Goal: Task Accomplishment & Management: Manage account settings

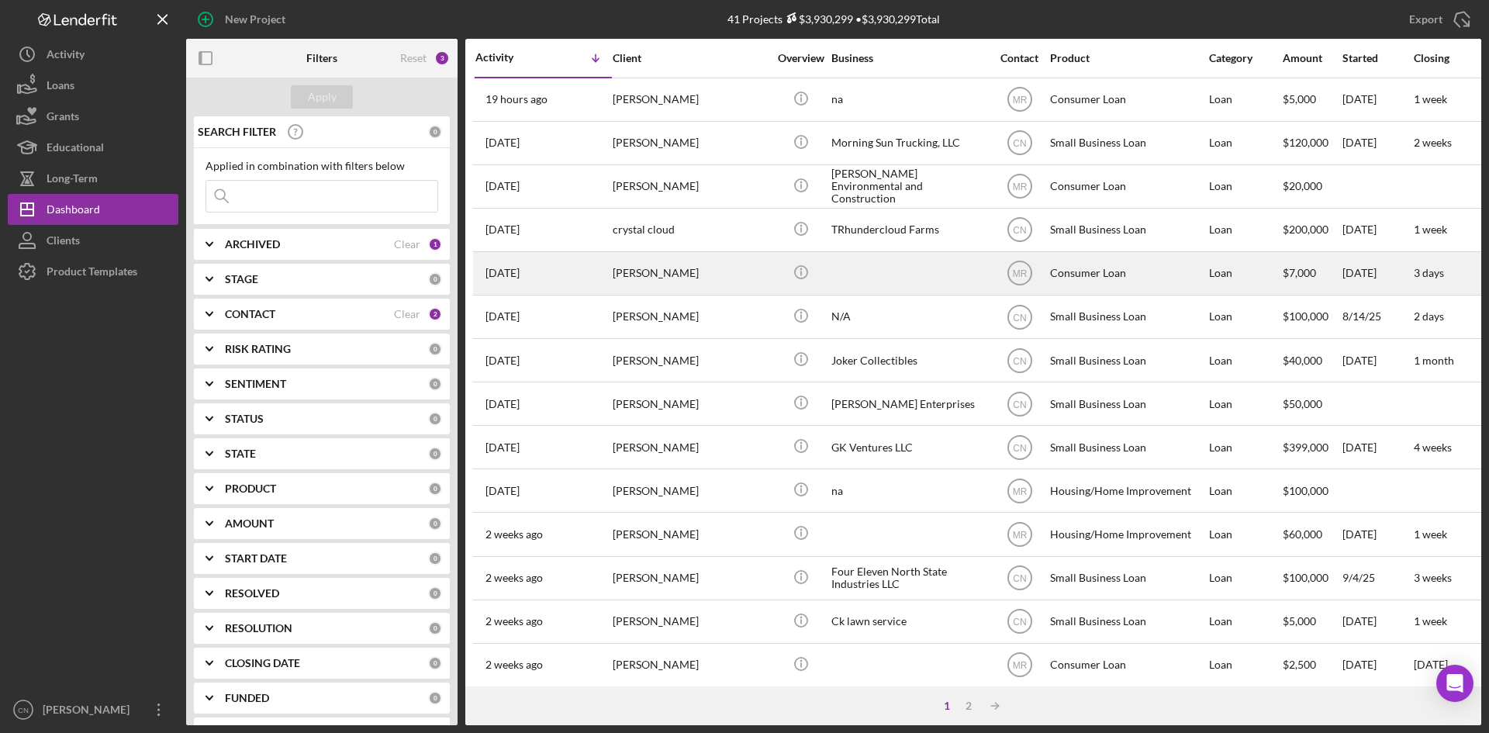
click at [627, 273] on div "[PERSON_NAME]" at bounding box center [690, 273] width 155 height 41
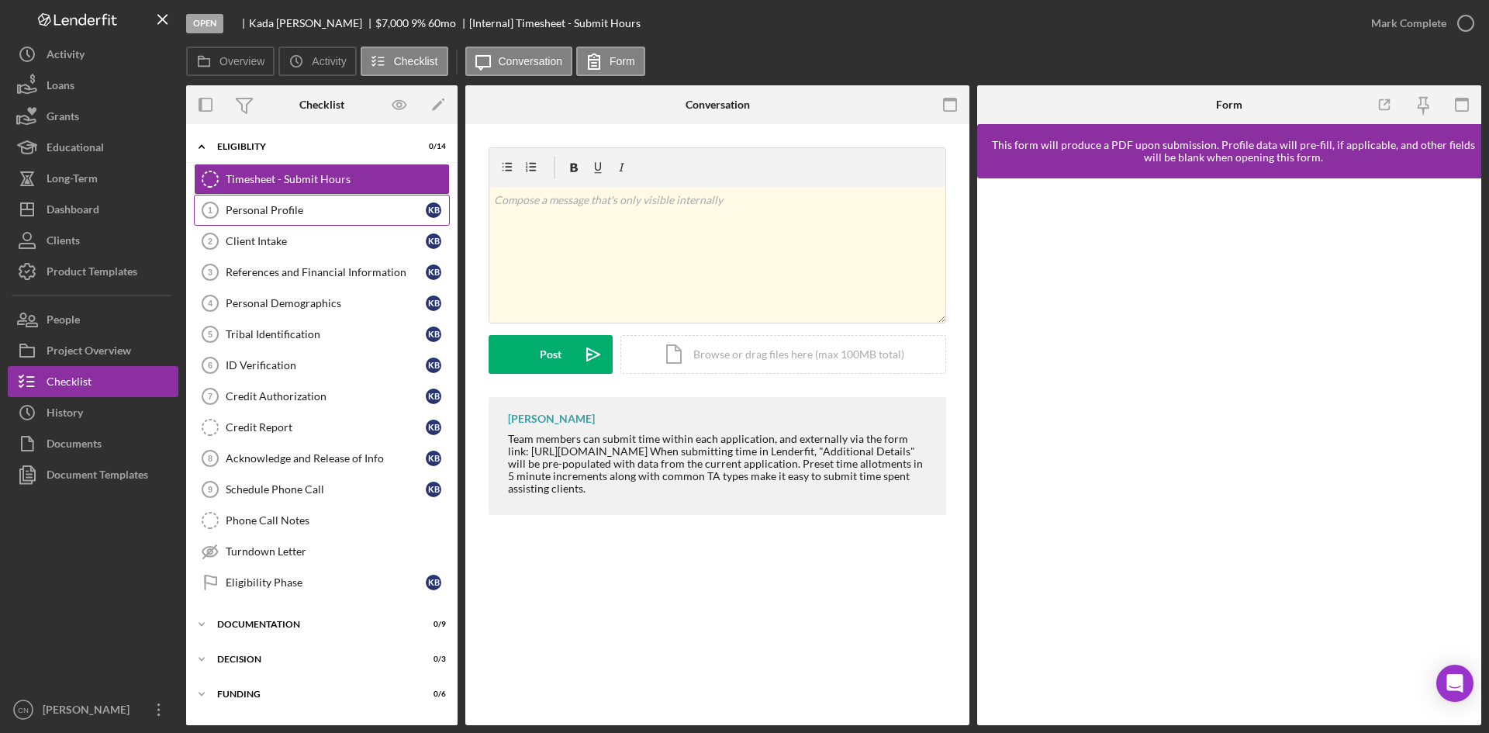
click at [265, 206] on div "Personal Profile" at bounding box center [326, 210] width 200 height 12
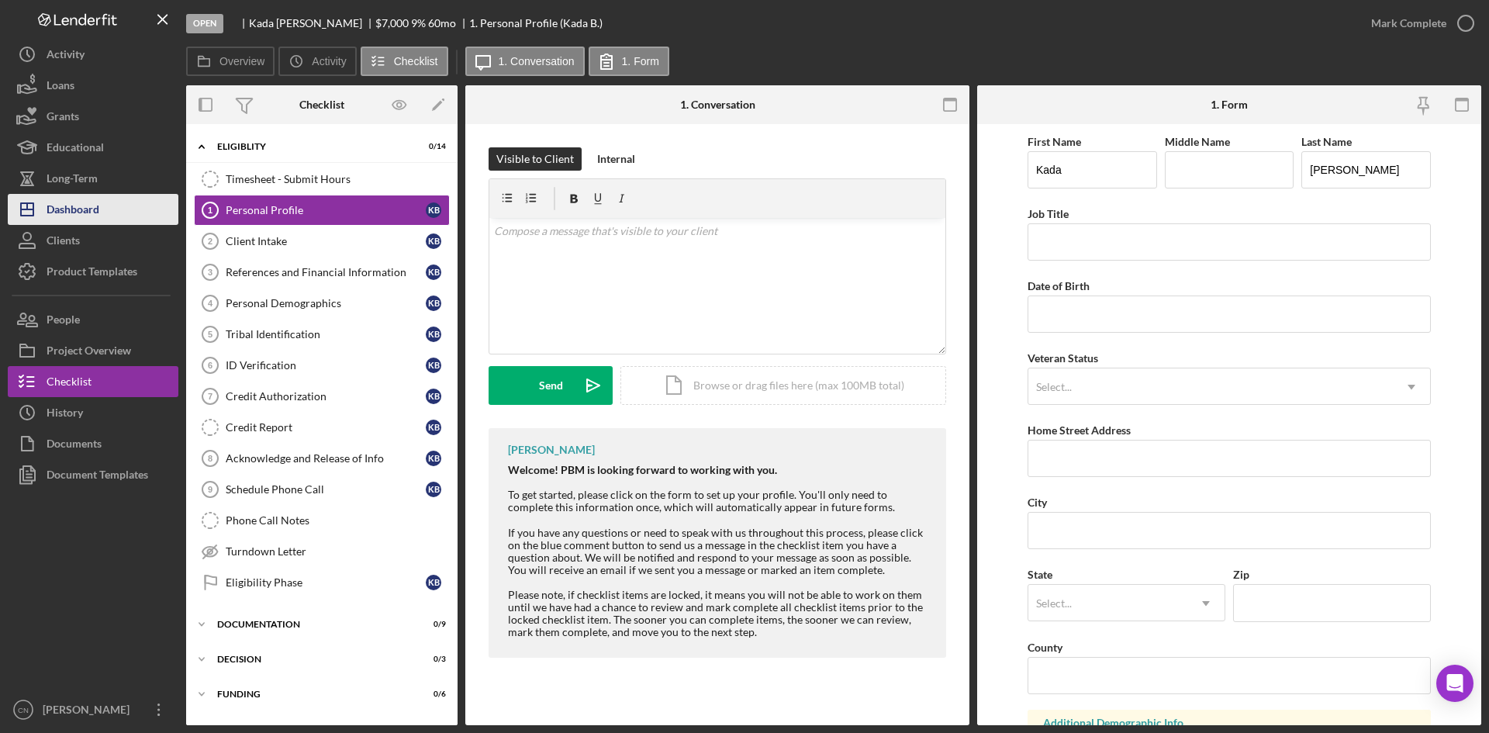
click at [69, 217] on div "Dashboard" at bounding box center [73, 211] width 53 height 35
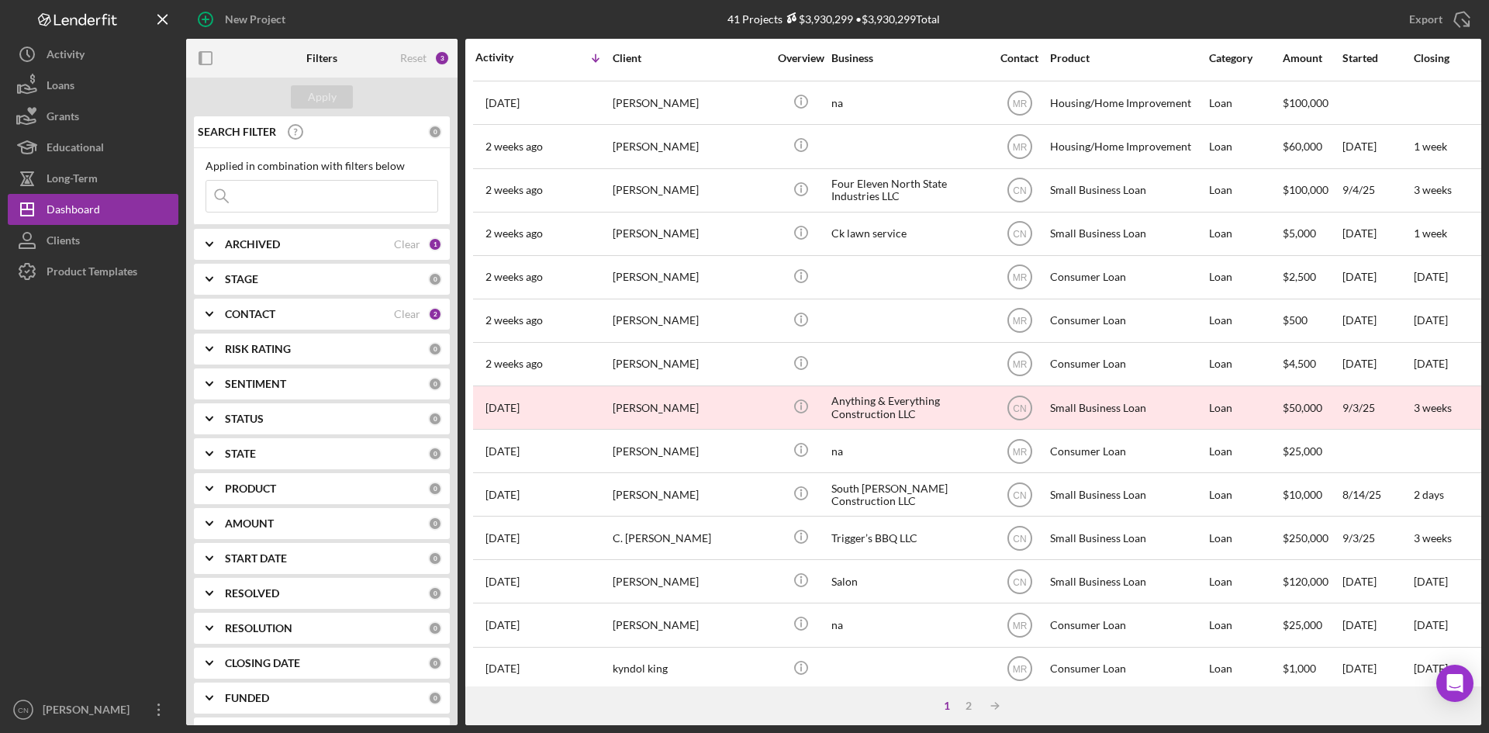
scroll to position [499, 0]
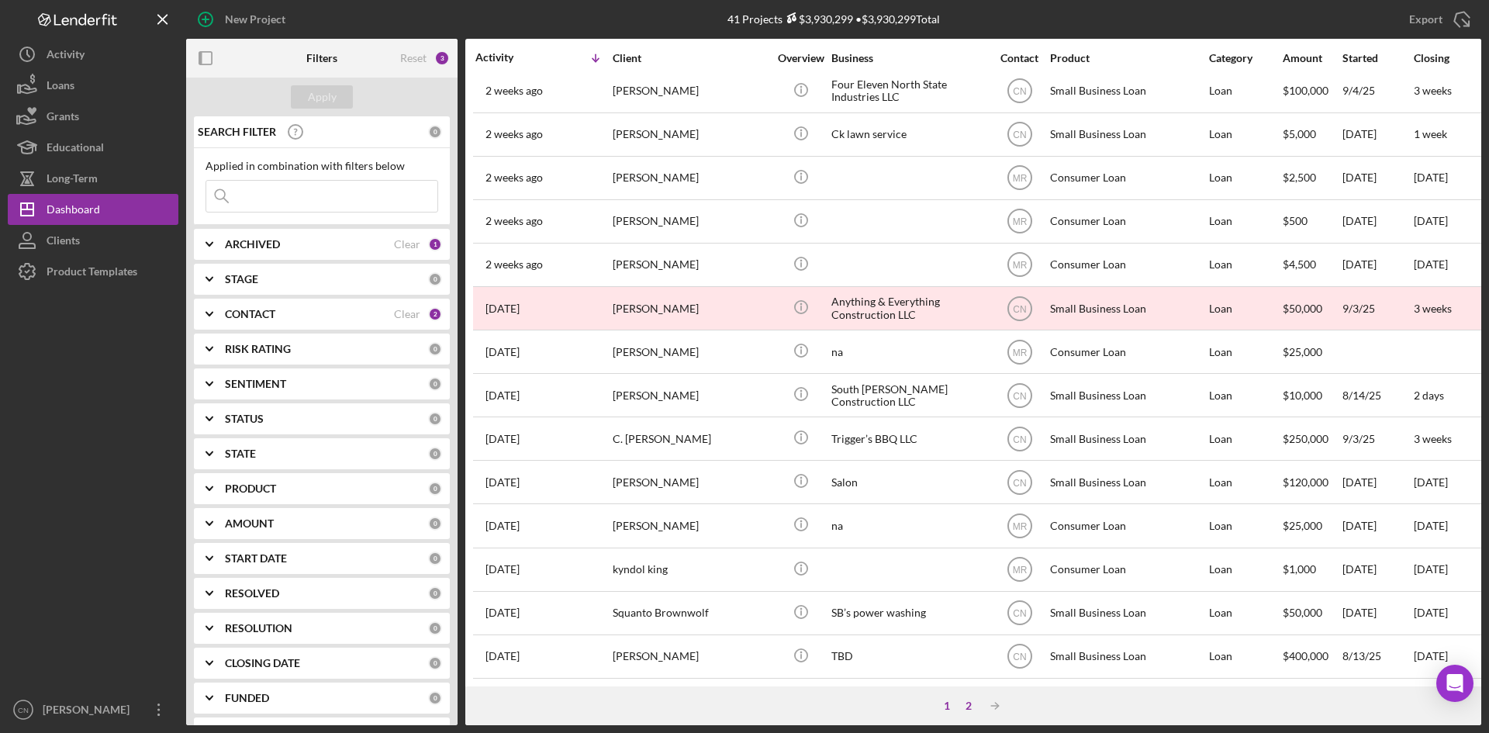
click at [967, 708] on div "2" at bounding box center [969, 706] width 22 height 12
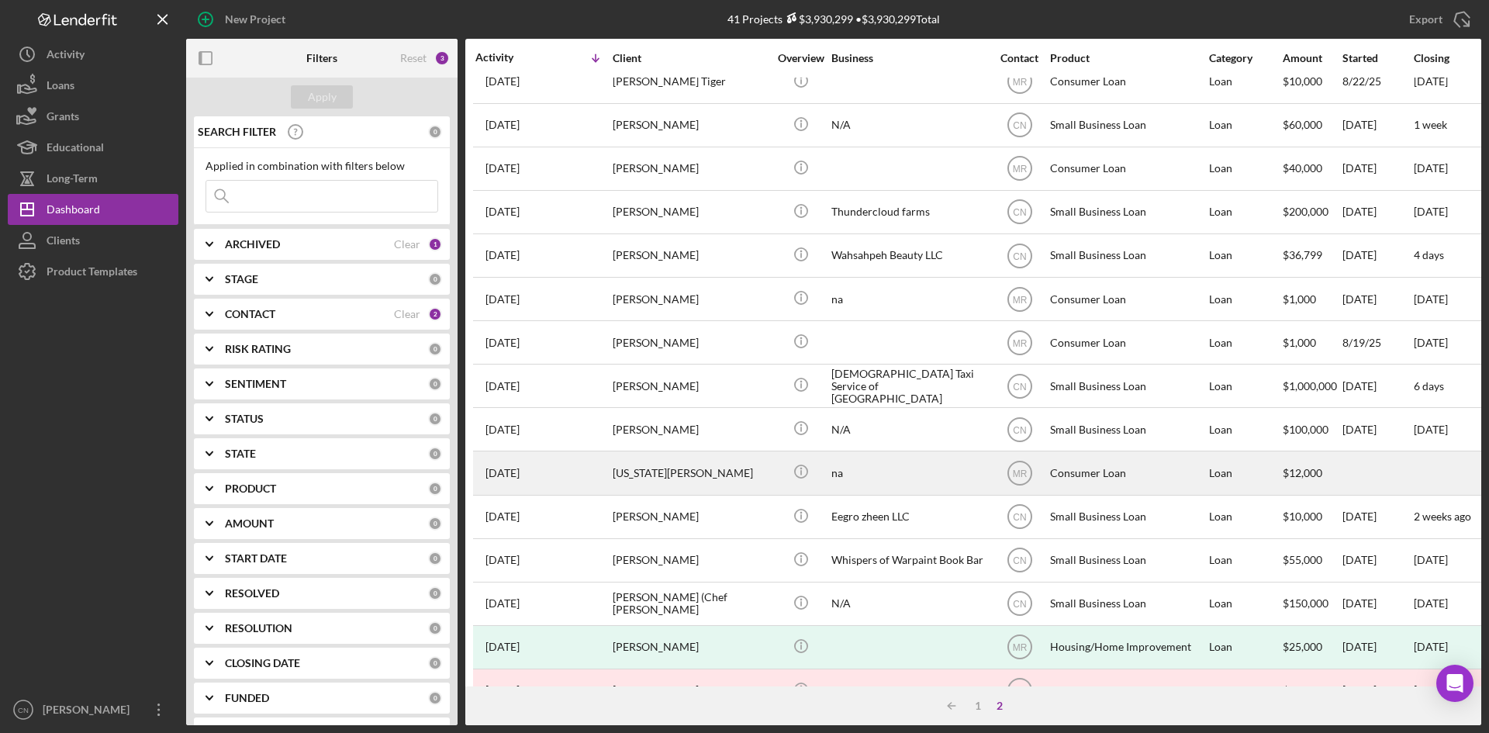
scroll to position [0, 0]
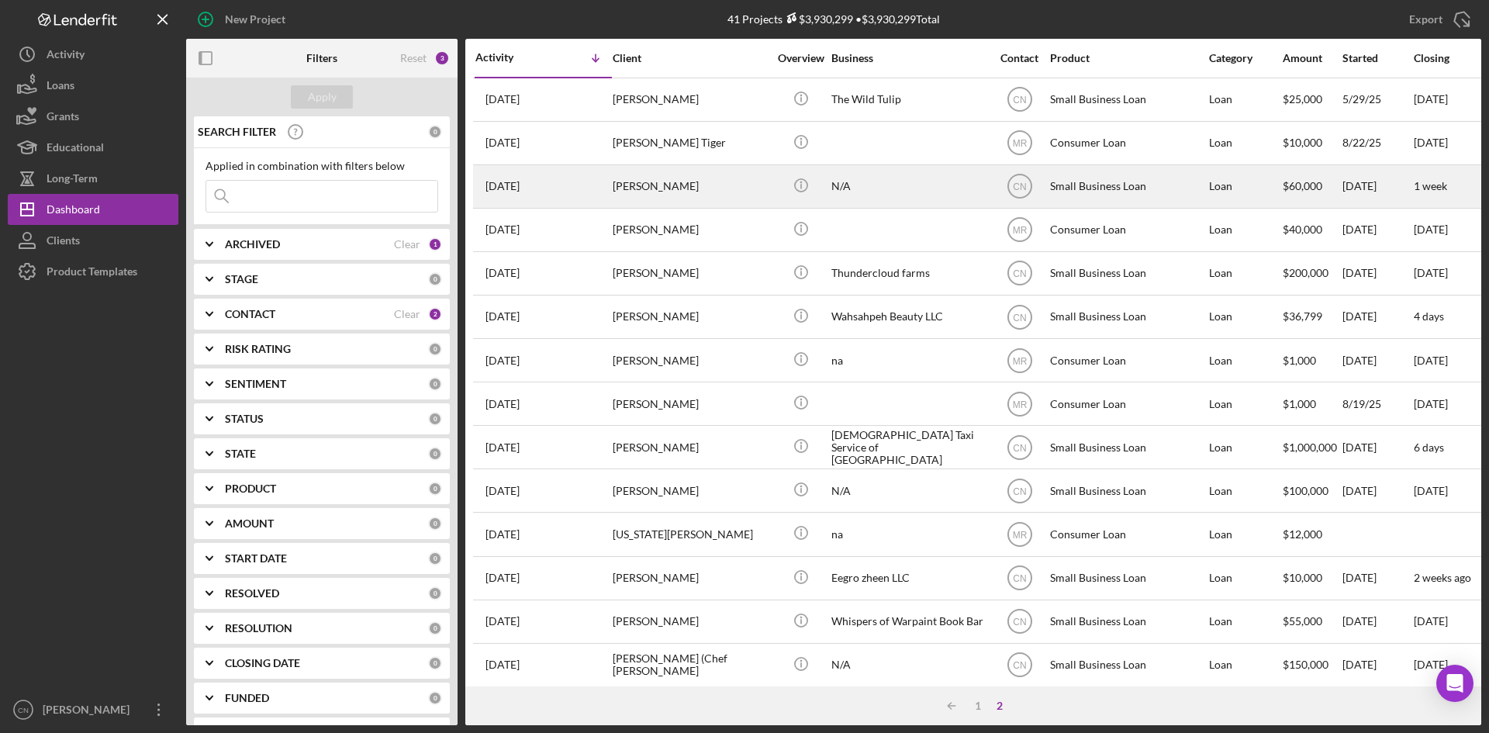
click at [630, 185] on div "[PERSON_NAME]" at bounding box center [690, 186] width 155 height 41
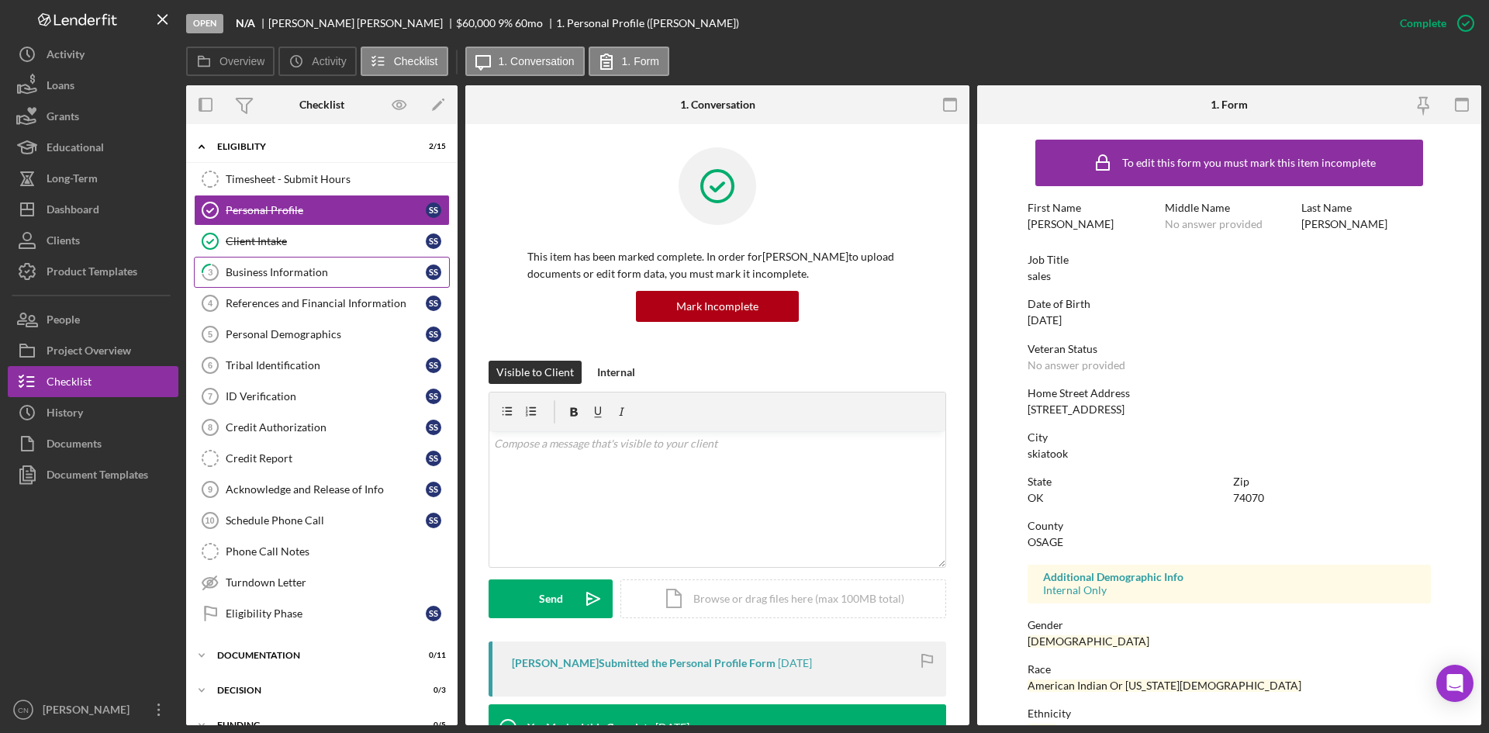
click at [254, 263] on link "3 Business Information S S" at bounding box center [322, 272] width 256 height 31
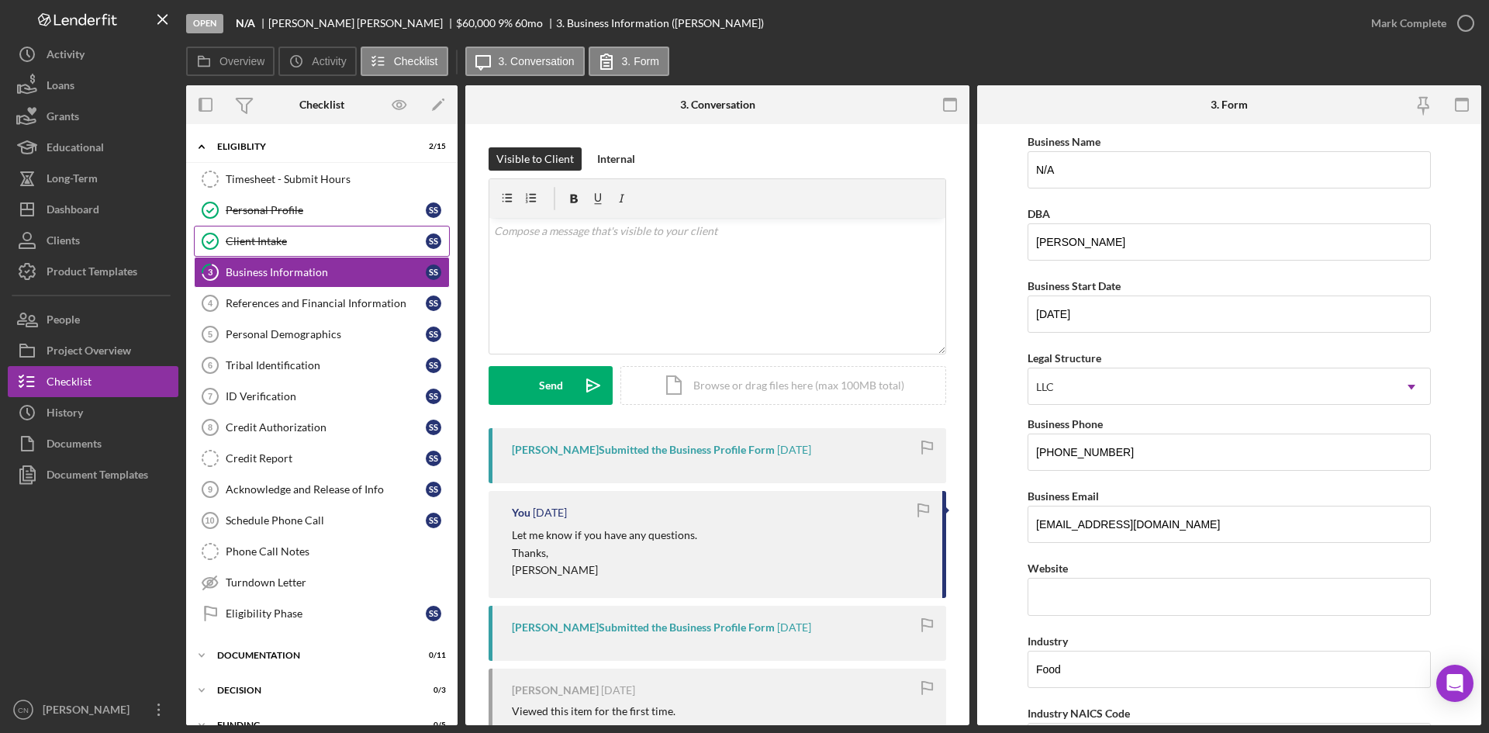
click at [254, 229] on link "Client Intake Client Intake S S" at bounding box center [322, 241] width 256 height 31
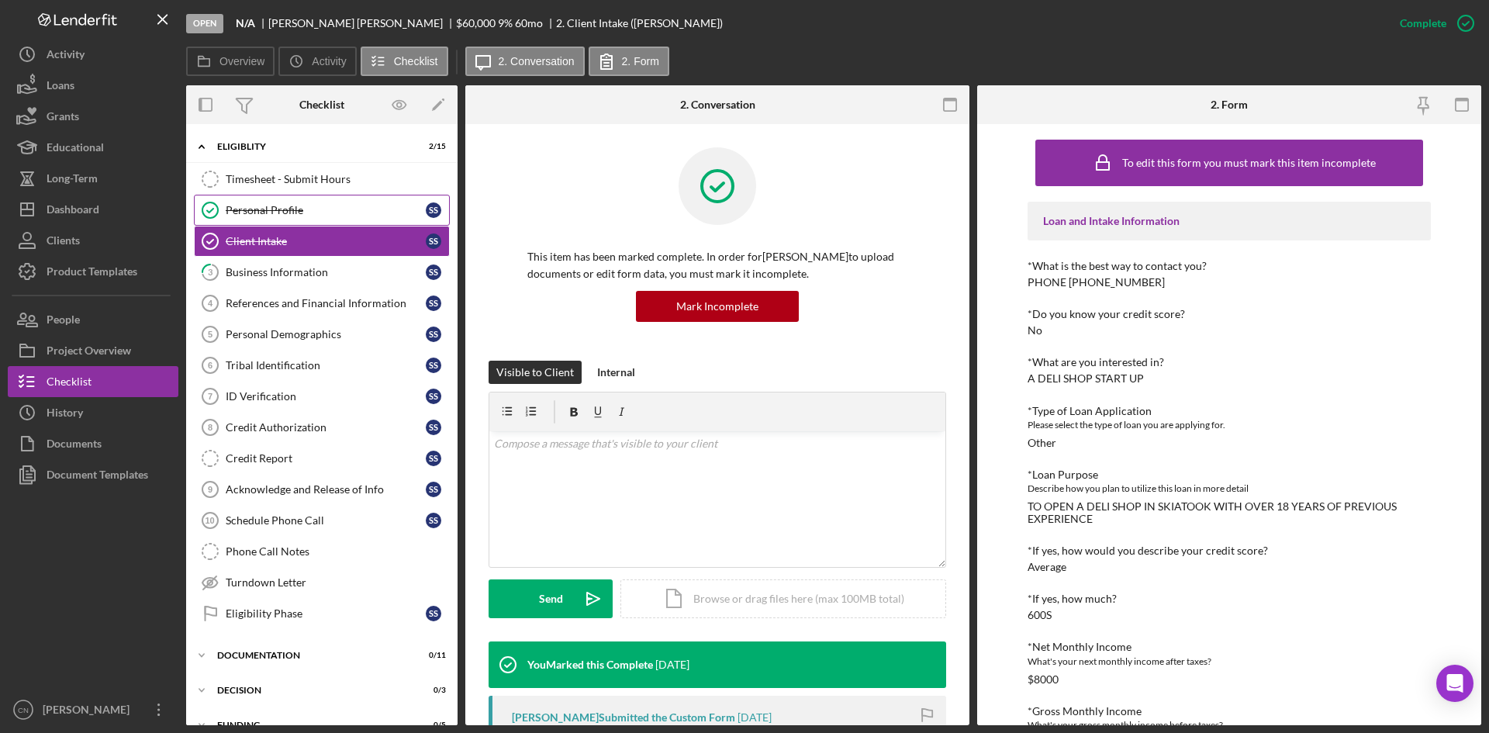
click at [256, 212] on div "Personal Profile" at bounding box center [326, 210] width 200 height 12
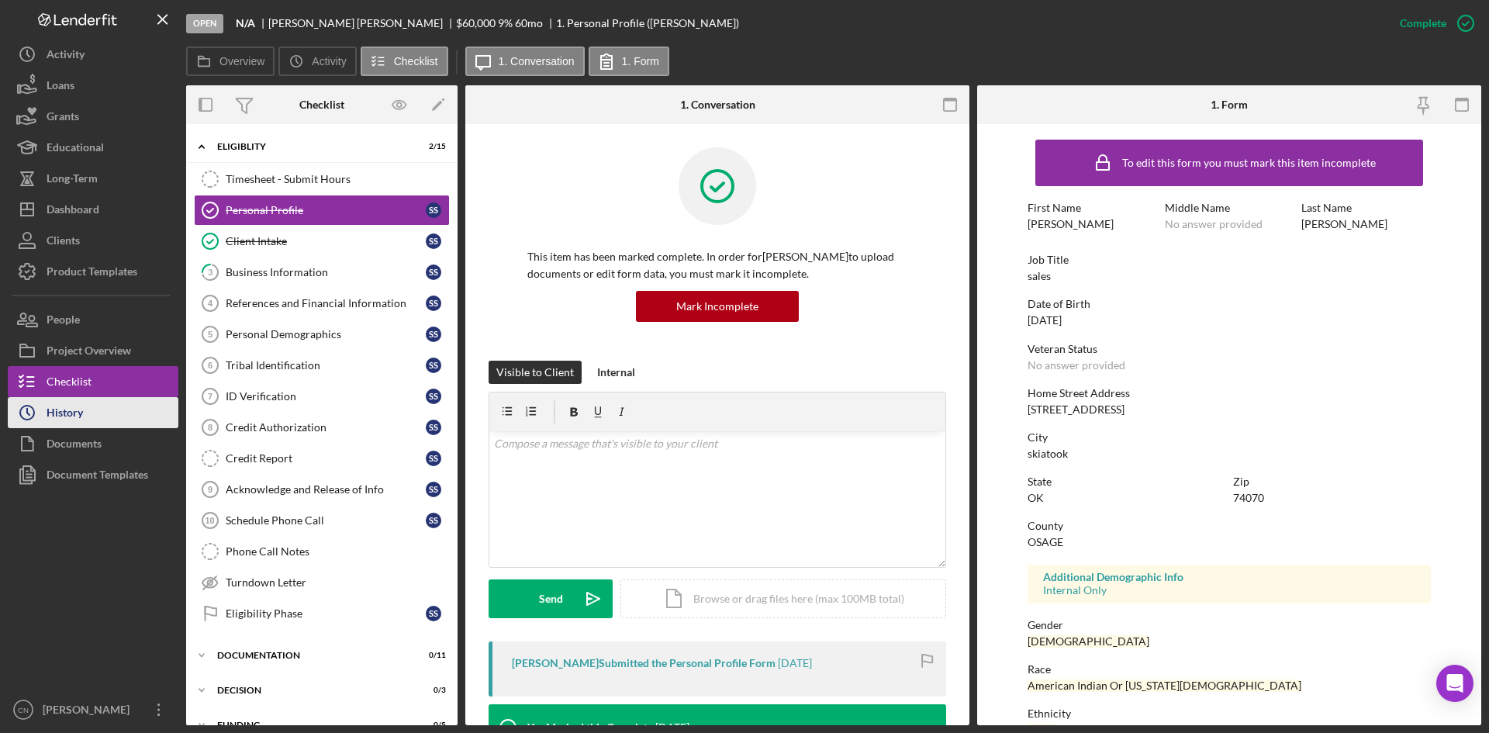
click at [78, 413] on div "History" at bounding box center [65, 414] width 36 height 35
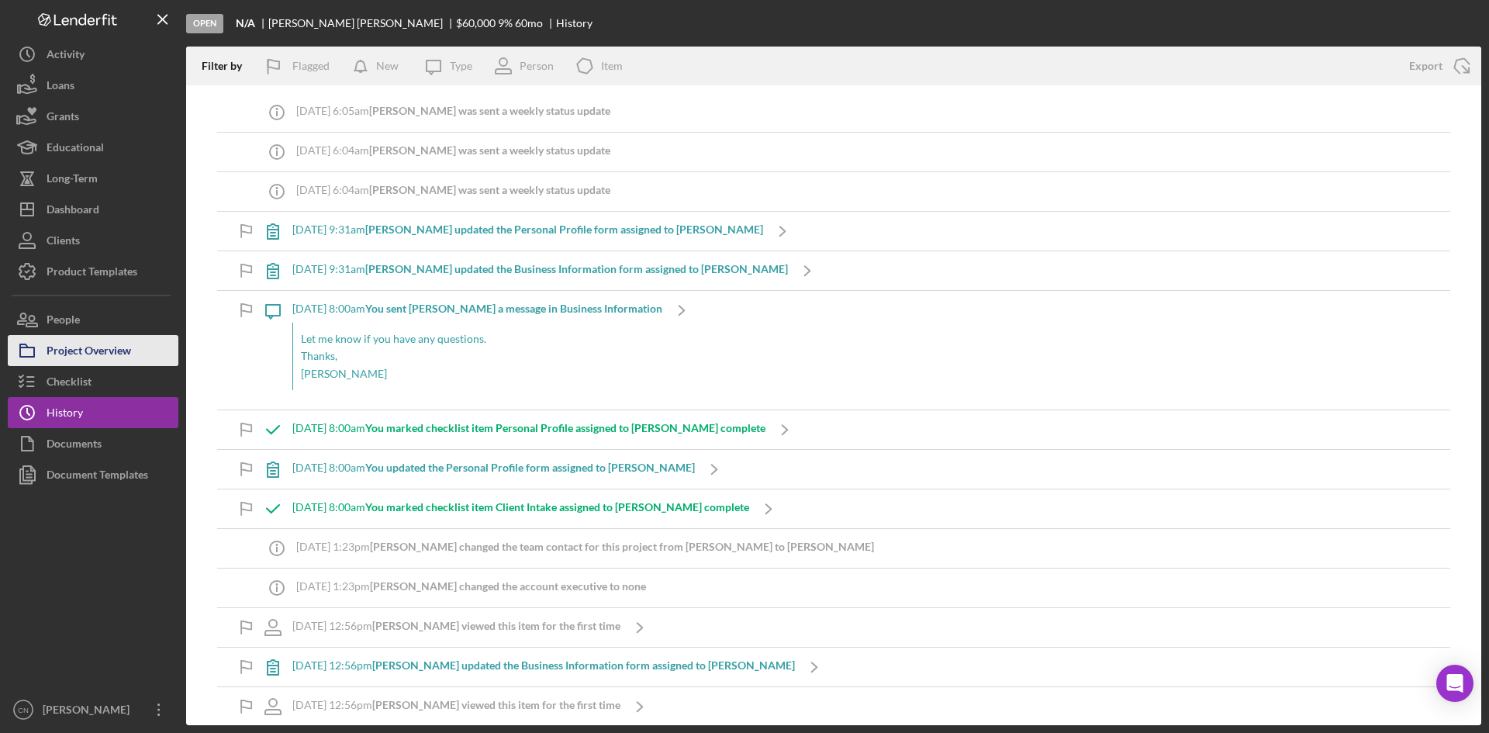
click at [77, 341] on div "Project Overview" at bounding box center [89, 352] width 85 height 35
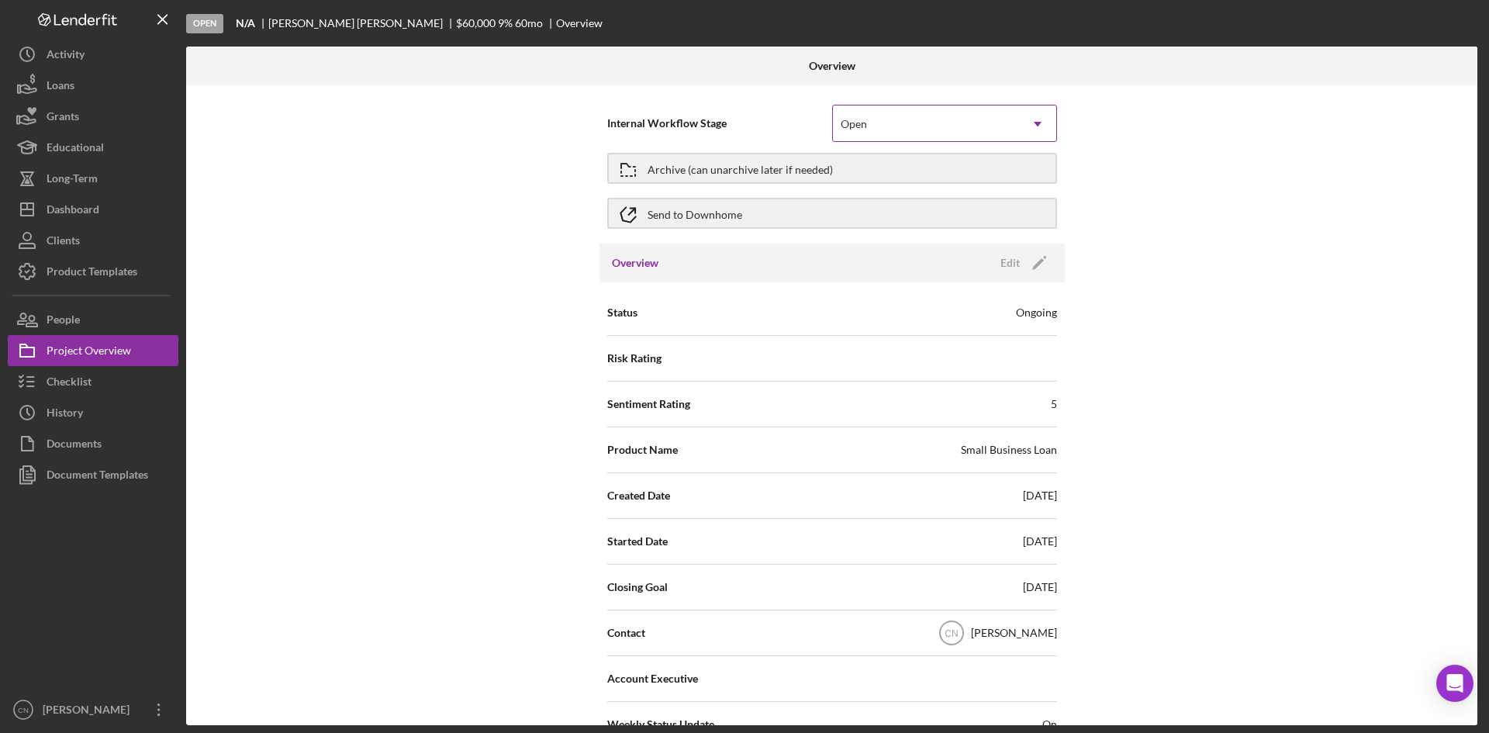
click at [951, 118] on div "Open" at bounding box center [926, 124] width 186 height 36
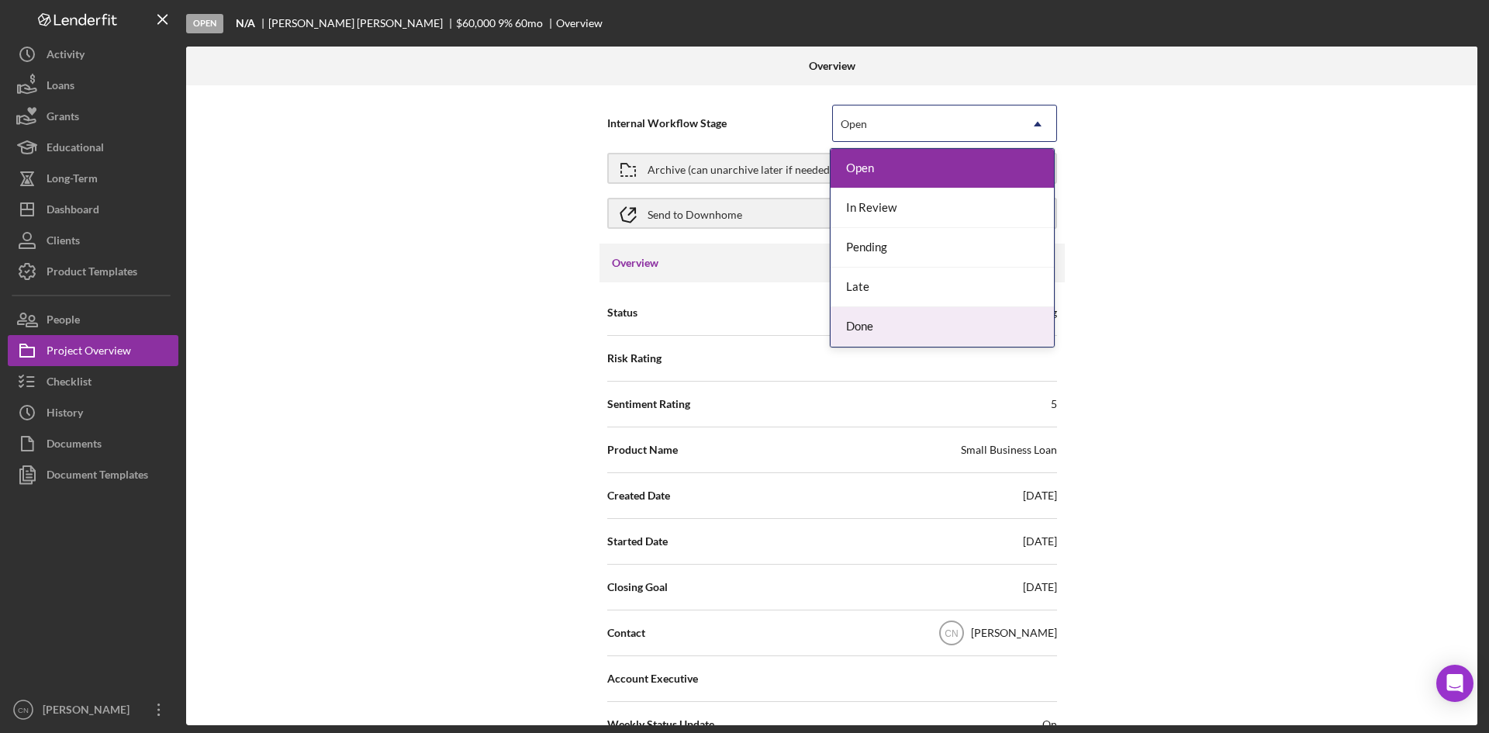
click at [894, 323] on div "Done" at bounding box center [942, 327] width 223 height 40
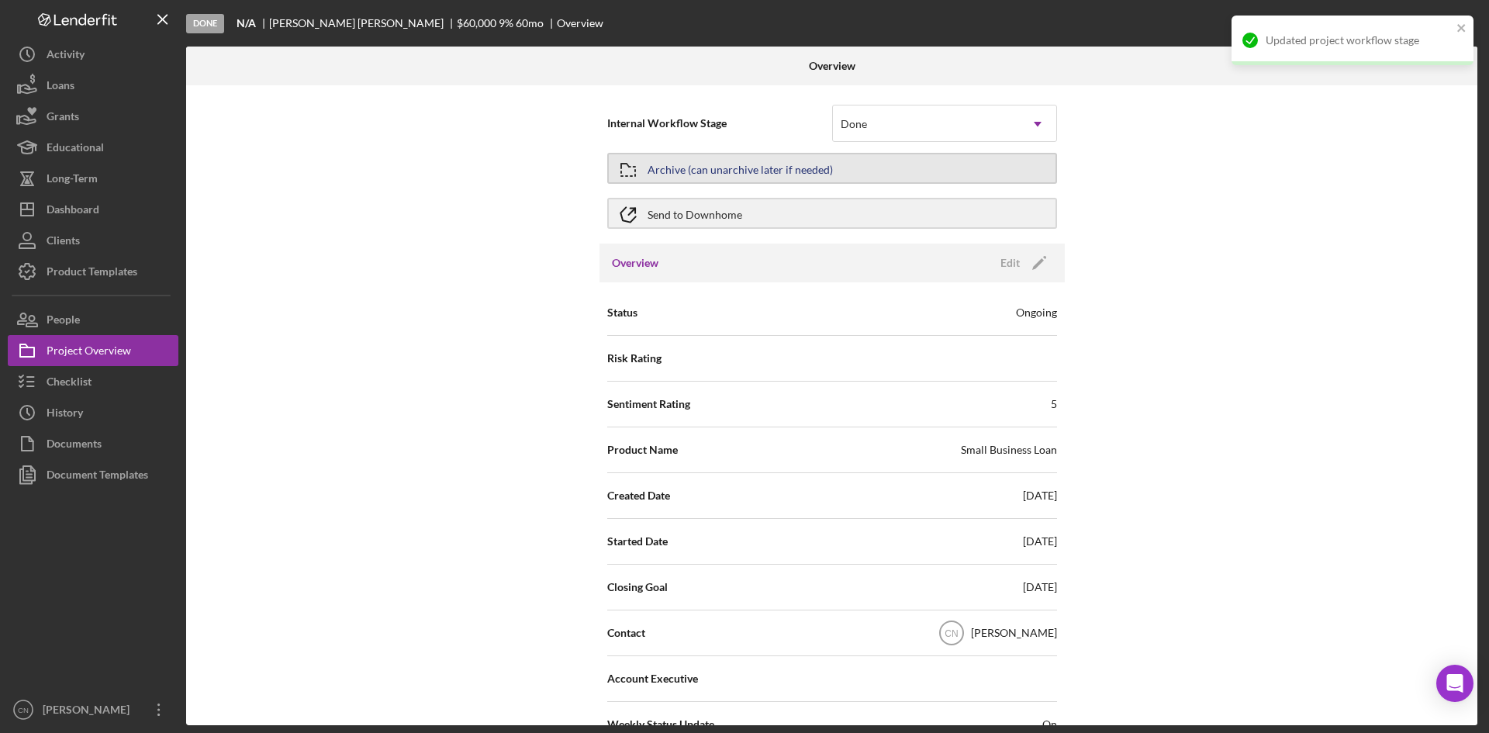
click at [842, 175] on button "Archive (can unarchive later if needed)" at bounding box center [832, 168] width 450 height 31
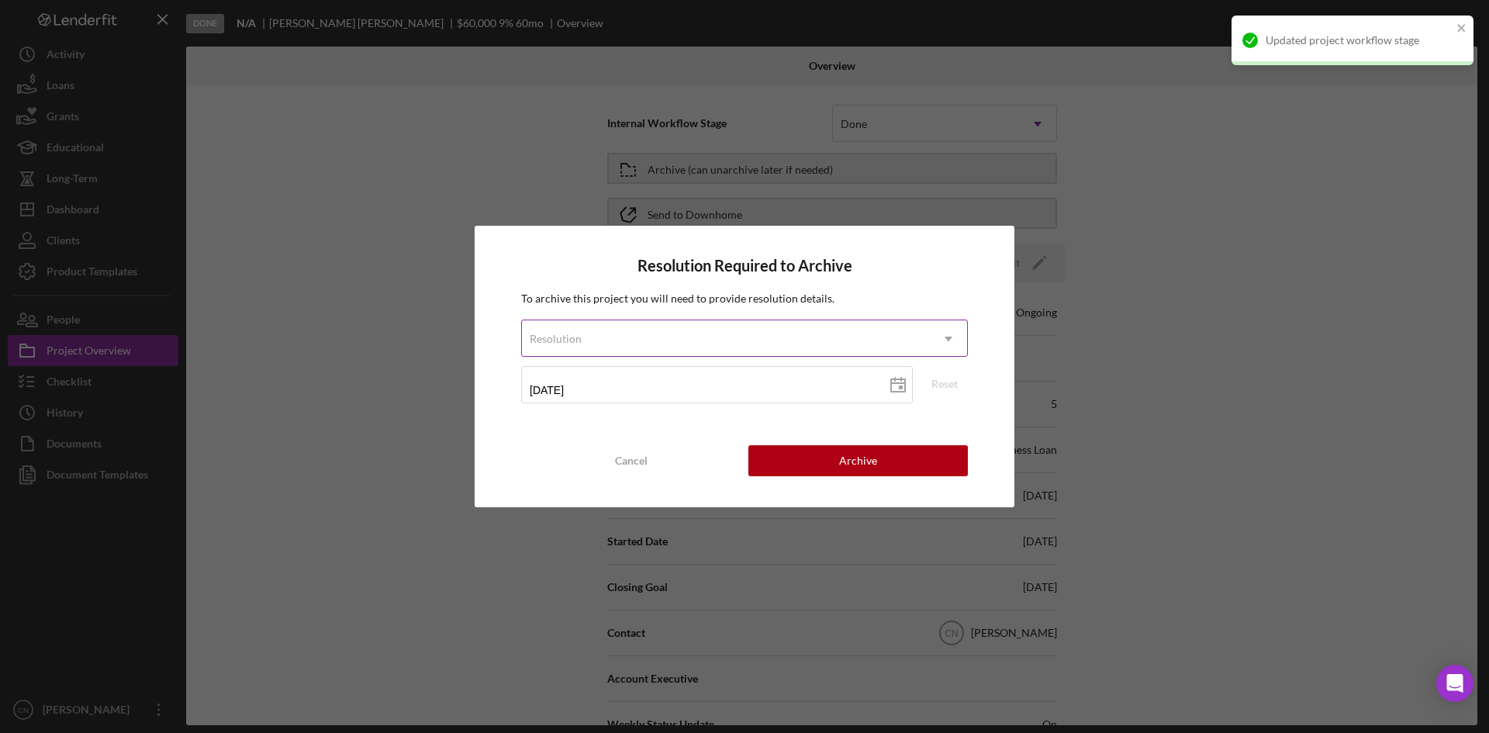
click at [632, 334] on div "Resolution" at bounding box center [726, 339] width 408 height 36
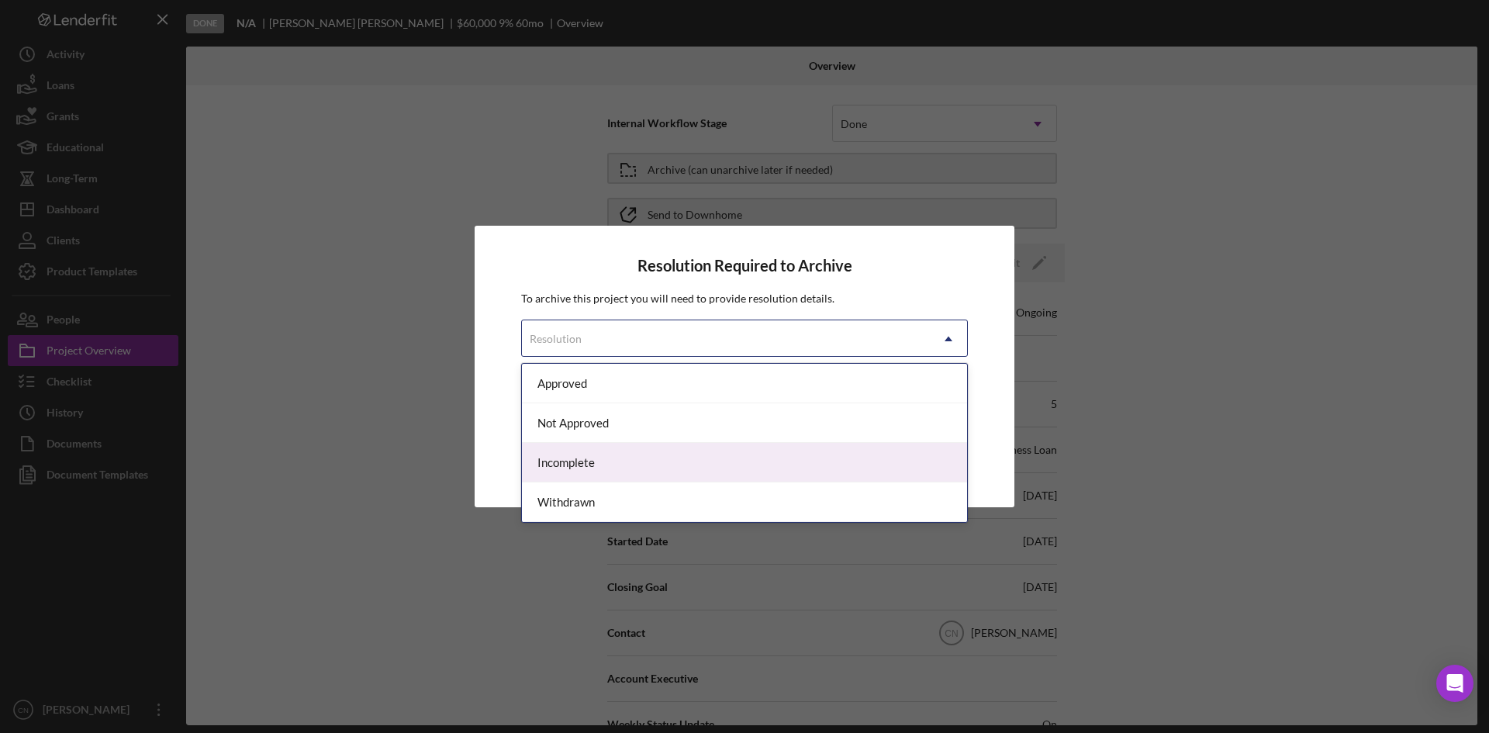
click at [585, 458] on div "Incomplete" at bounding box center [744, 463] width 445 height 40
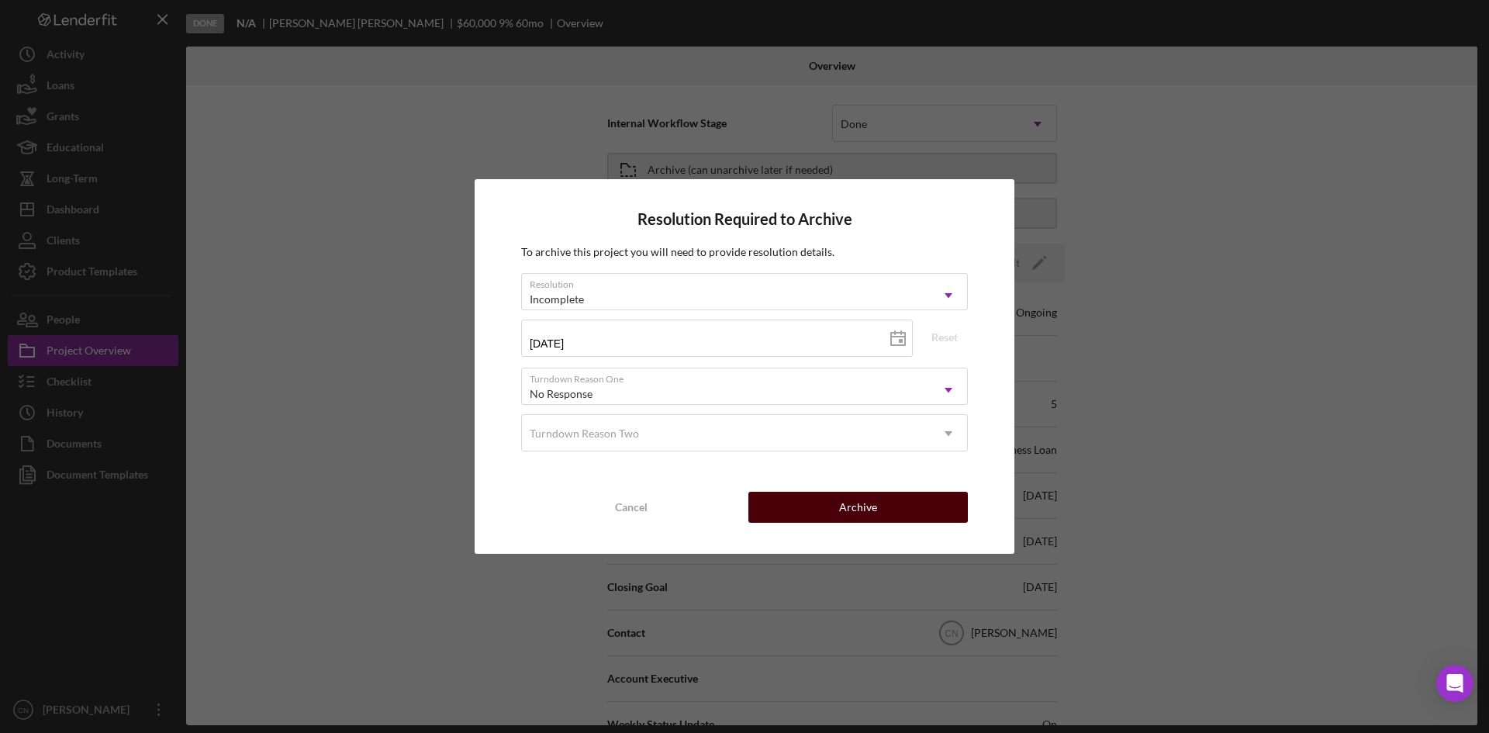
click at [846, 512] on div "Archive" at bounding box center [858, 507] width 38 height 31
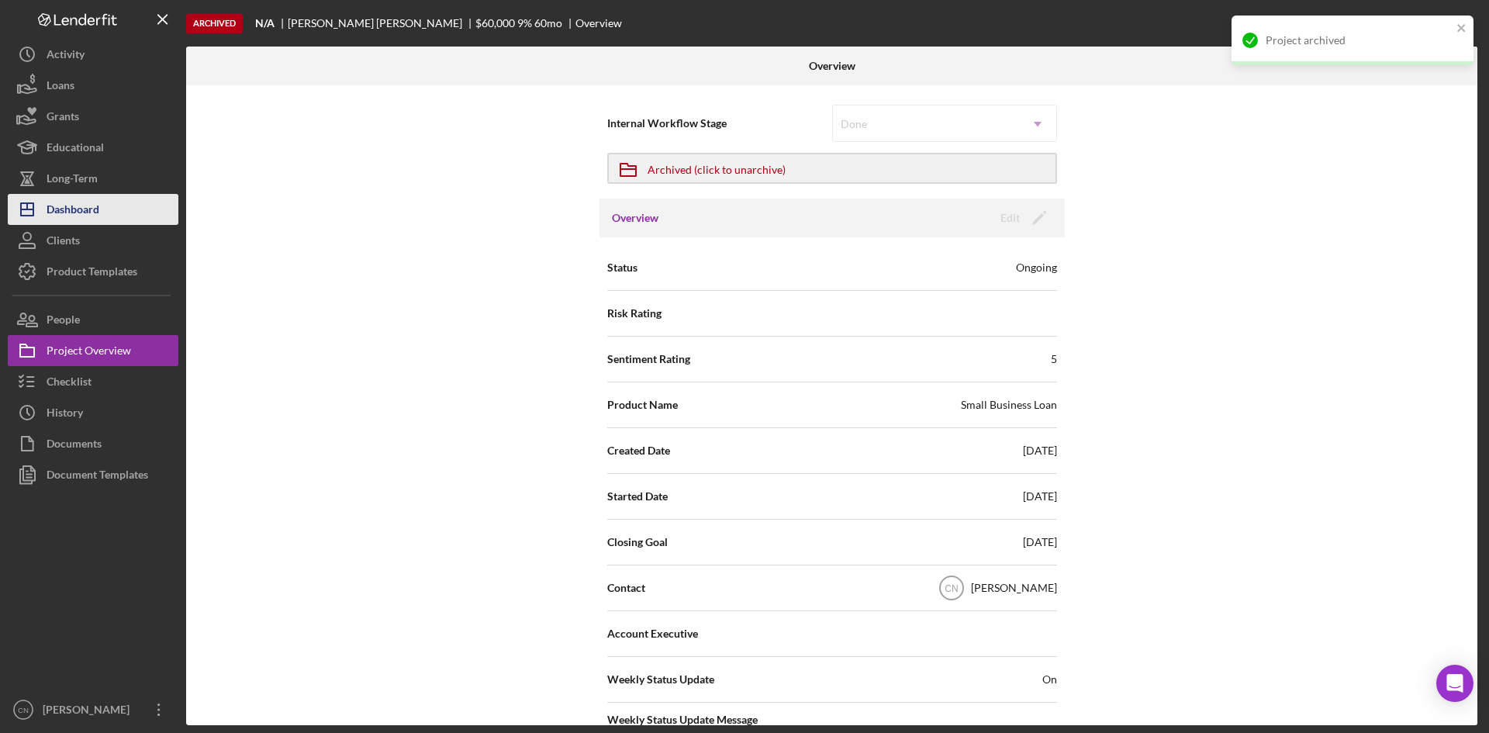
click at [57, 214] on div "Dashboard" at bounding box center [73, 211] width 53 height 35
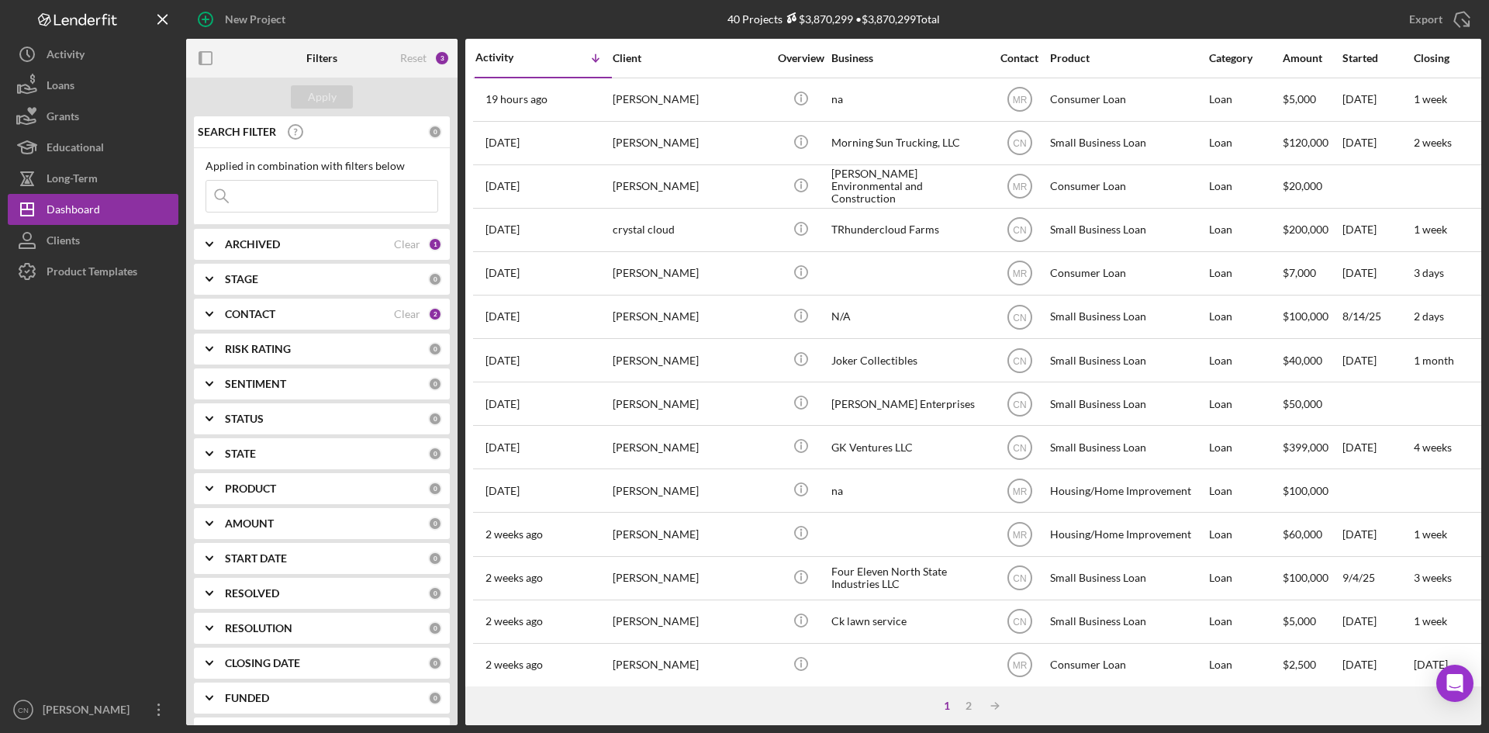
click at [967, 698] on div "1 2 Icon/Table Sort Arrow" at bounding box center [973, 706] width 1016 height 39
click at [970, 707] on div "2" at bounding box center [969, 706] width 22 height 12
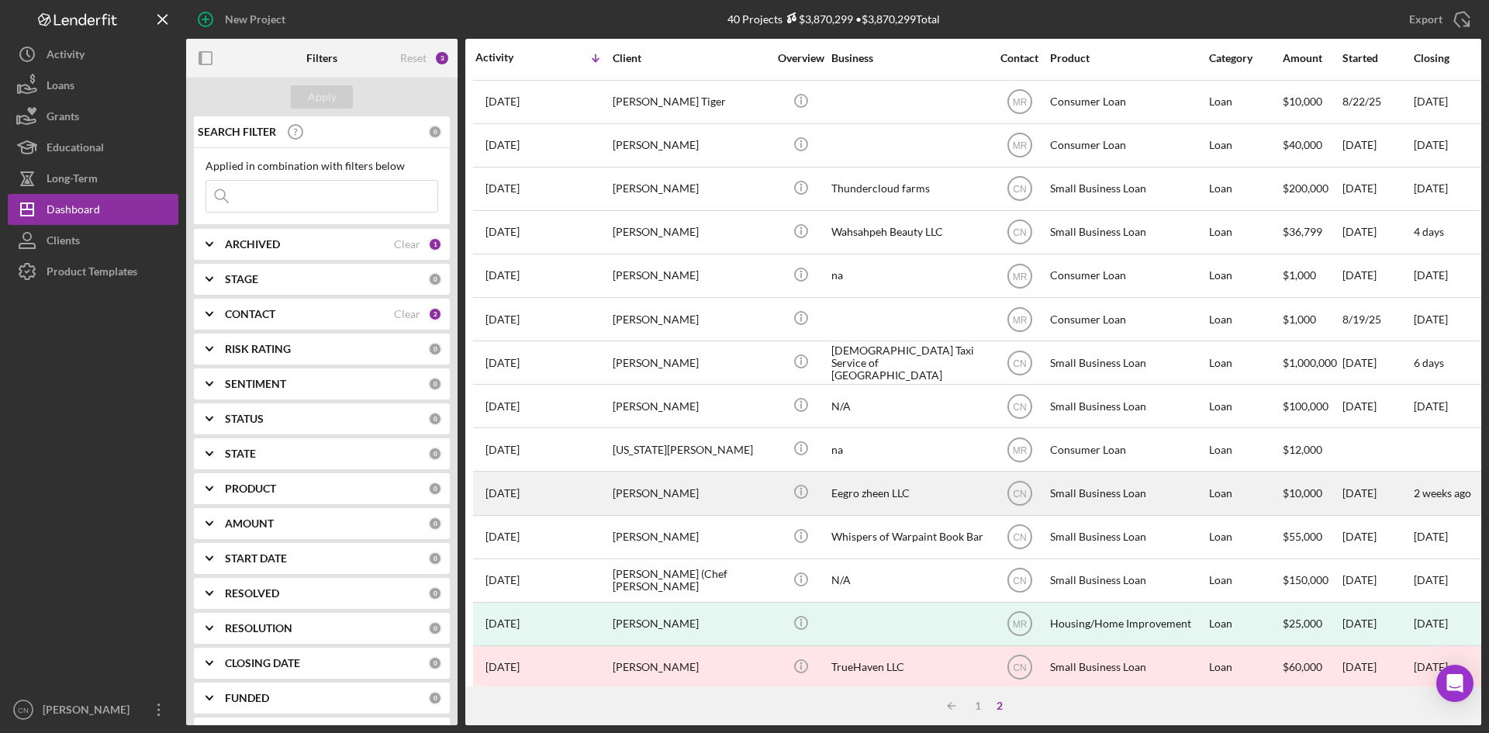
scroll to position [64, 0]
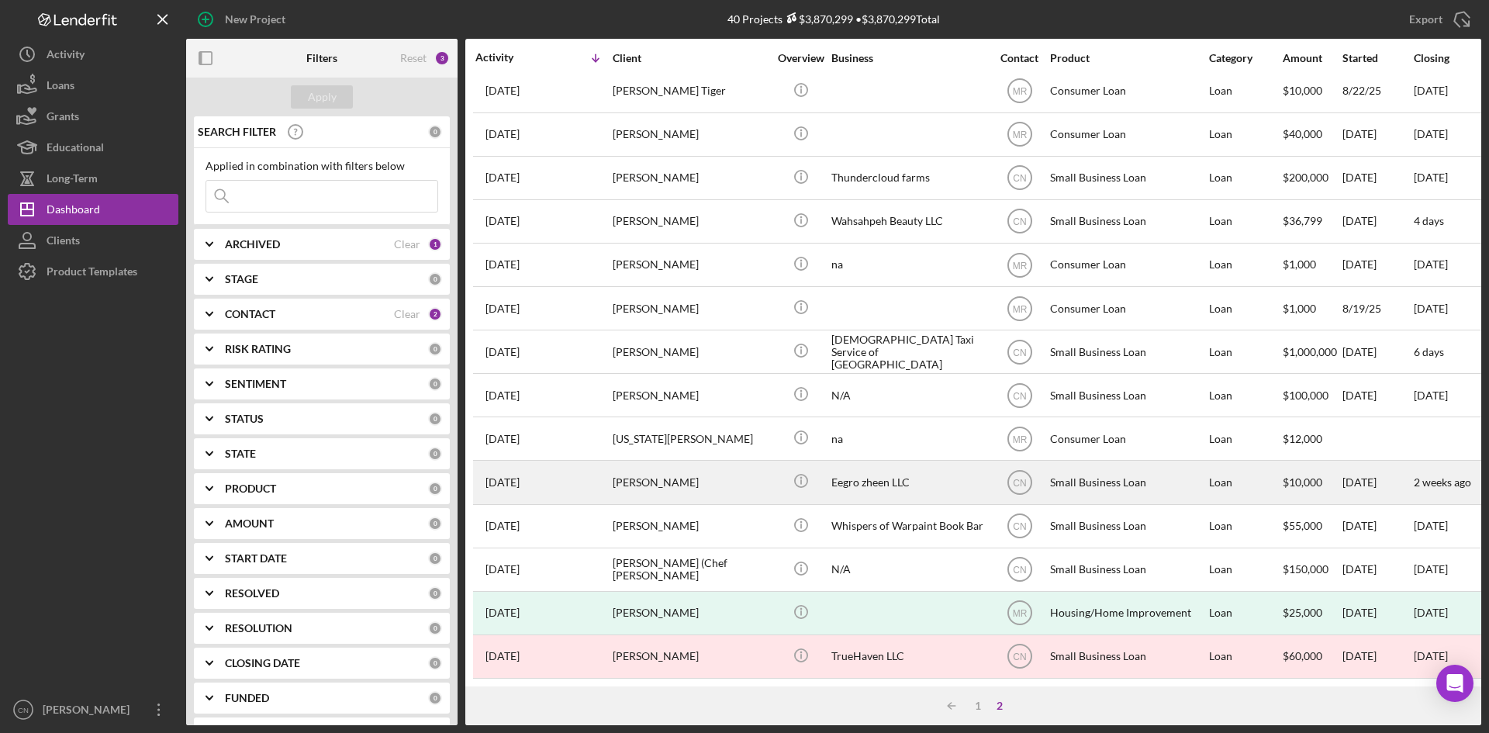
click at [640, 468] on div "[PERSON_NAME]" at bounding box center [690, 482] width 155 height 41
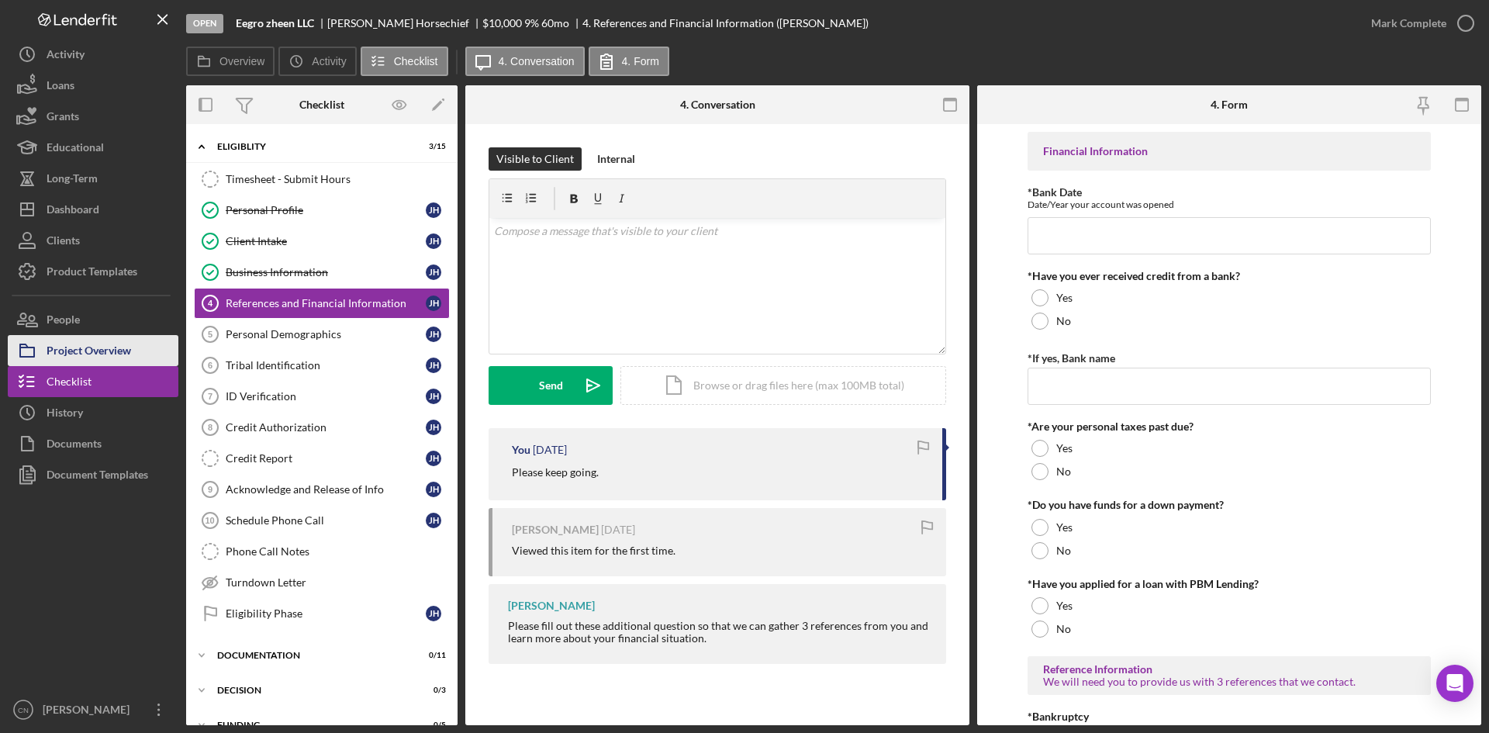
click at [99, 338] on div "Project Overview" at bounding box center [89, 352] width 85 height 35
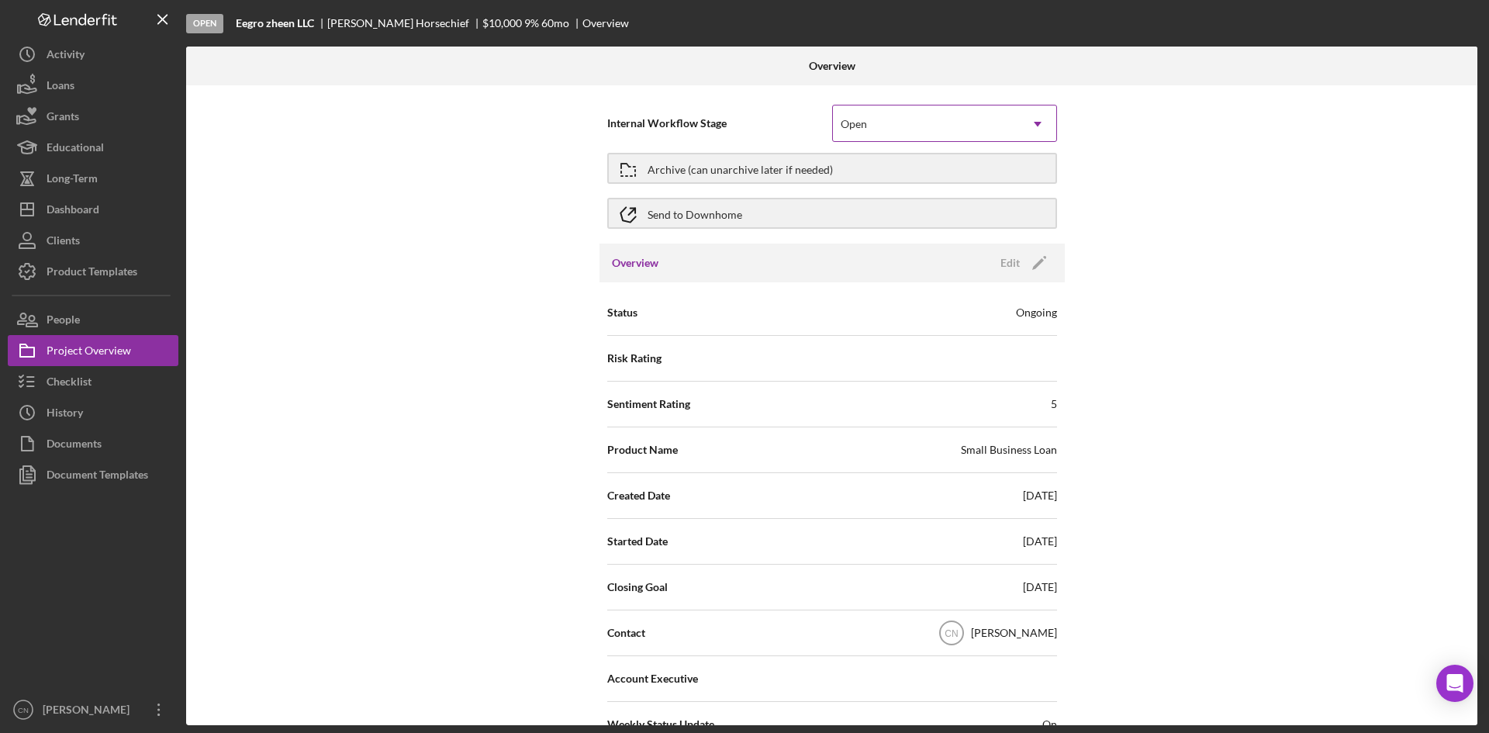
click at [928, 127] on div "Open" at bounding box center [926, 124] width 186 height 36
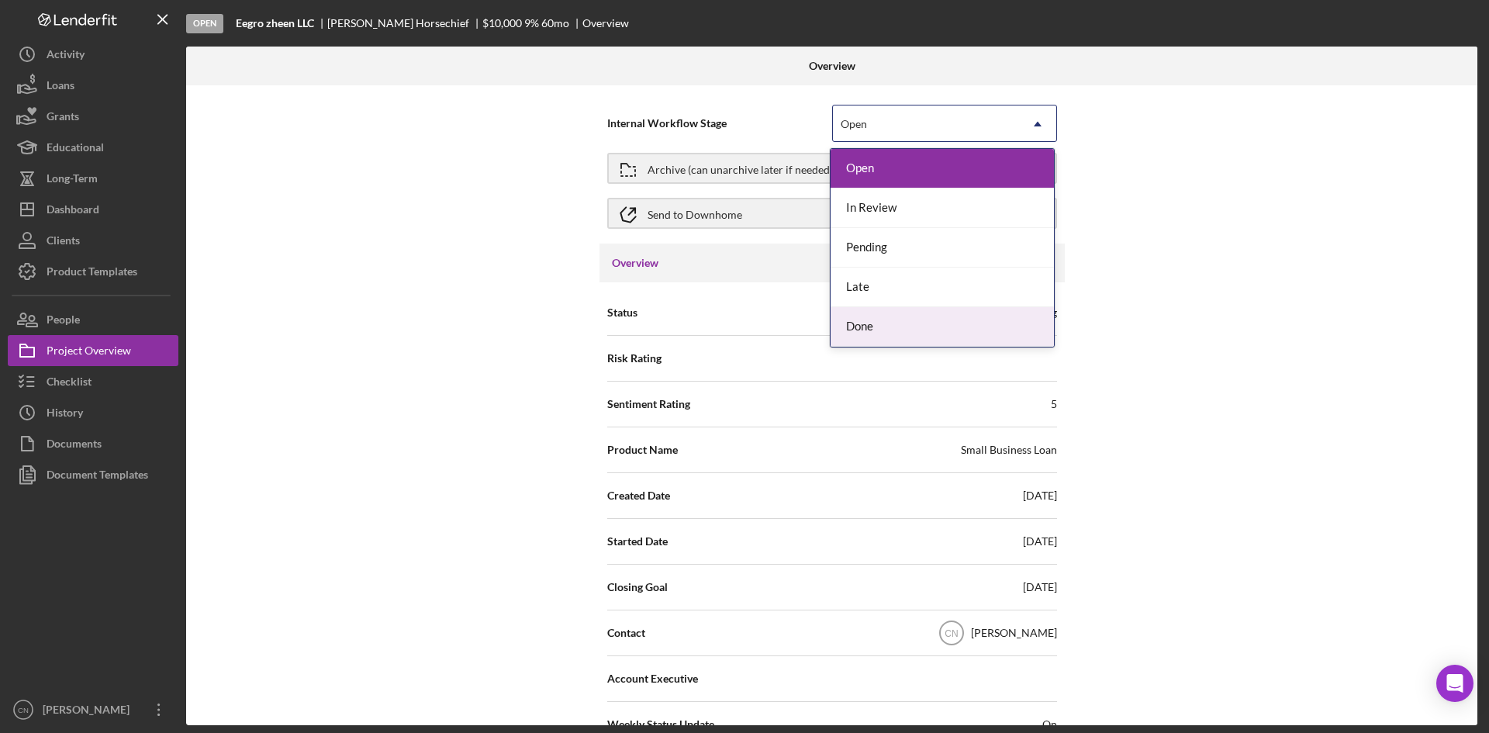
click at [869, 321] on div "Done" at bounding box center [942, 327] width 223 height 40
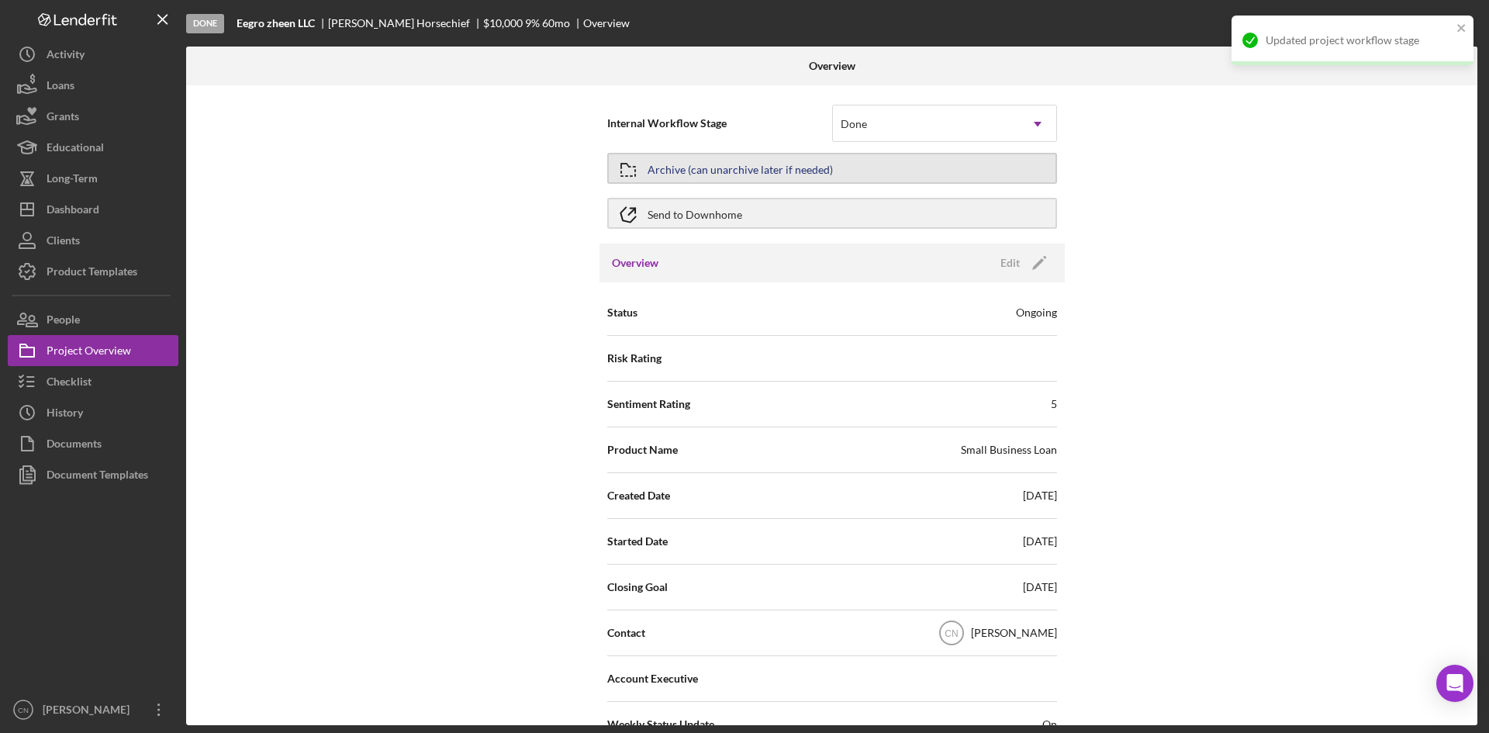
click at [801, 171] on div "Archive (can unarchive later if needed)" at bounding box center [740, 168] width 185 height 28
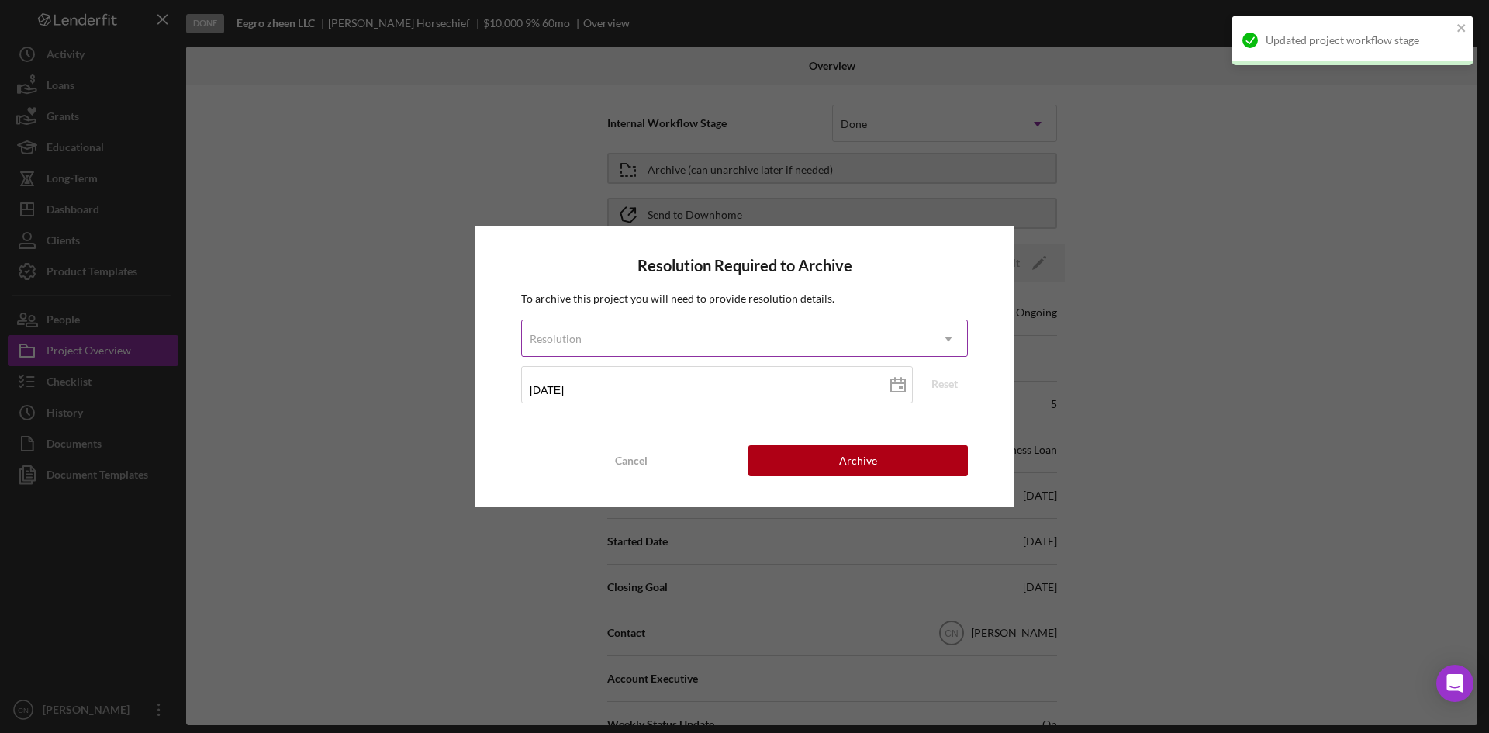
click at [714, 340] on div "Resolution" at bounding box center [726, 339] width 408 height 36
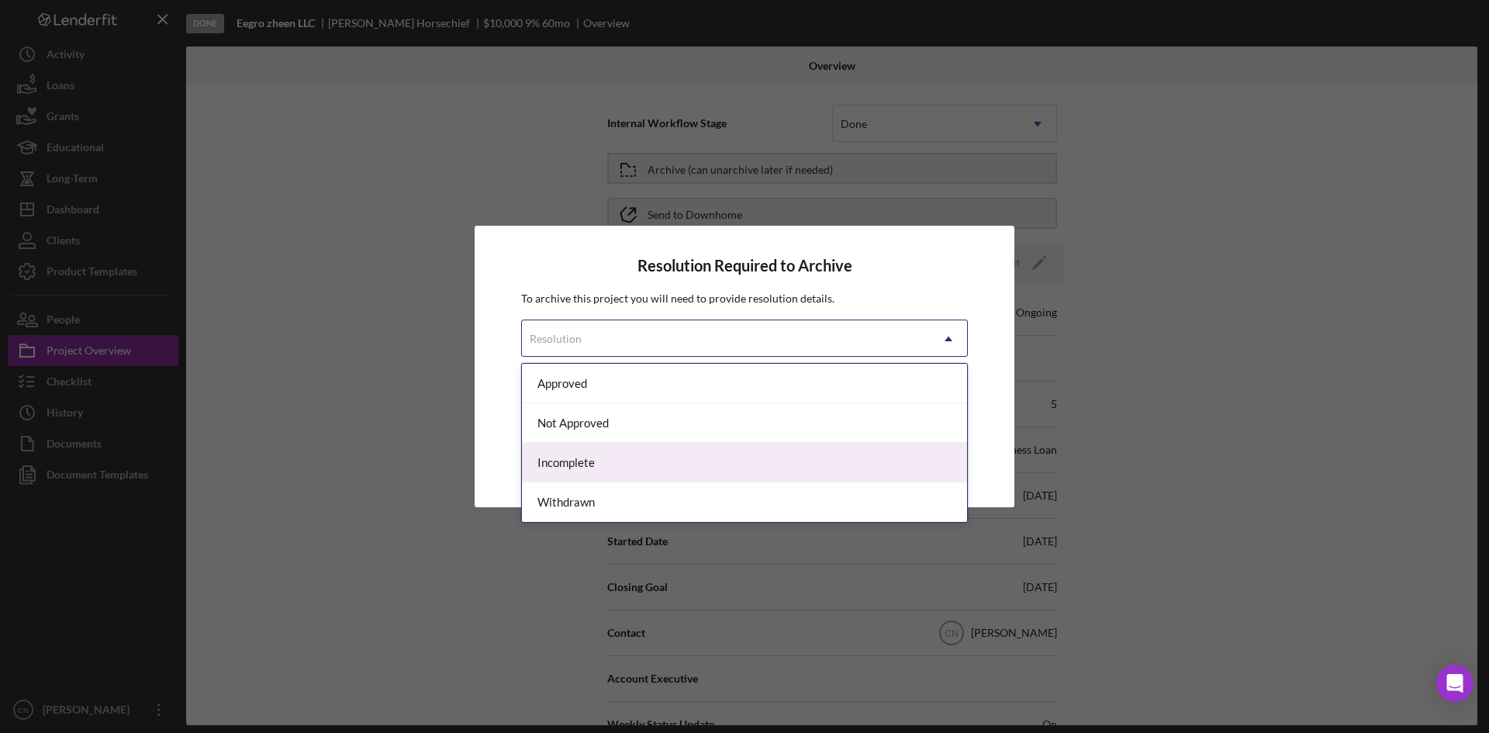
click at [573, 453] on div "Incomplete" at bounding box center [744, 463] width 445 height 40
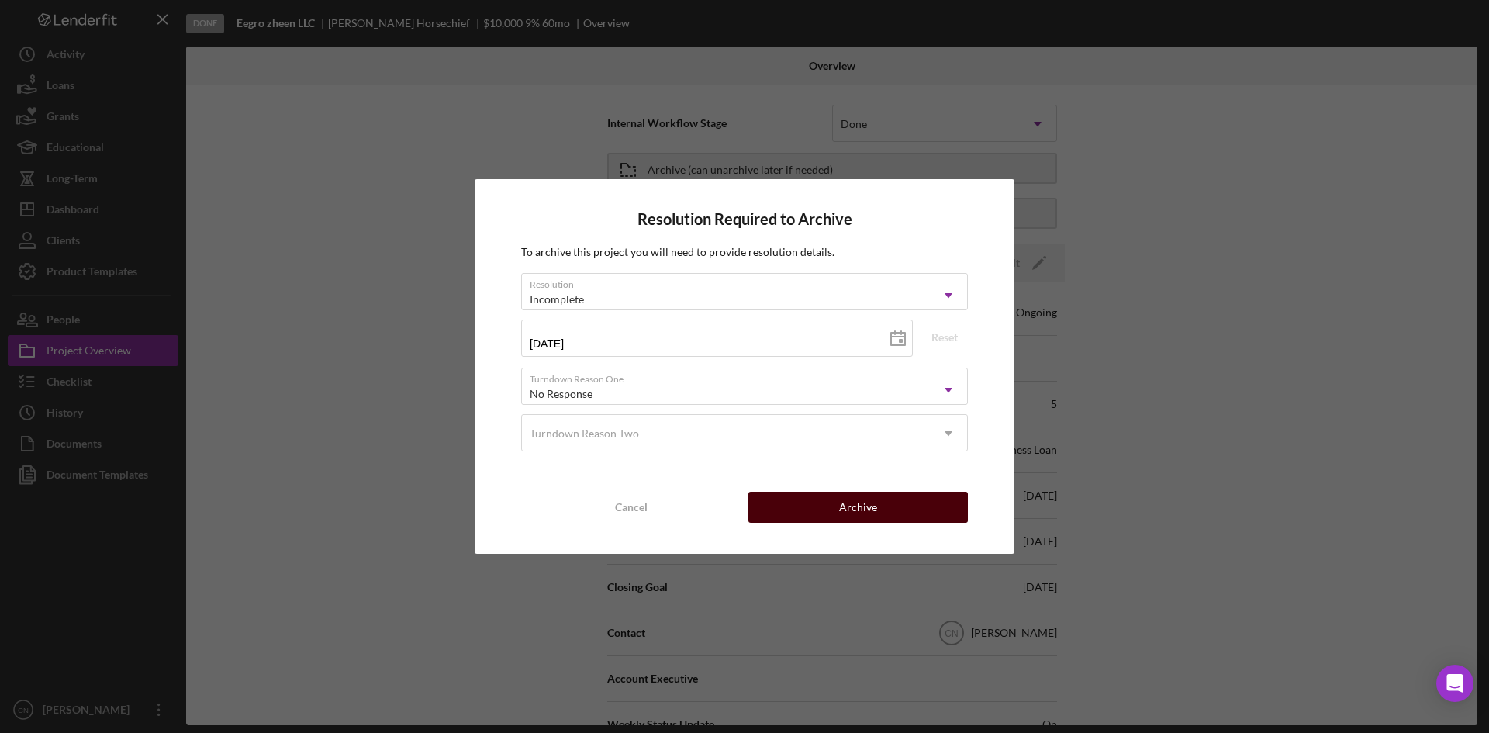
click at [829, 503] on button "Archive" at bounding box center [859, 507] width 220 height 31
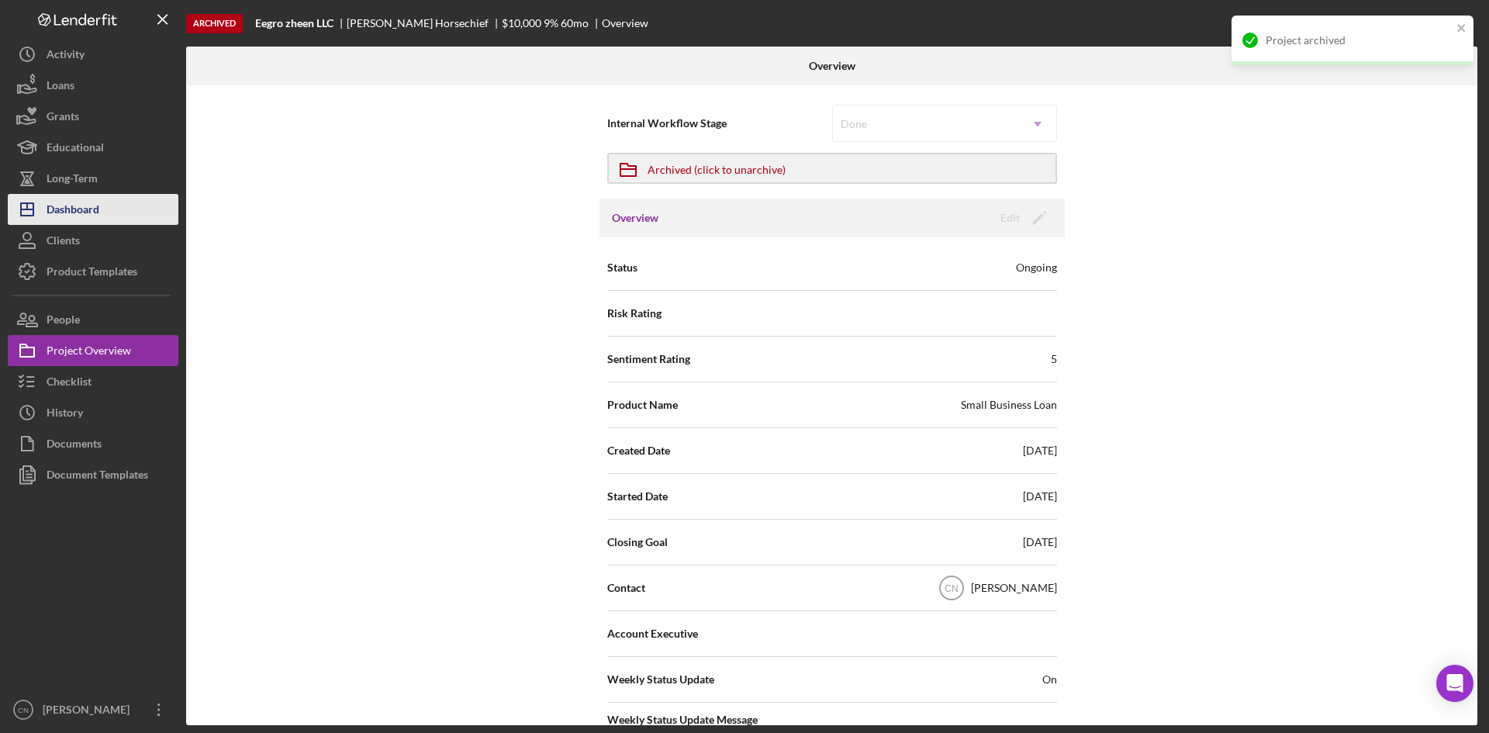
click at [72, 212] on div "Dashboard" at bounding box center [73, 211] width 53 height 35
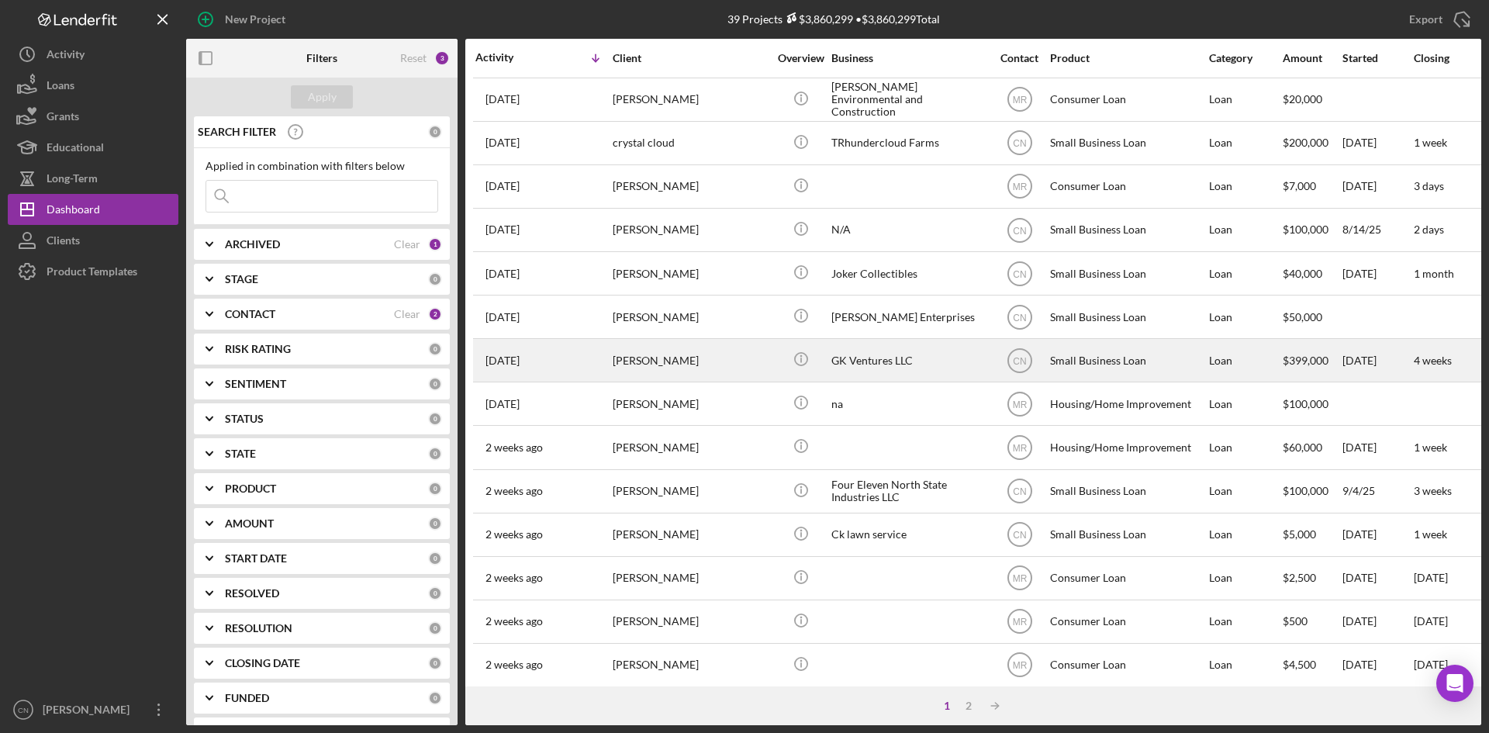
scroll to position [388, 0]
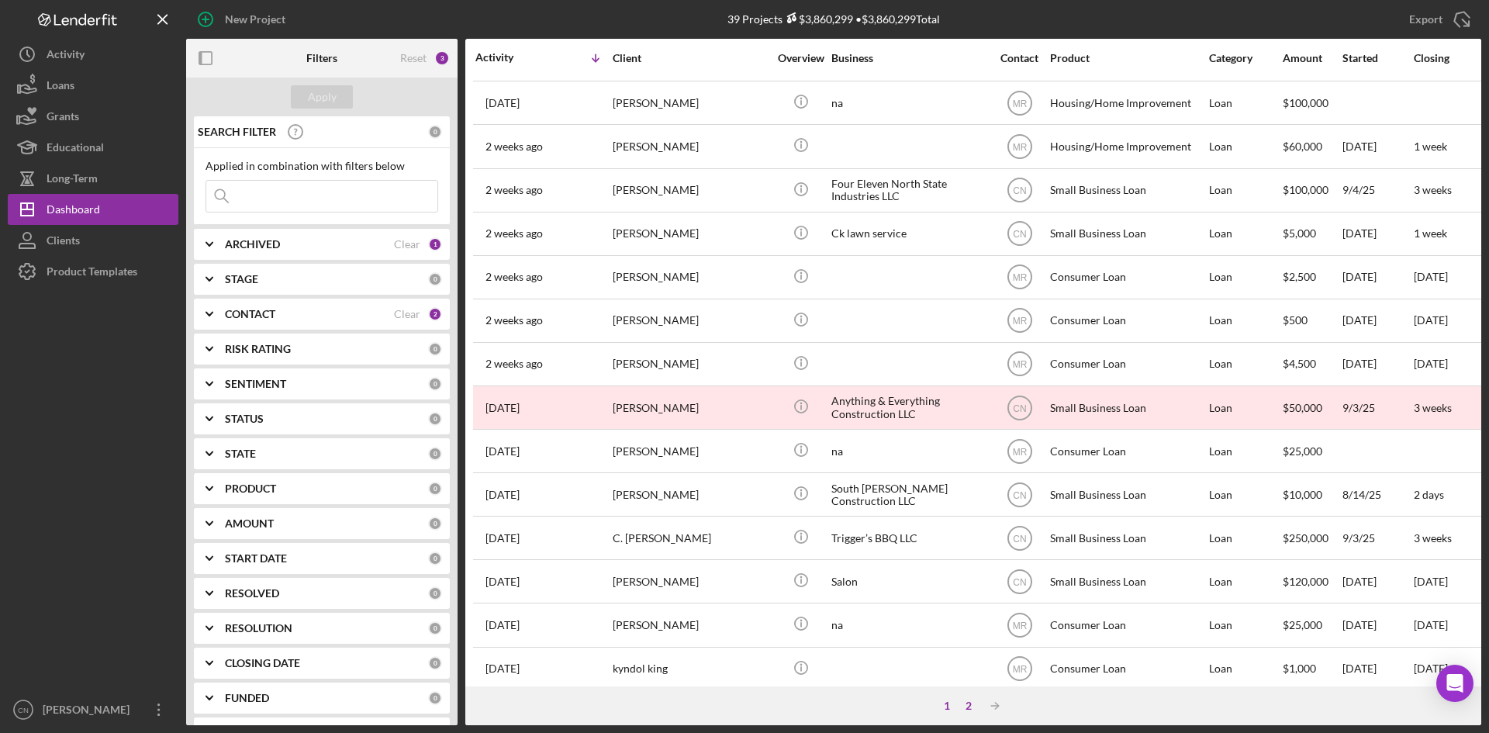
click at [967, 707] on div "2" at bounding box center [969, 706] width 22 height 12
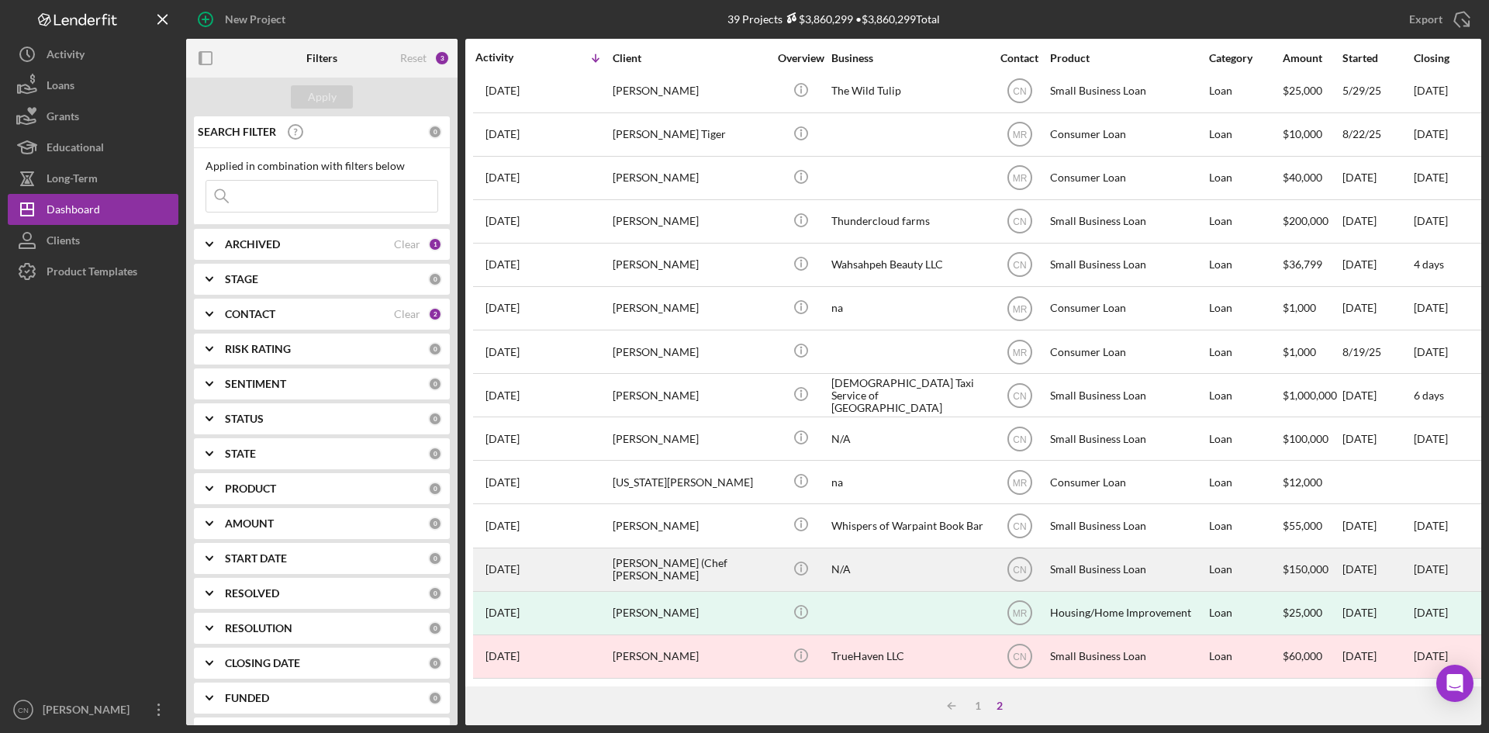
scroll to position [20, 0]
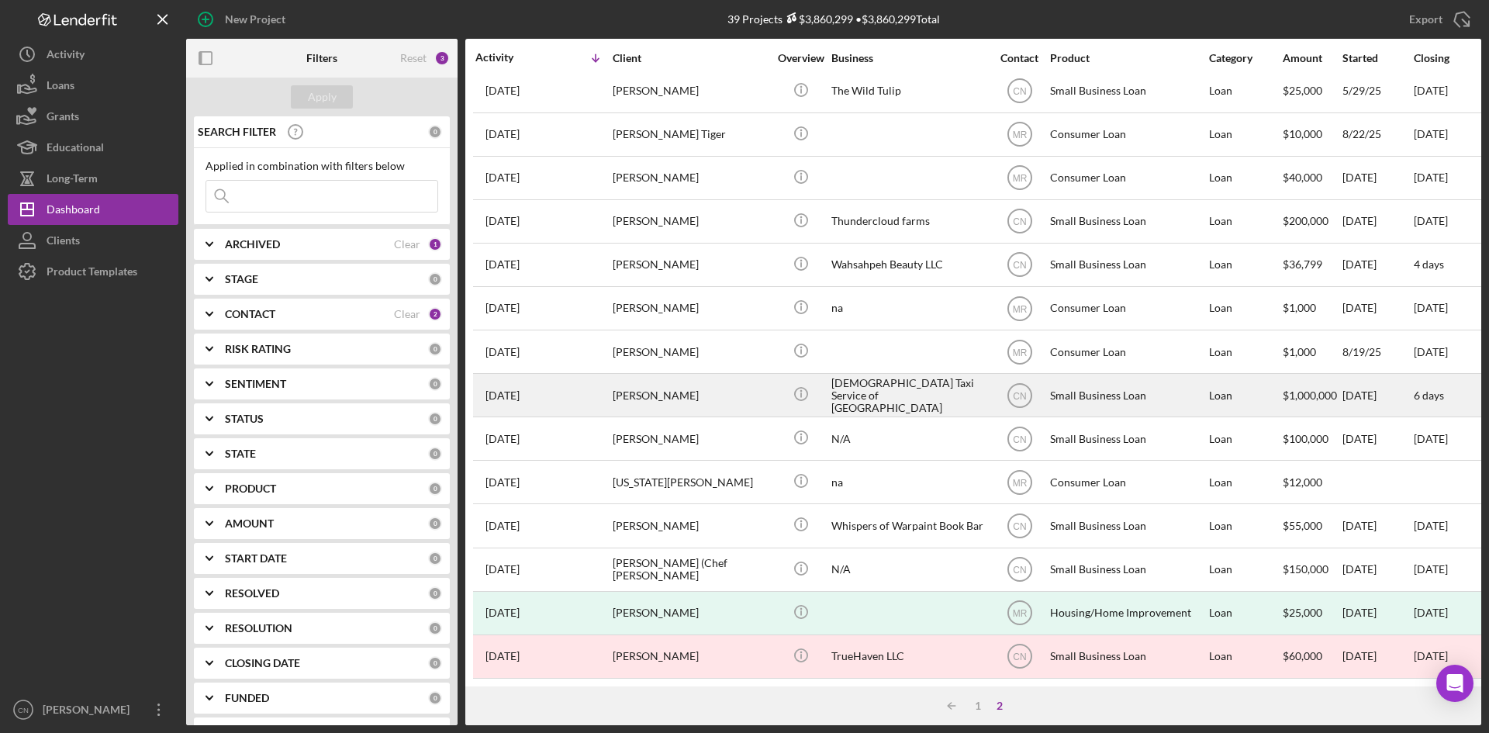
click at [502, 390] on div "[DATE] [PERSON_NAME]" at bounding box center [544, 395] width 136 height 41
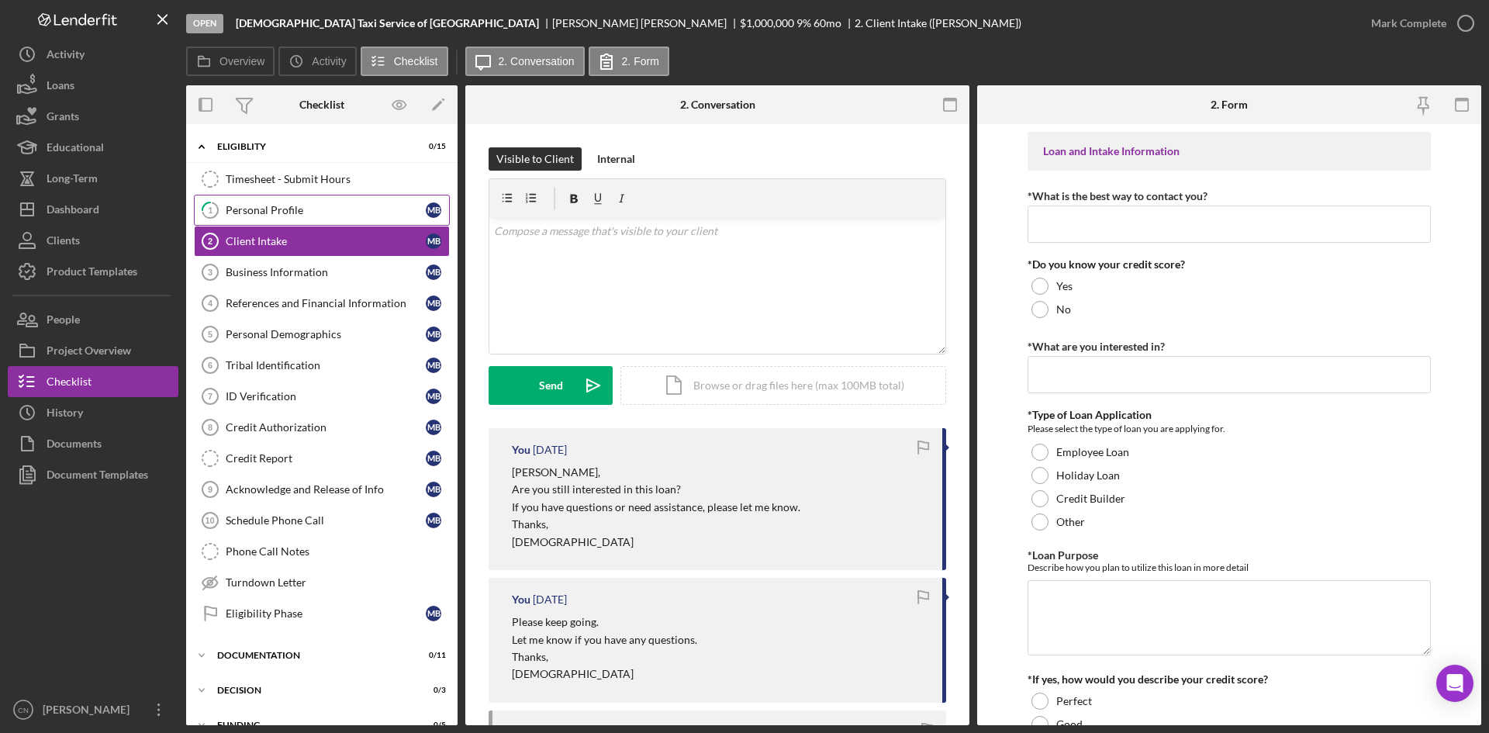
click at [268, 195] on link "1 Personal Profile M B" at bounding box center [322, 210] width 256 height 31
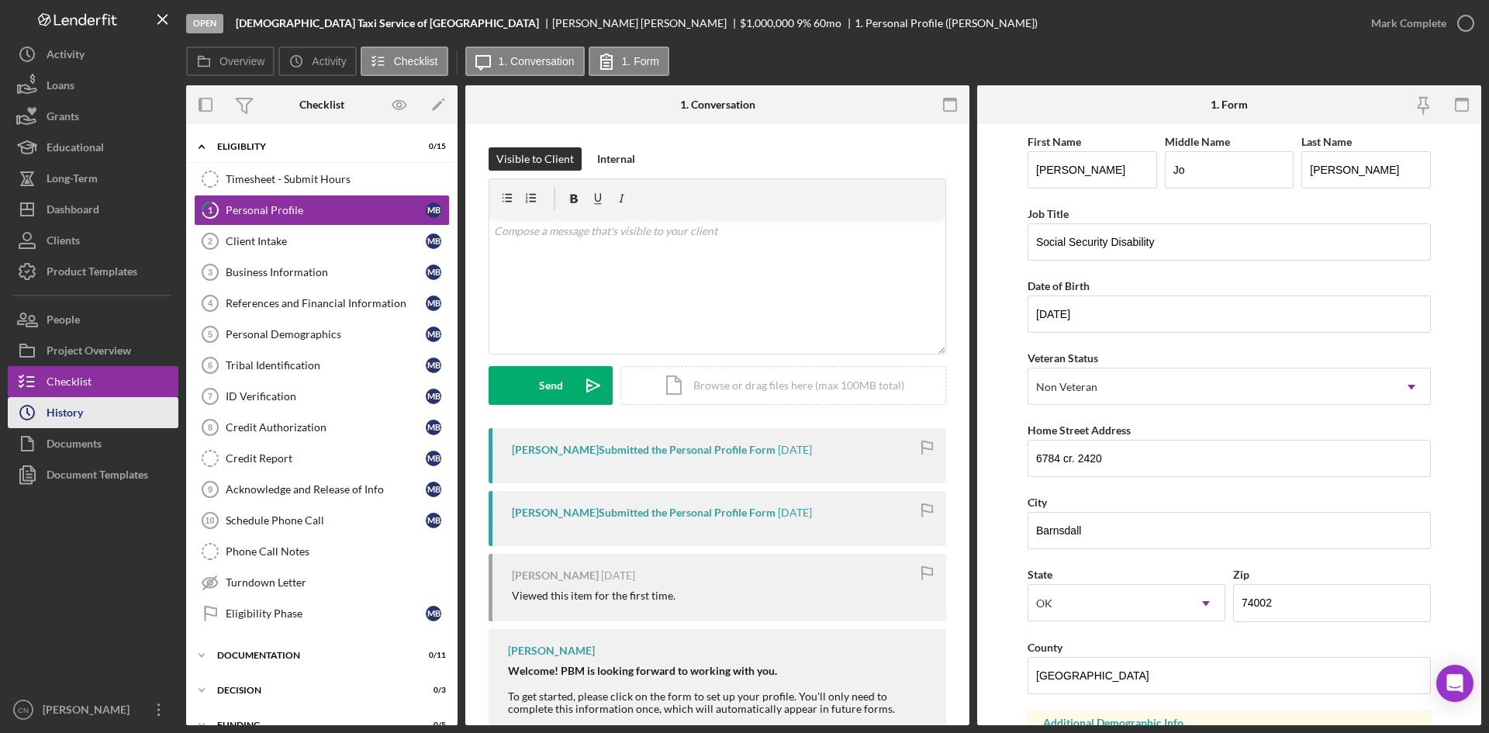
click at [74, 410] on div "History" at bounding box center [65, 414] width 36 height 35
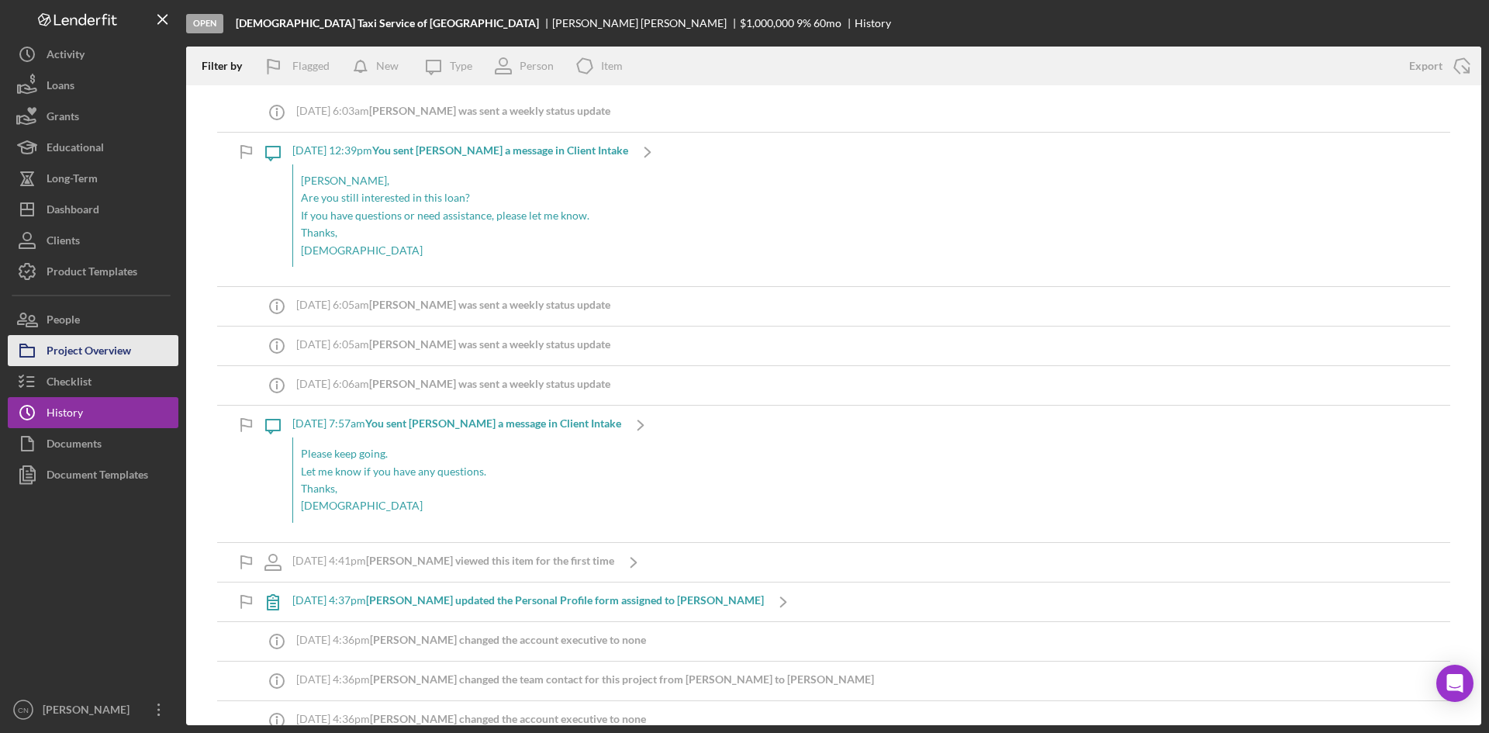
click at [121, 342] on div "Project Overview" at bounding box center [89, 352] width 85 height 35
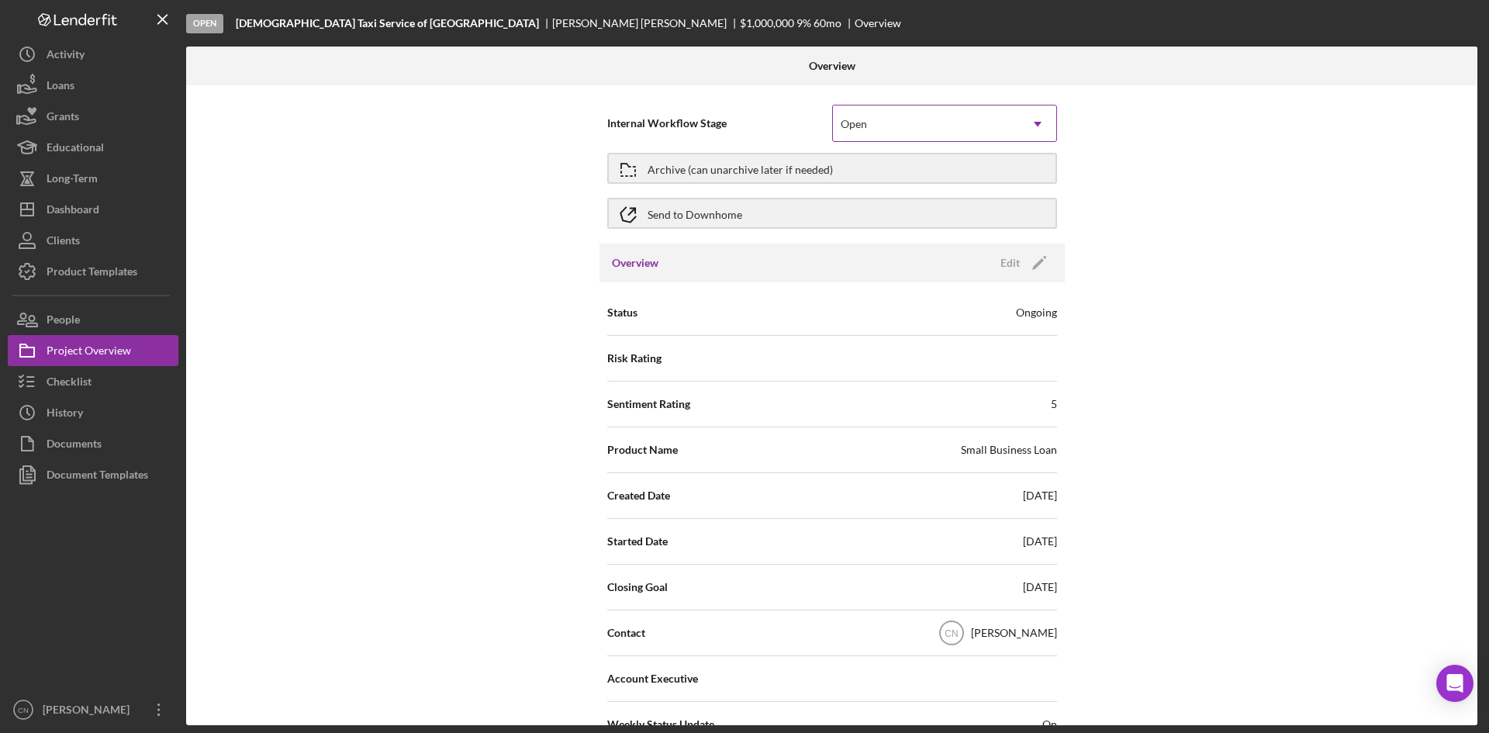
click at [929, 116] on div "Open" at bounding box center [926, 124] width 186 height 36
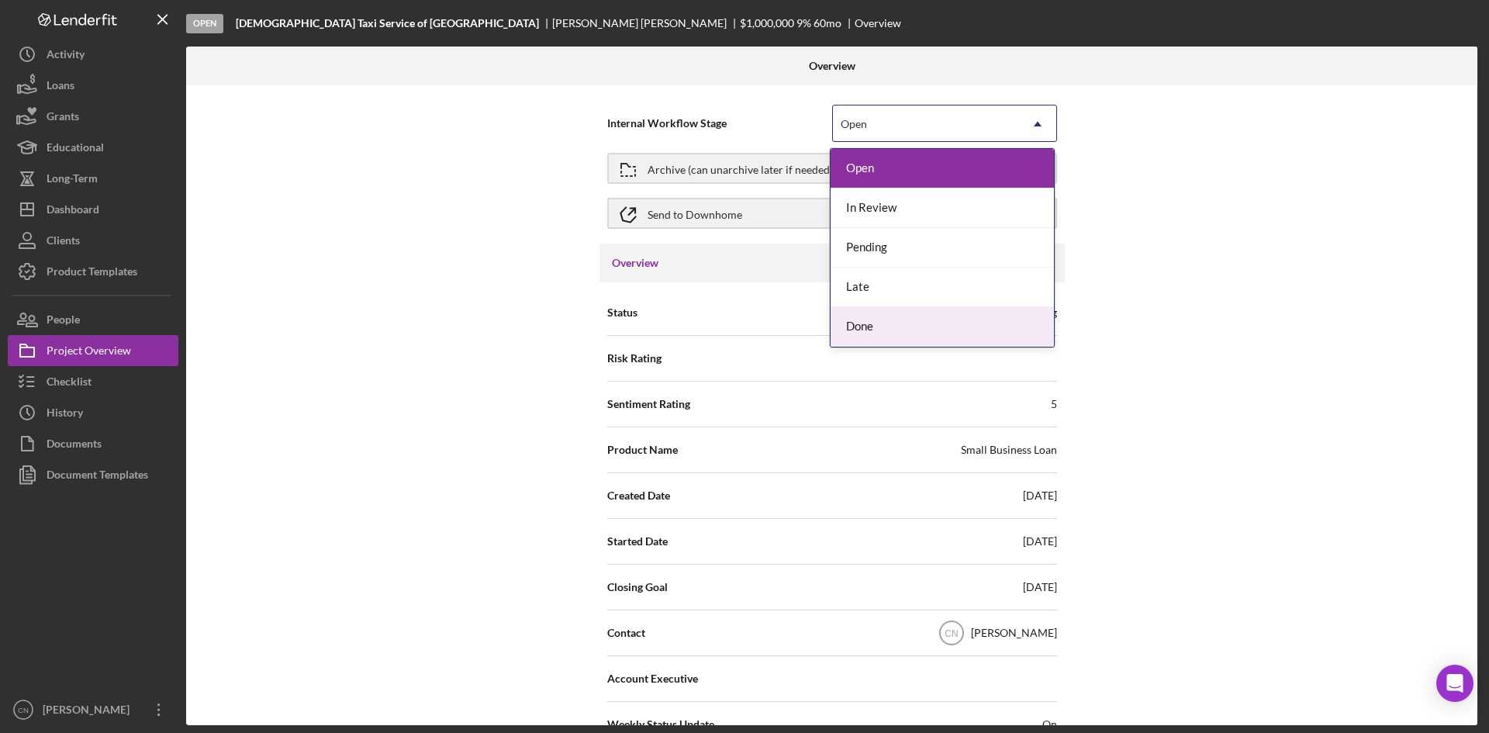
click at [898, 330] on div "Done" at bounding box center [942, 327] width 223 height 40
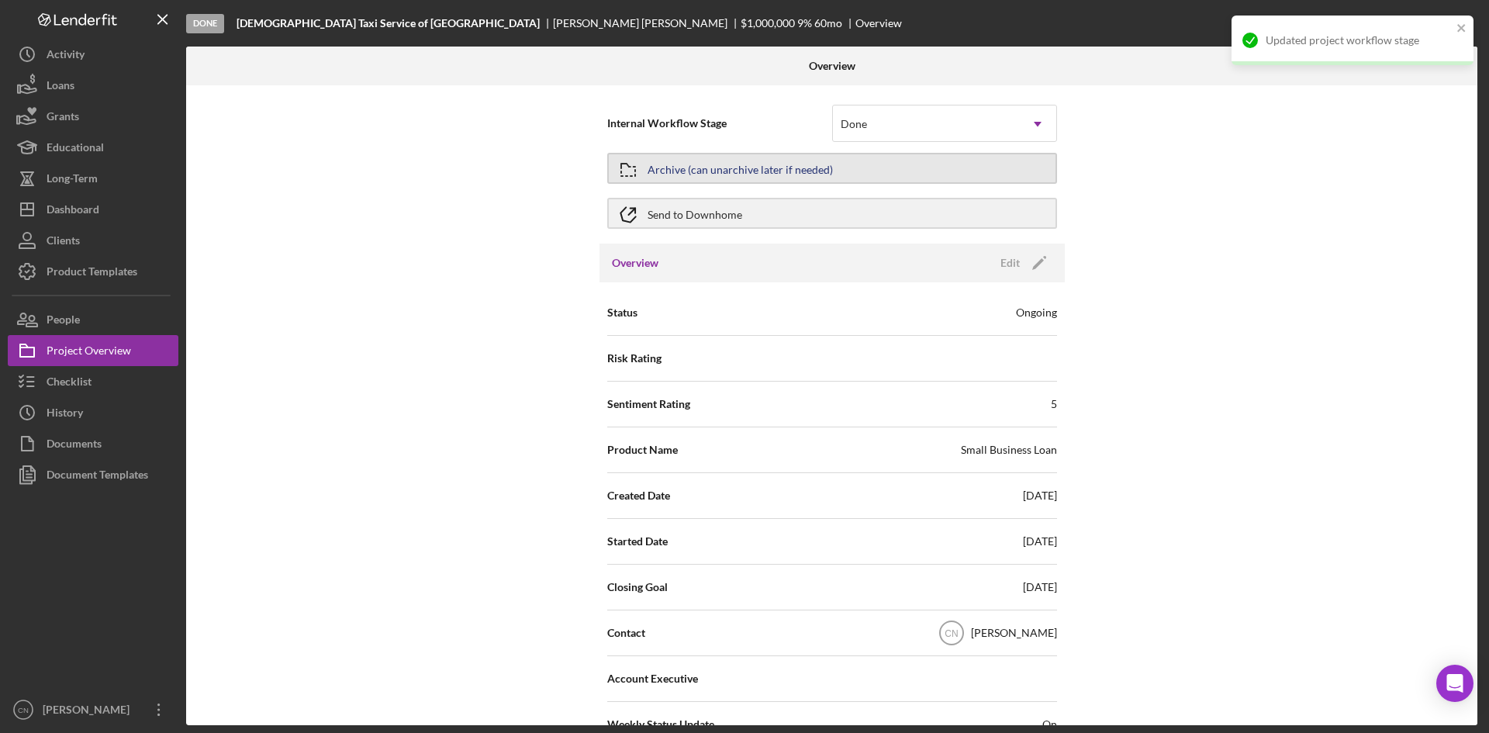
click at [749, 164] on div "Archive (can unarchive later if needed)" at bounding box center [740, 168] width 185 height 28
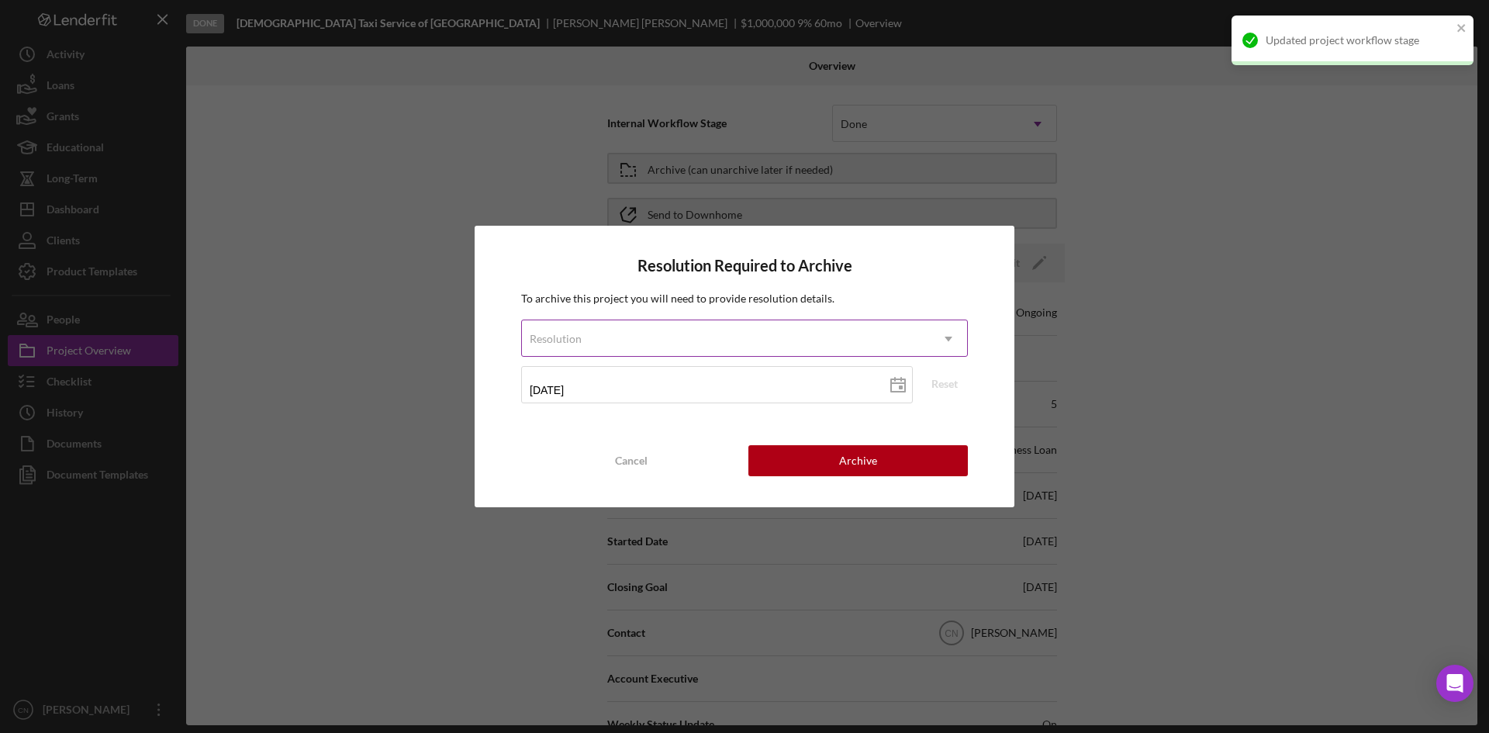
click at [797, 342] on div "Resolution" at bounding box center [726, 339] width 408 height 36
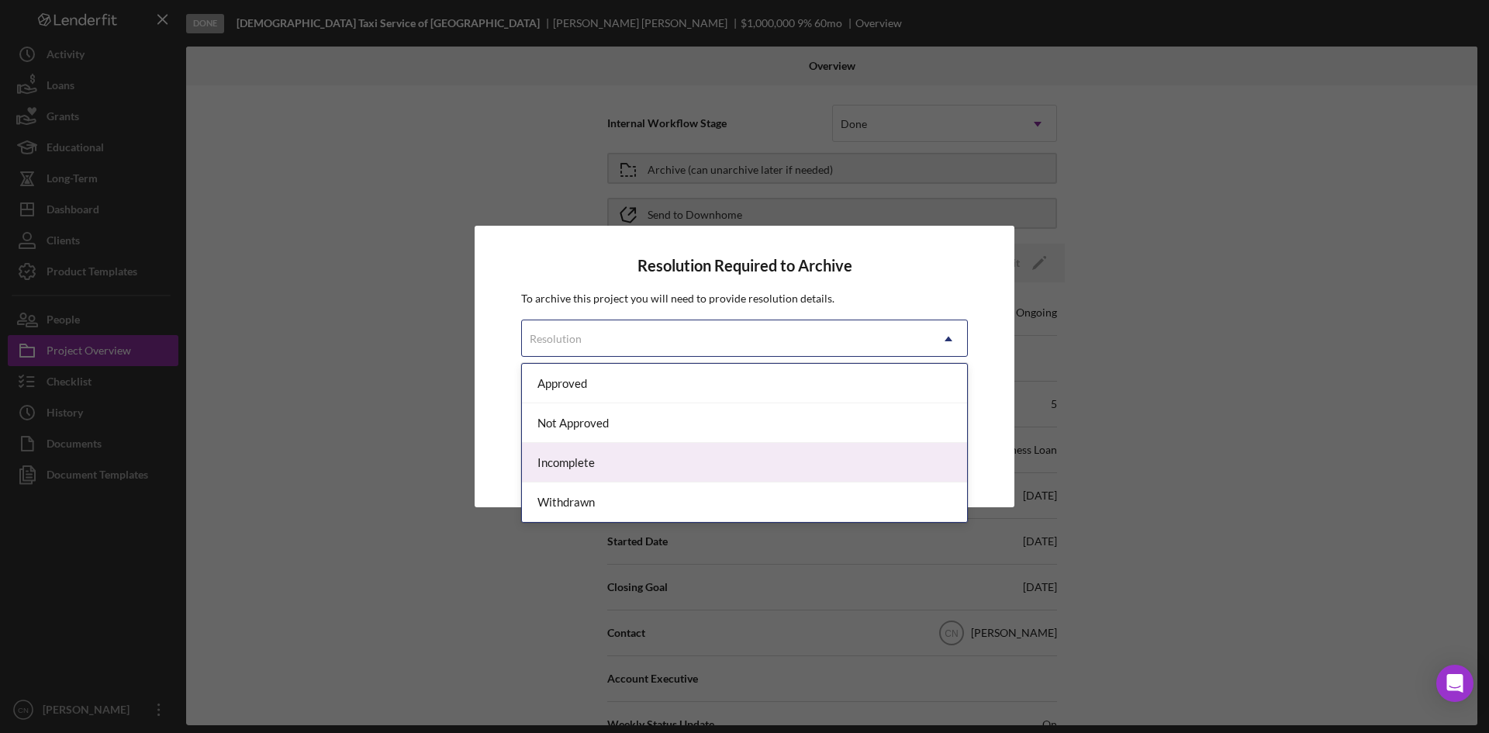
click at [638, 464] on div "Incomplete" at bounding box center [744, 463] width 445 height 40
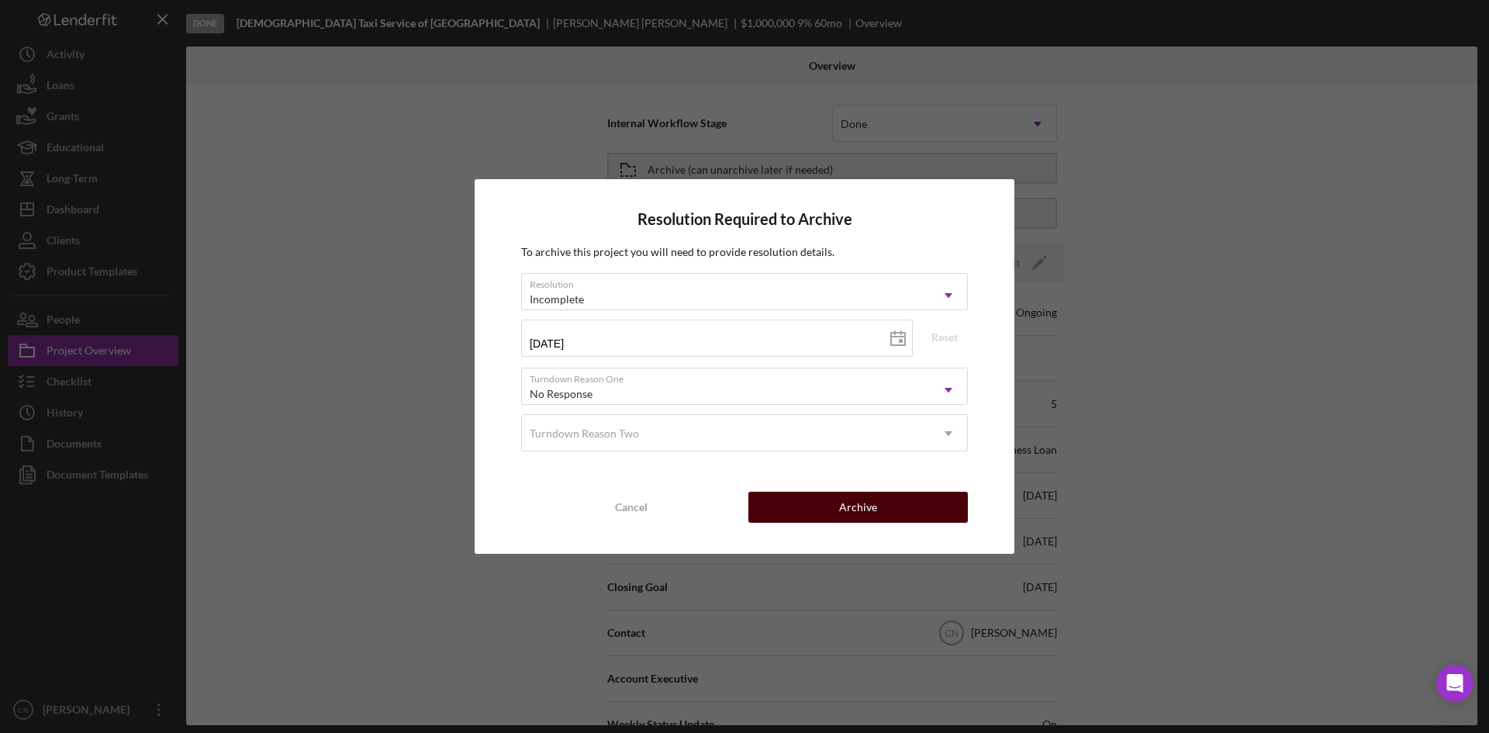
click at [839, 507] on button "Archive" at bounding box center [859, 507] width 220 height 31
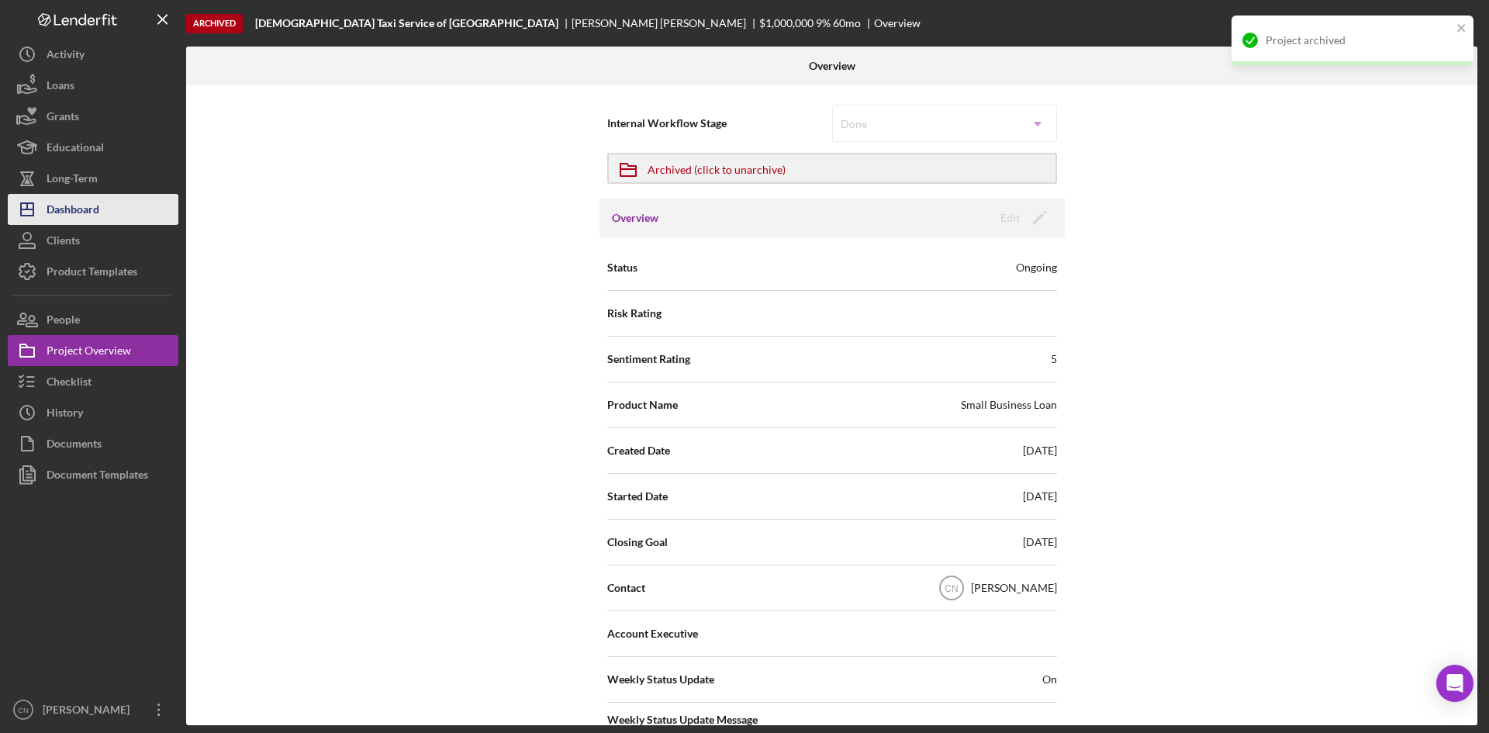
click at [94, 206] on div "Dashboard" at bounding box center [73, 211] width 53 height 35
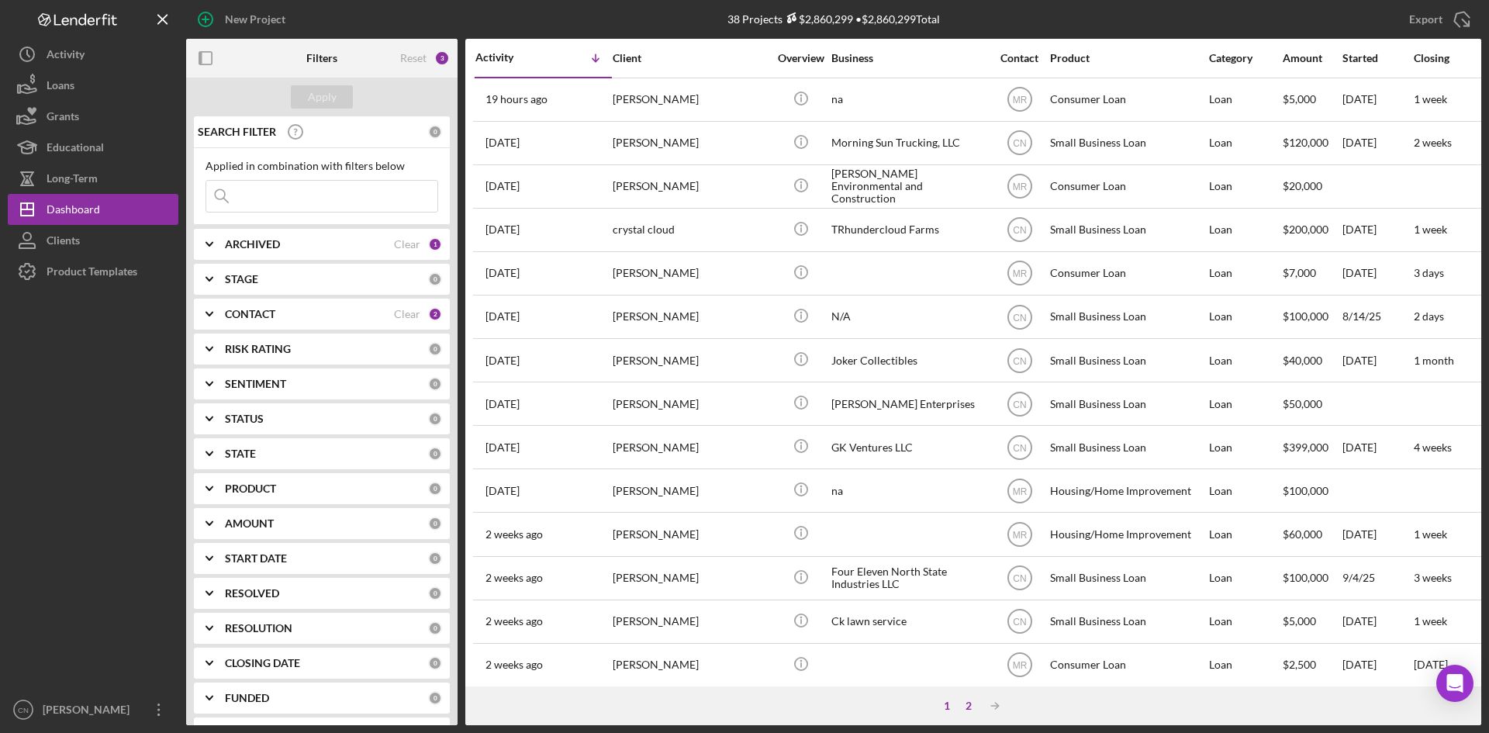
click at [970, 710] on div "2" at bounding box center [969, 706] width 22 height 12
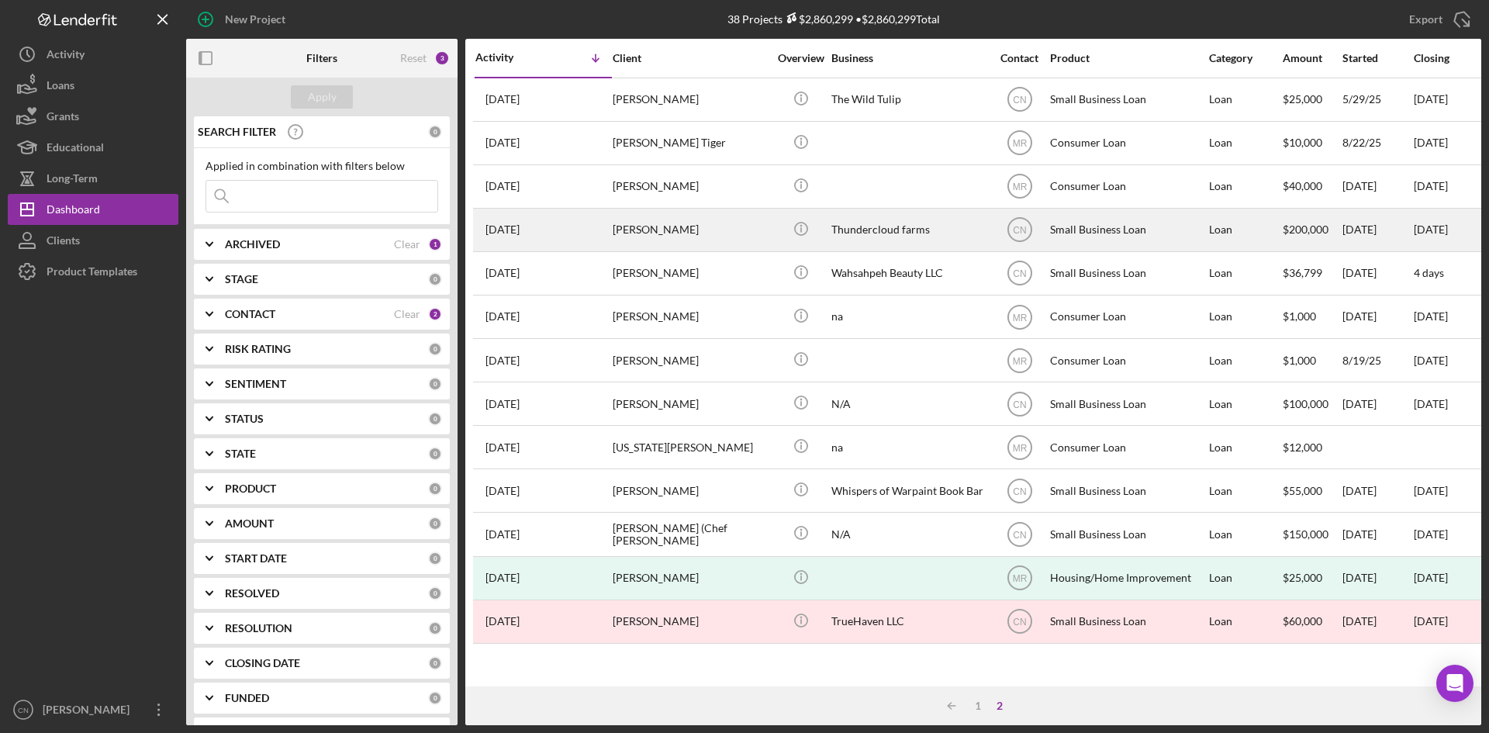
click at [520, 234] on time "[DATE]" at bounding box center [503, 229] width 34 height 12
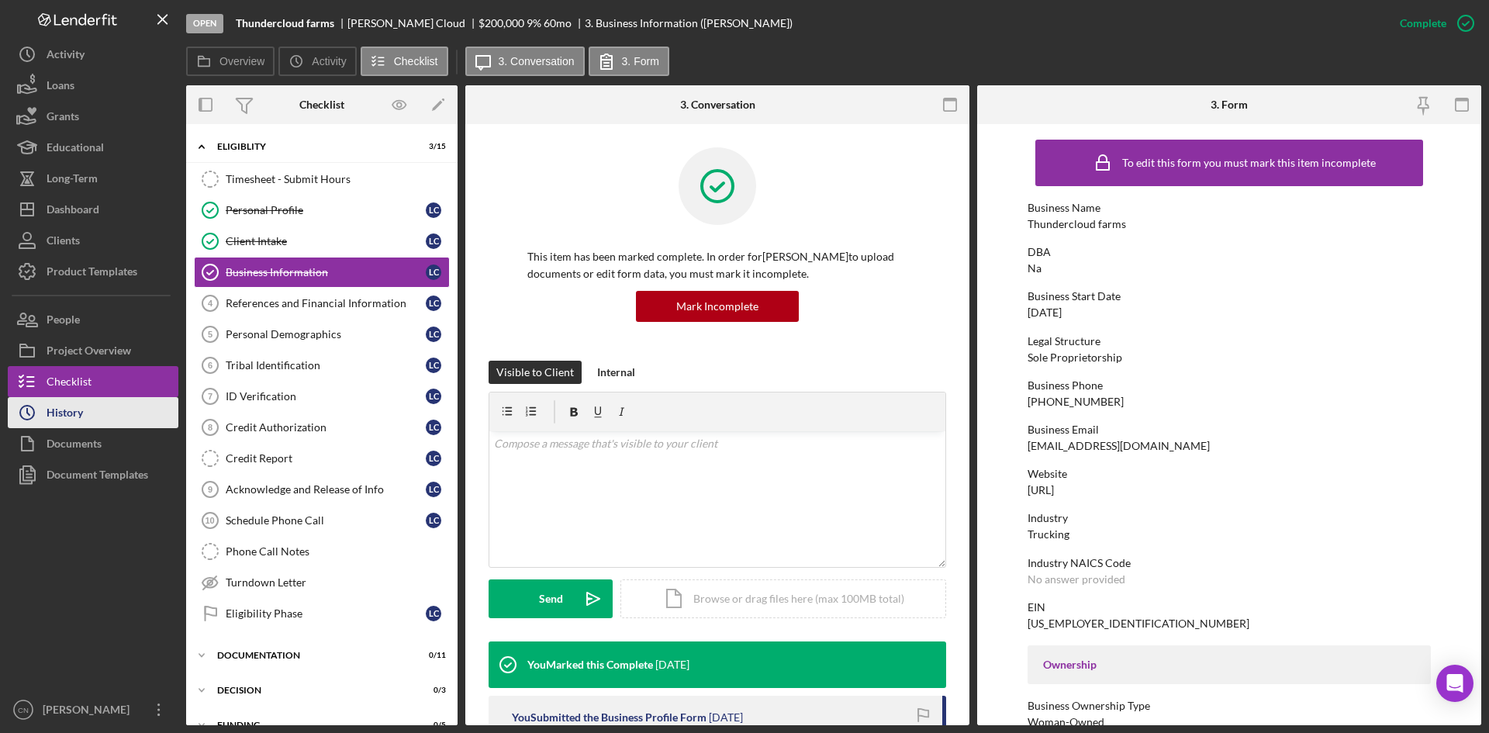
click at [73, 408] on div "History" at bounding box center [65, 414] width 36 height 35
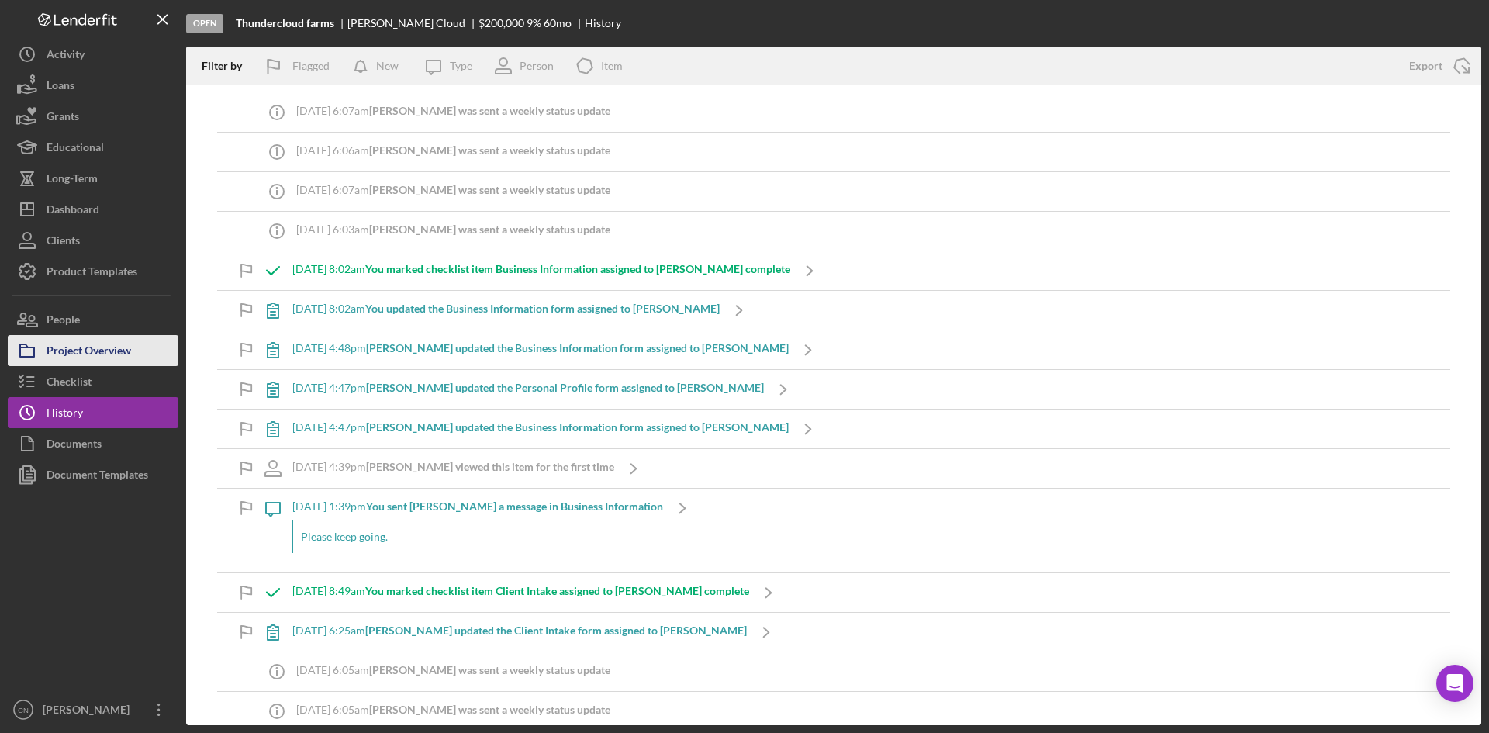
click at [83, 343] on div "Project Overview" at bounding box center [89, 352] width 85 height 35
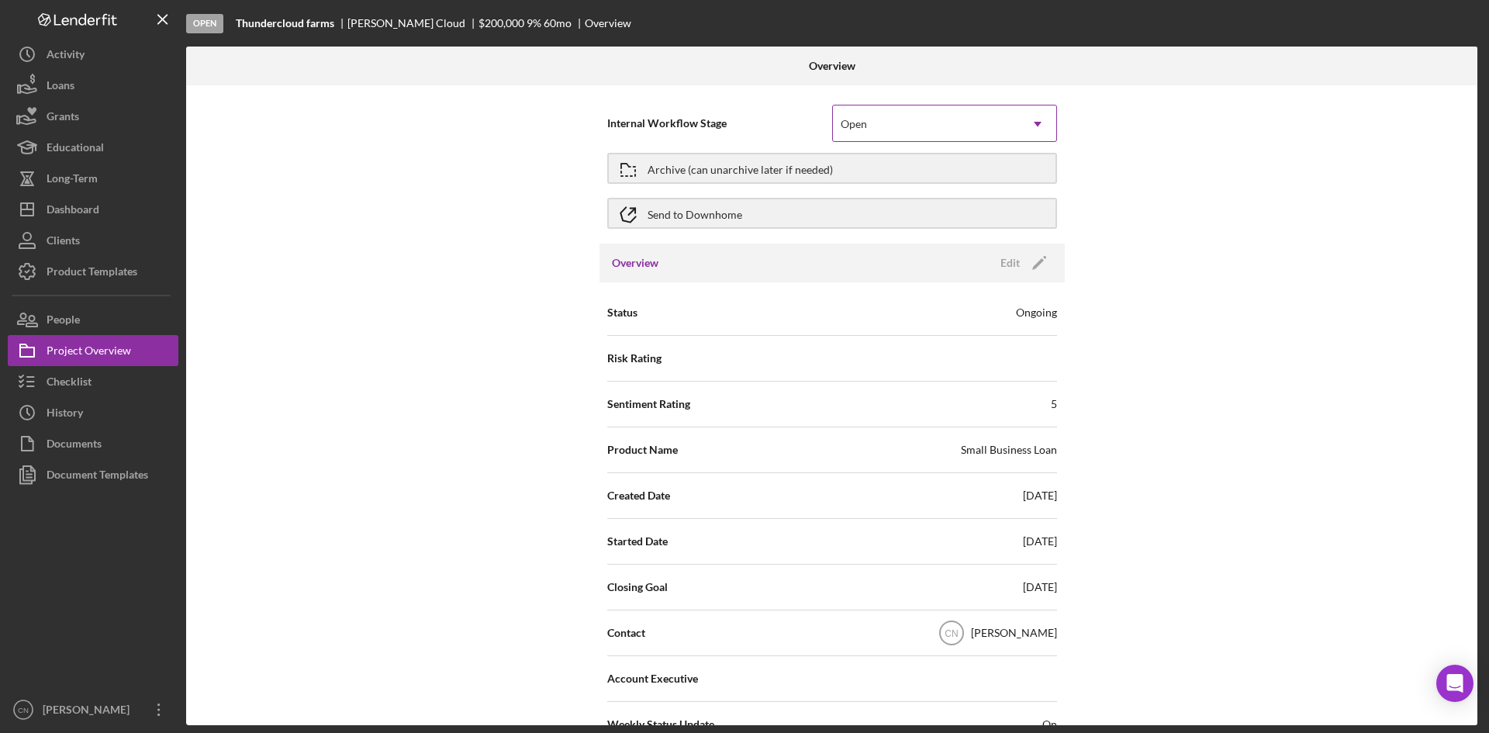
click at [871, 115] on div "Open" at bounding box center [926, 124] width 186 height 36
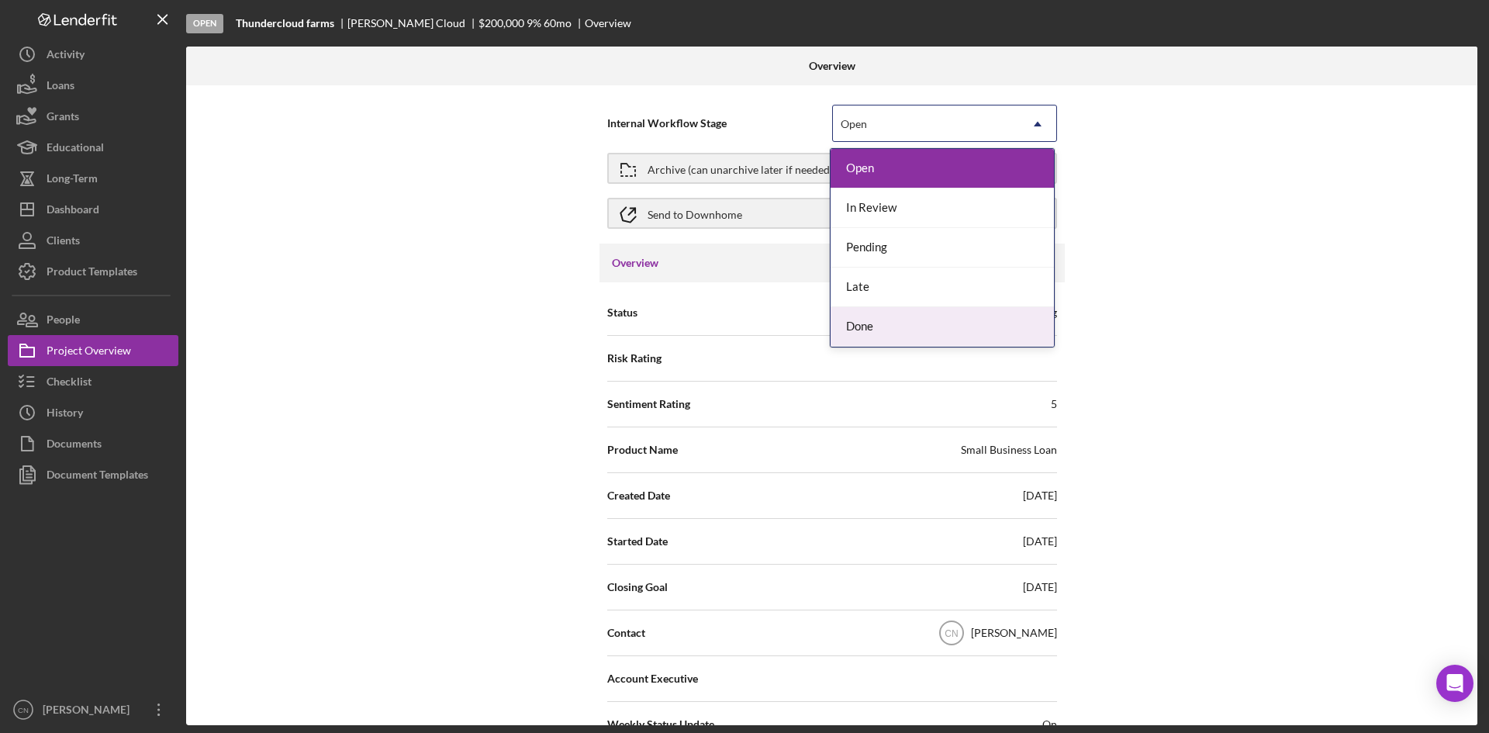
click at [866, 341] on div "Done" at bounding box center [942, 327] width 223 height 40
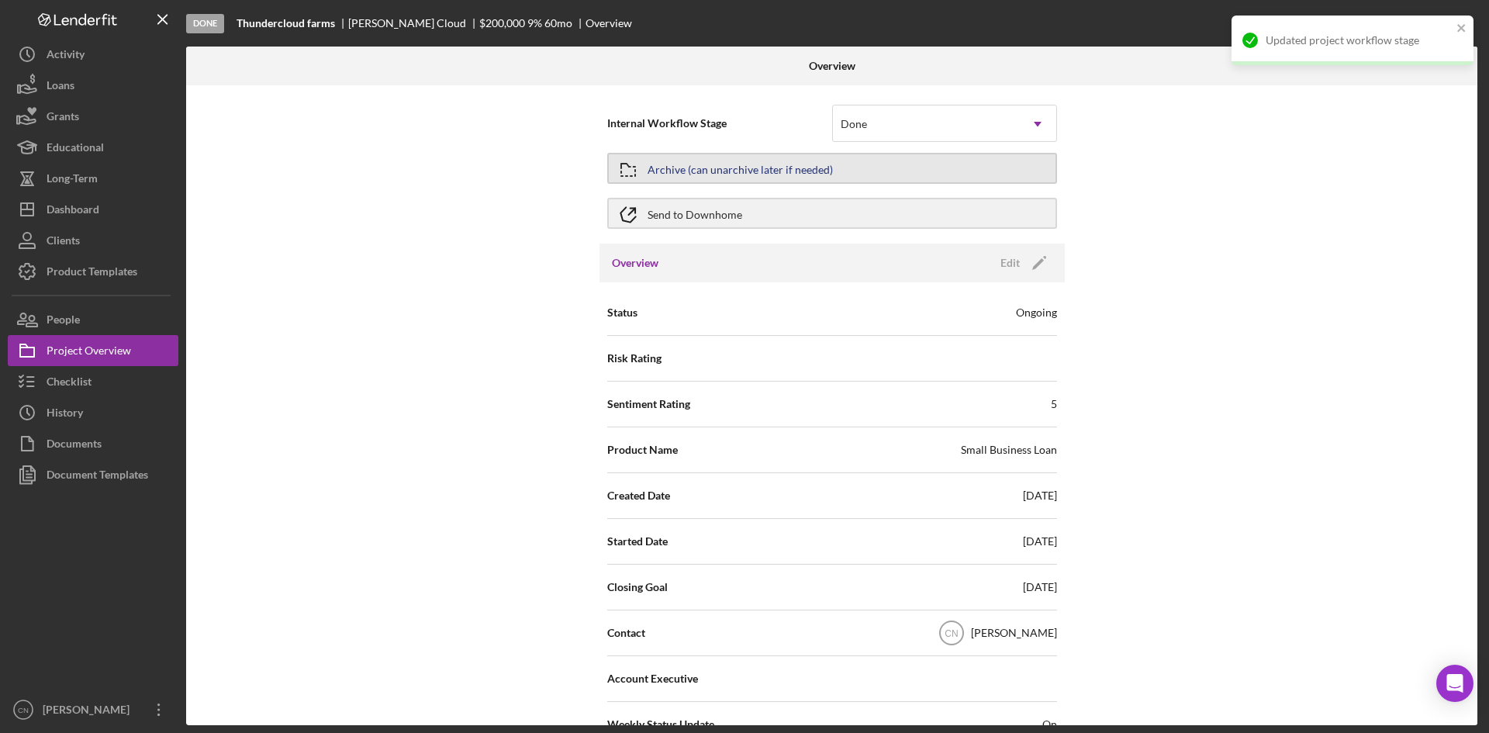
click at [756, 172] on div "Archive (can unarchive later if needed)" at bounding box center [740, 168] width 185 height 28
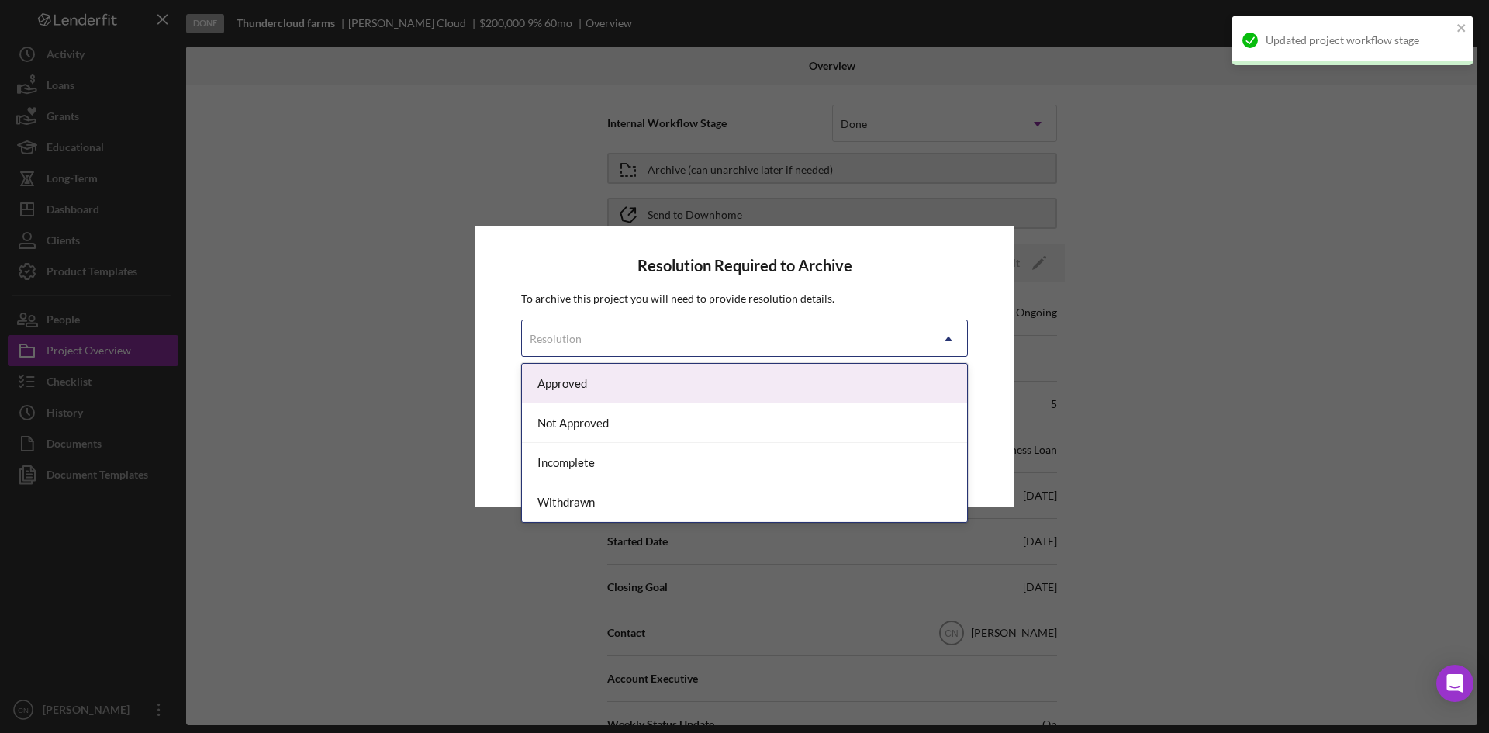
click at [638, 323] on div "Resolution" at bounding box center [726, 339] width 408 height 36
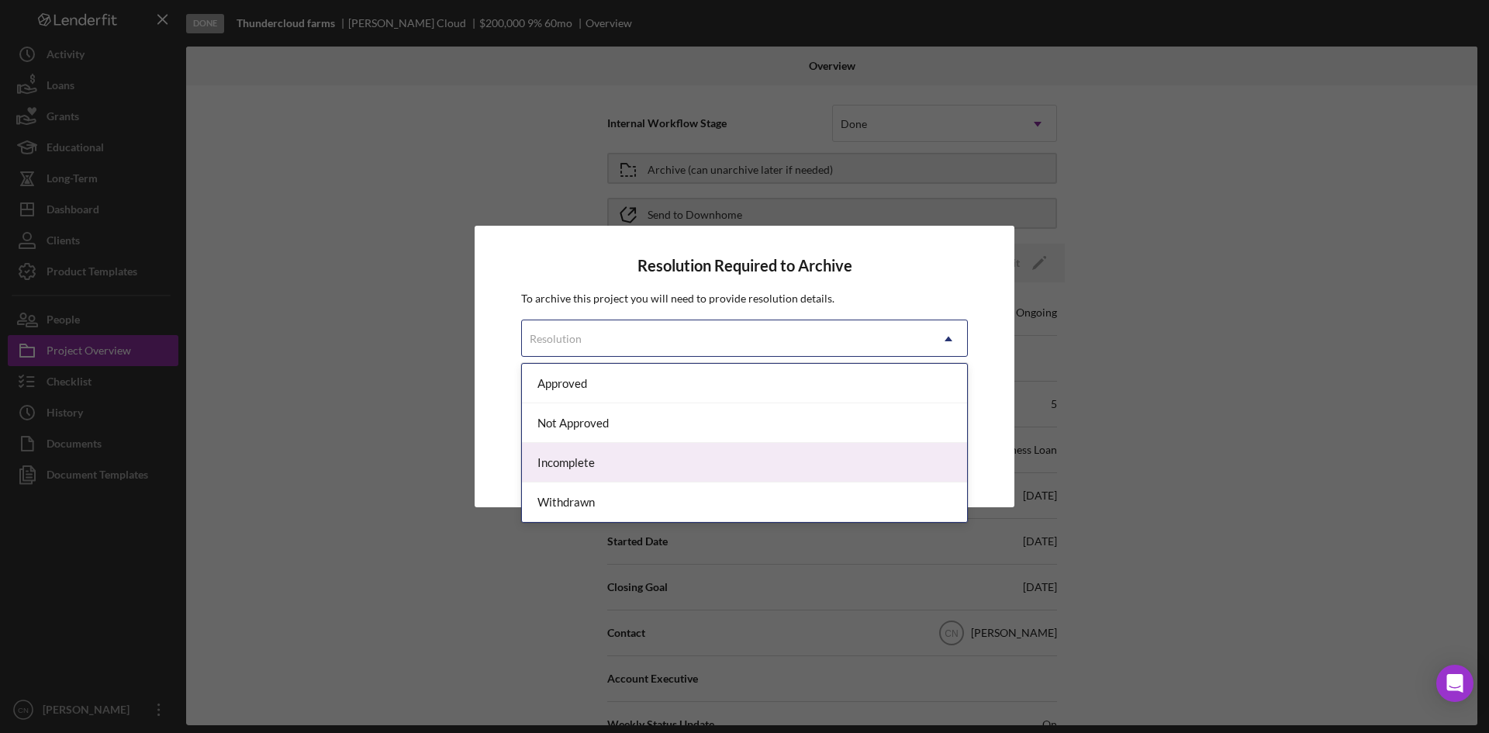
click at [595, 470] on div "Incomplete" at bounding box center [744, 463] width 445 height 40
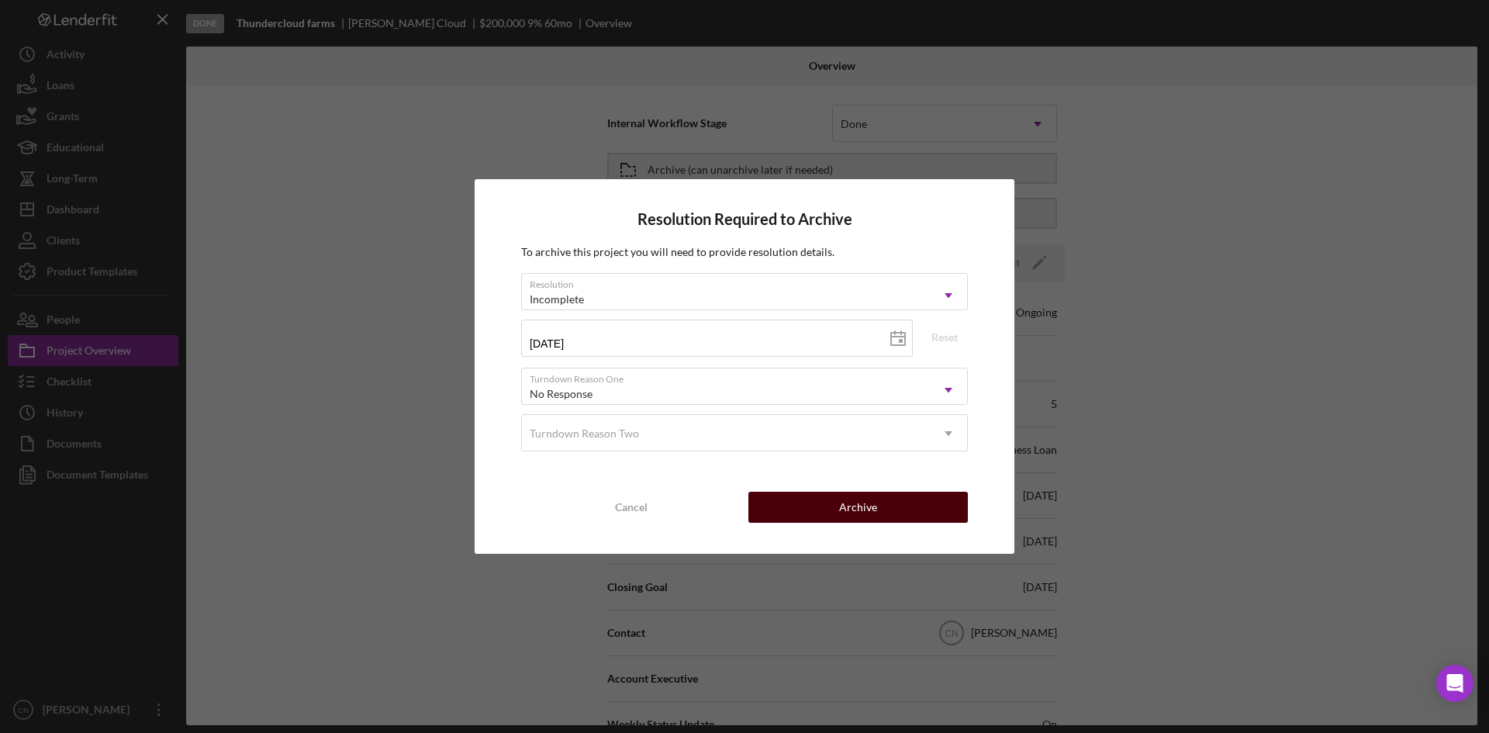
click at [891, 501] on button "Archive" at bounding box center [859, 507] width 220 height 31
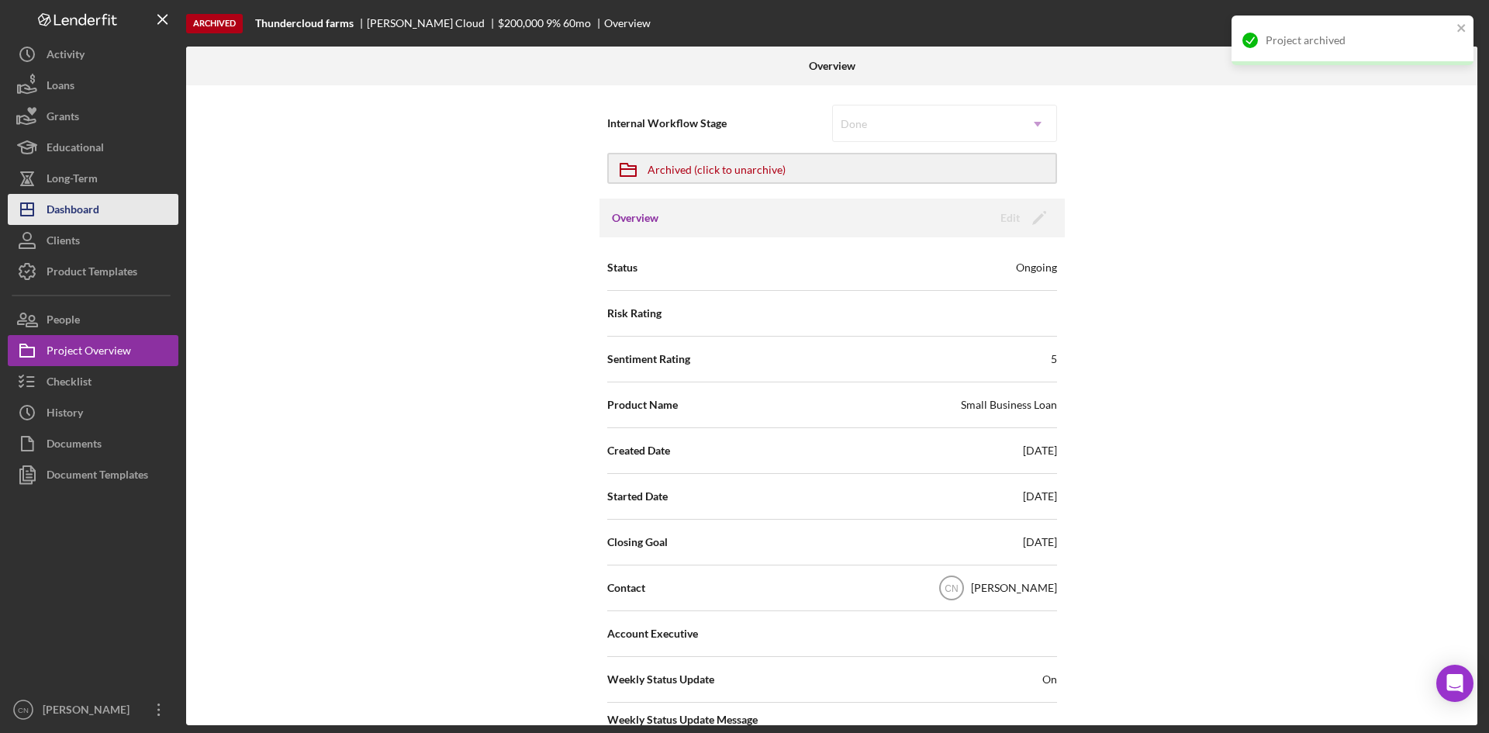
click at [88, 211] on div "Dashboard" at bounding box center [73, 211] width 53 height 35
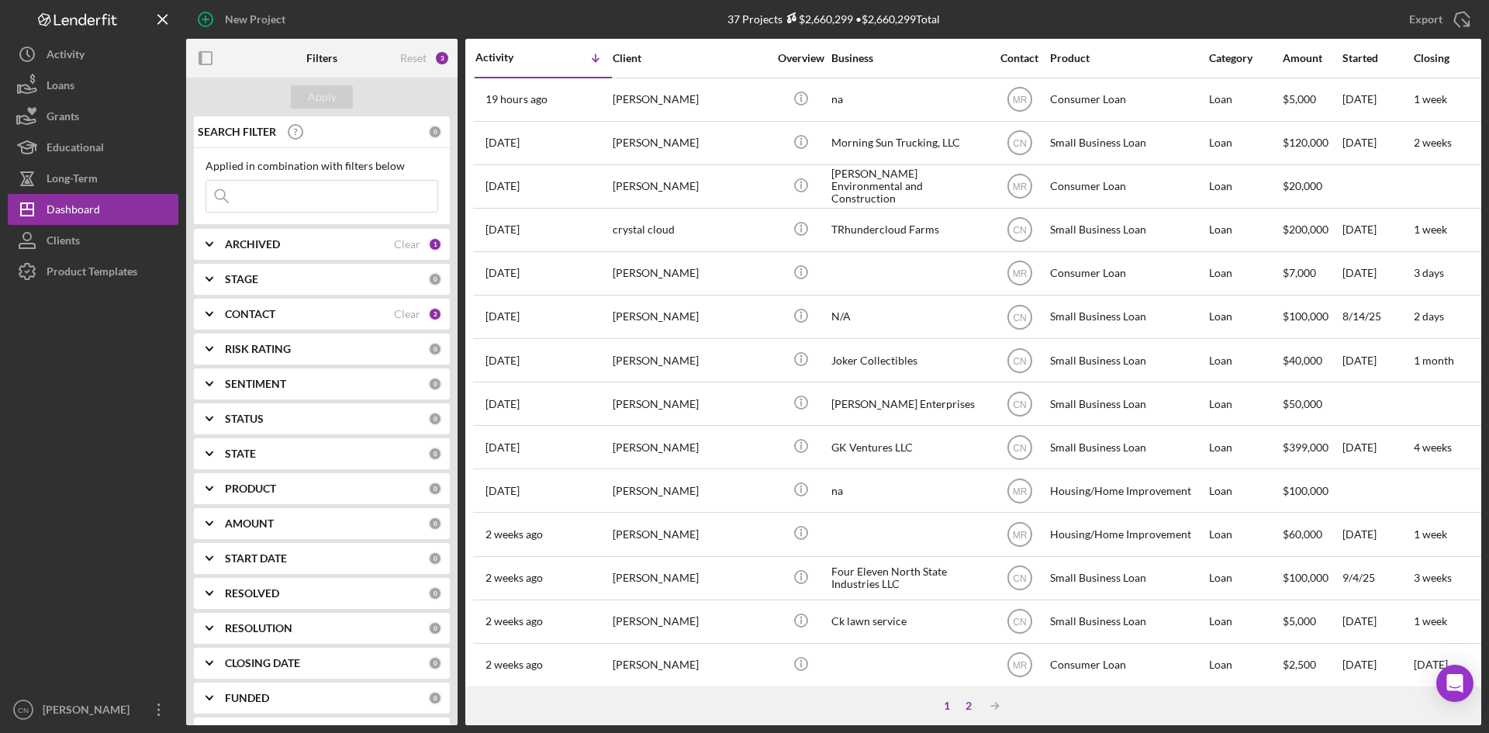
click at [964, 702] on div "2" at bounding box center [969, 706] width 22 height 12
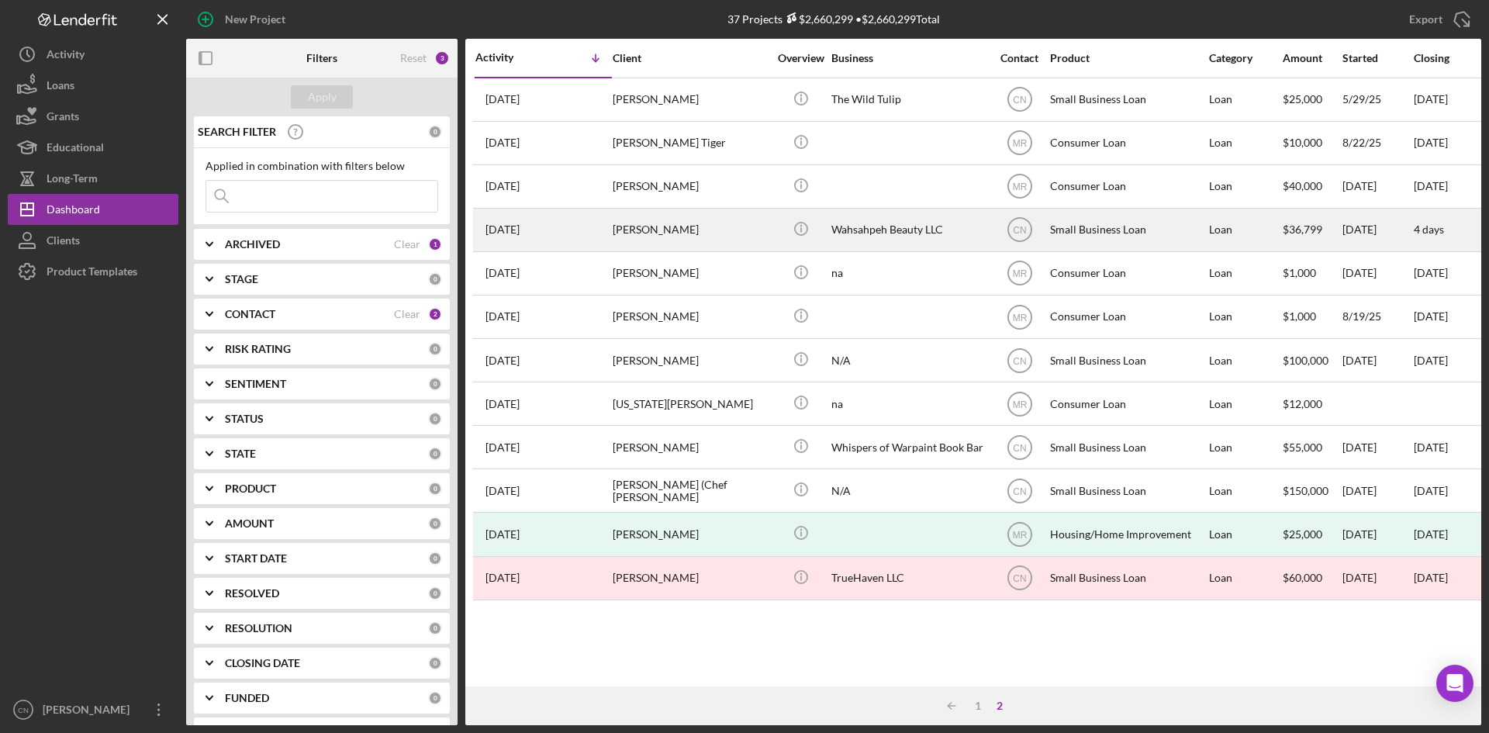
click at [525, 221] on div "[DATE] [PERSON_NAME]" at bounding box center [544, 229] width 136 height 41
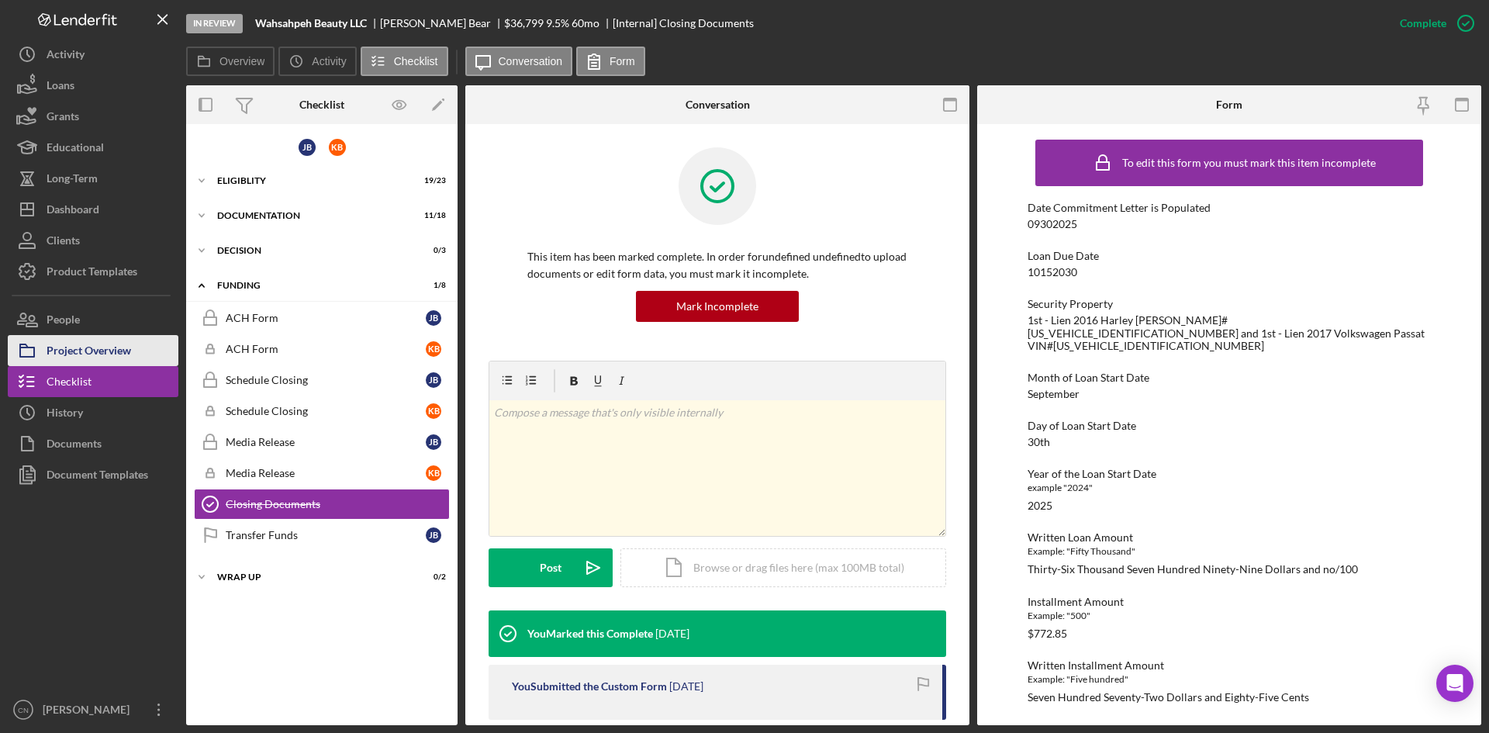
click at [64, 360] on div "Project Overview" at bounding box center [89, 352] width 85 height 35
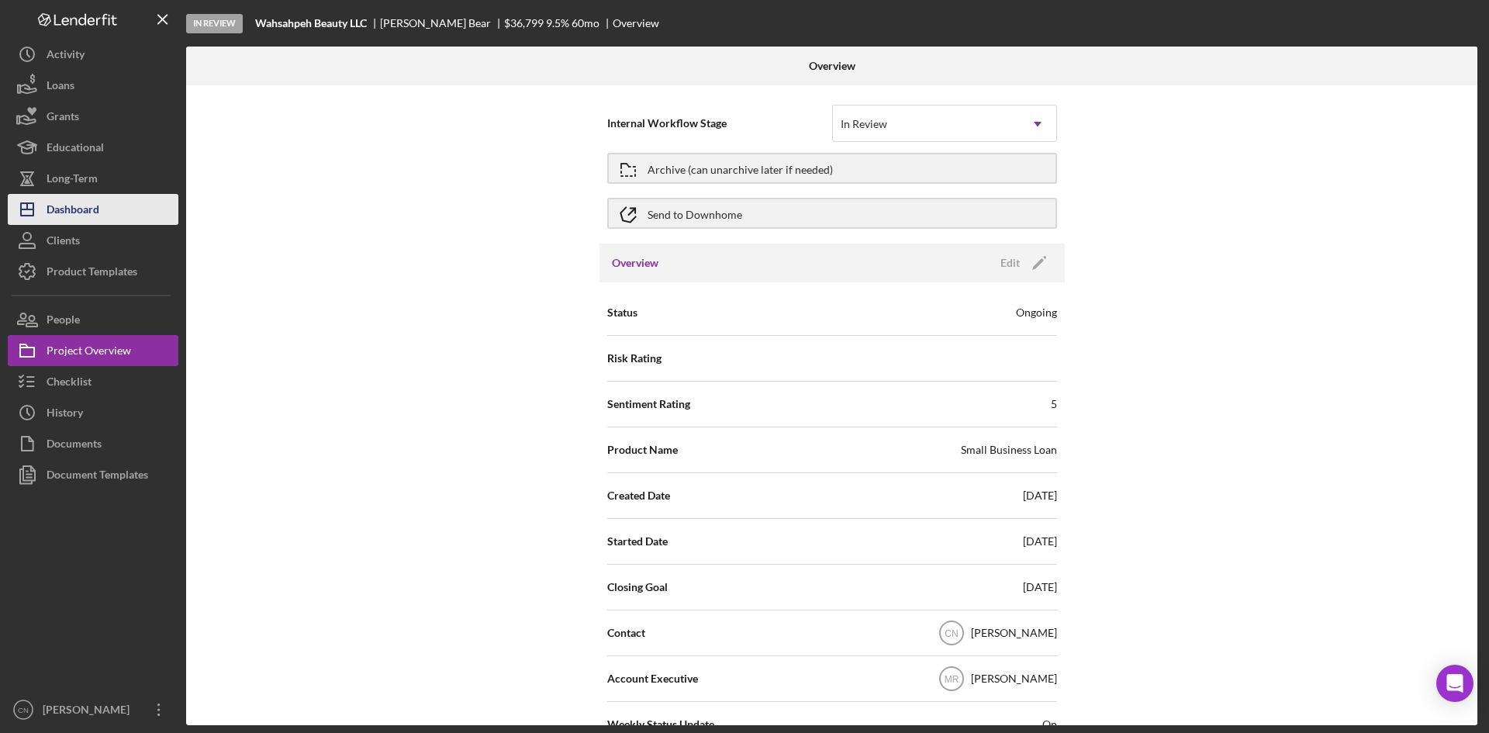
click at [89, 198] on div "Dashboard" at bounding box center [73, 211] width 53 height 35
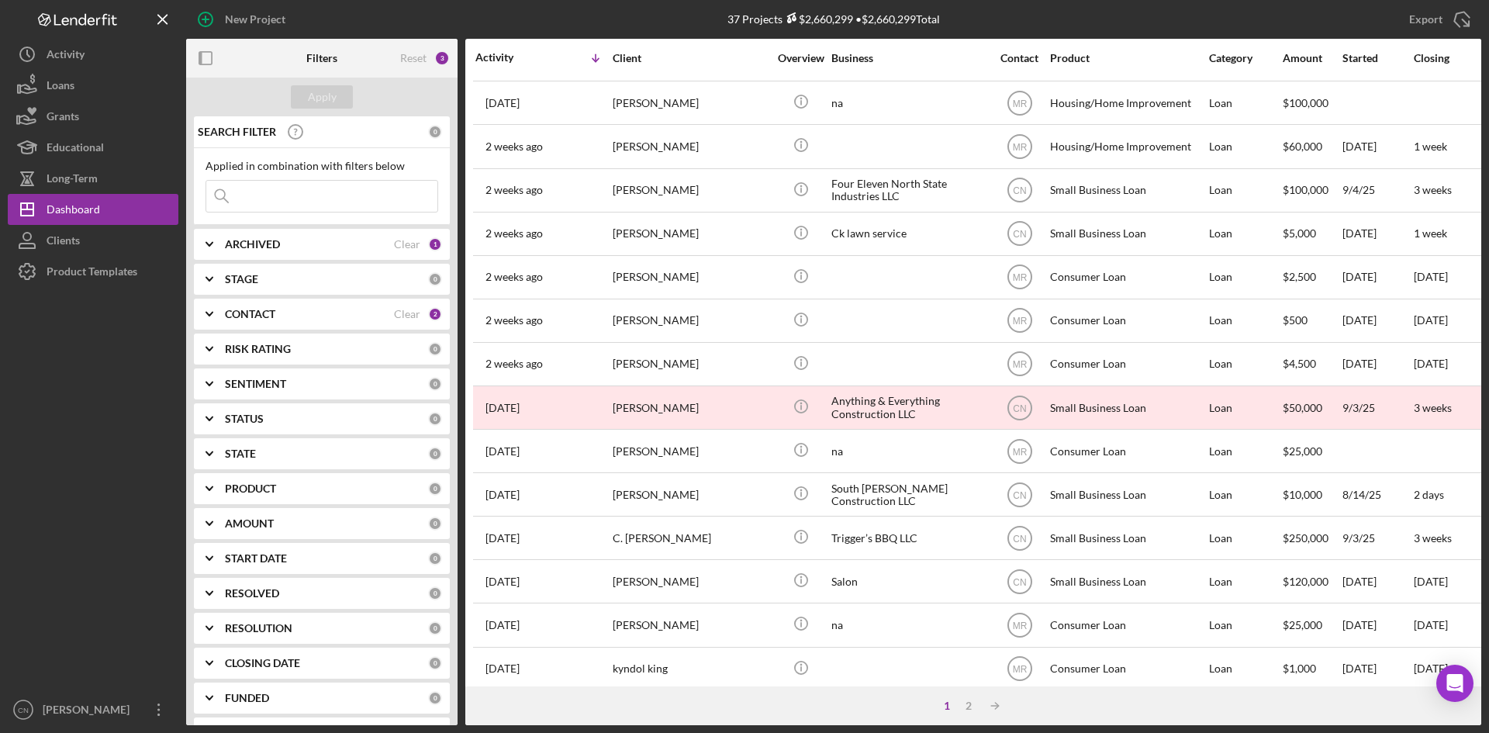
scroll to position [499, 0]
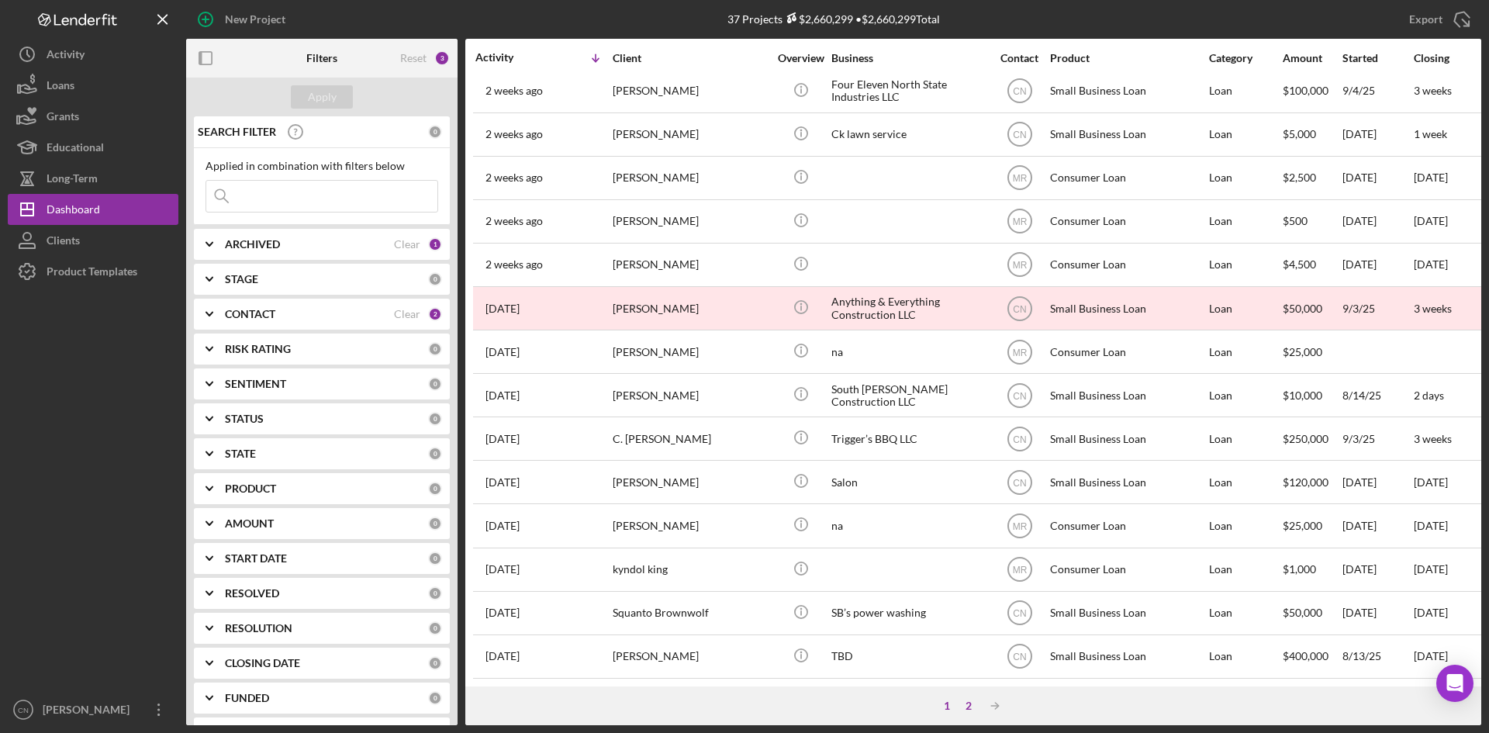
click at [974, 702] on div "2" at bounding box center [969, 706] width 22 height 12
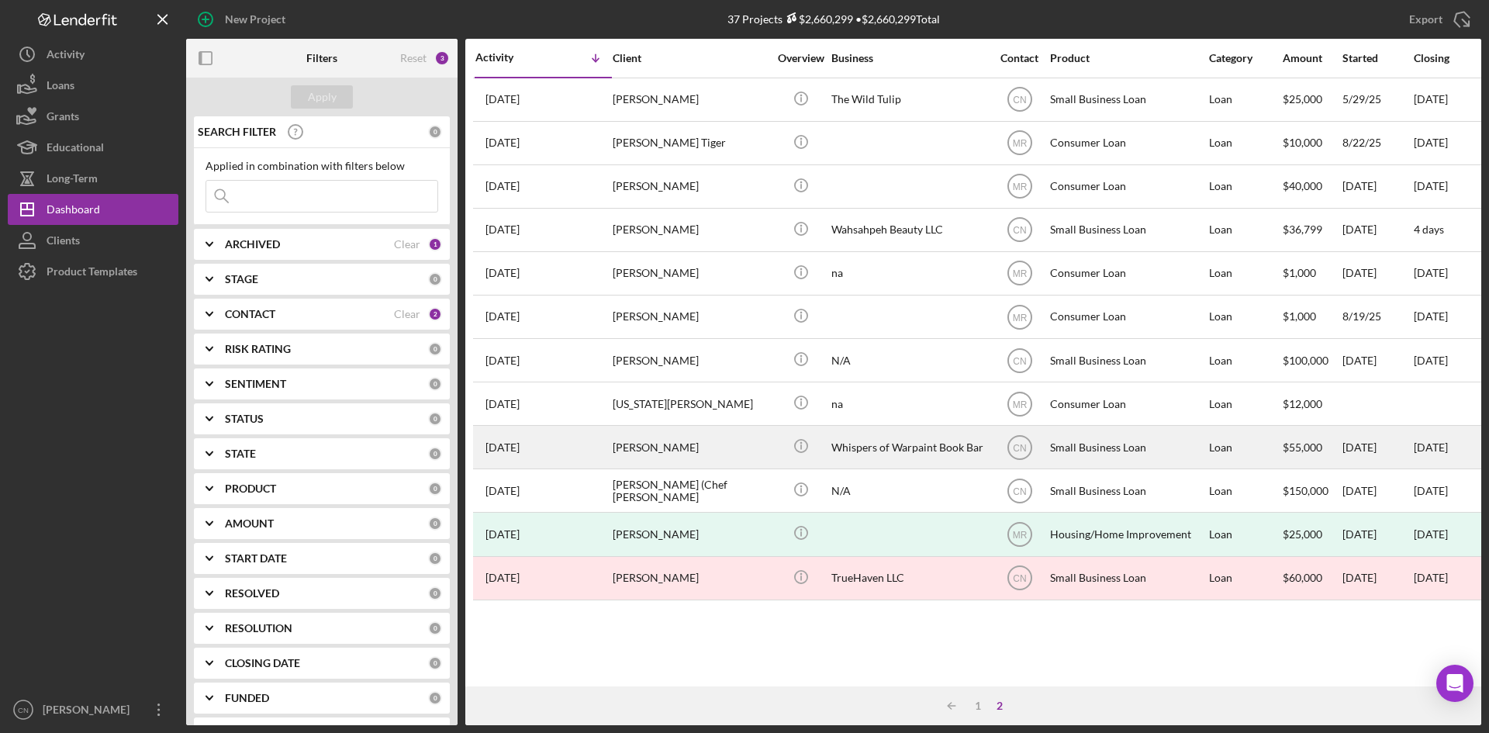
scroll to position [0, 0]
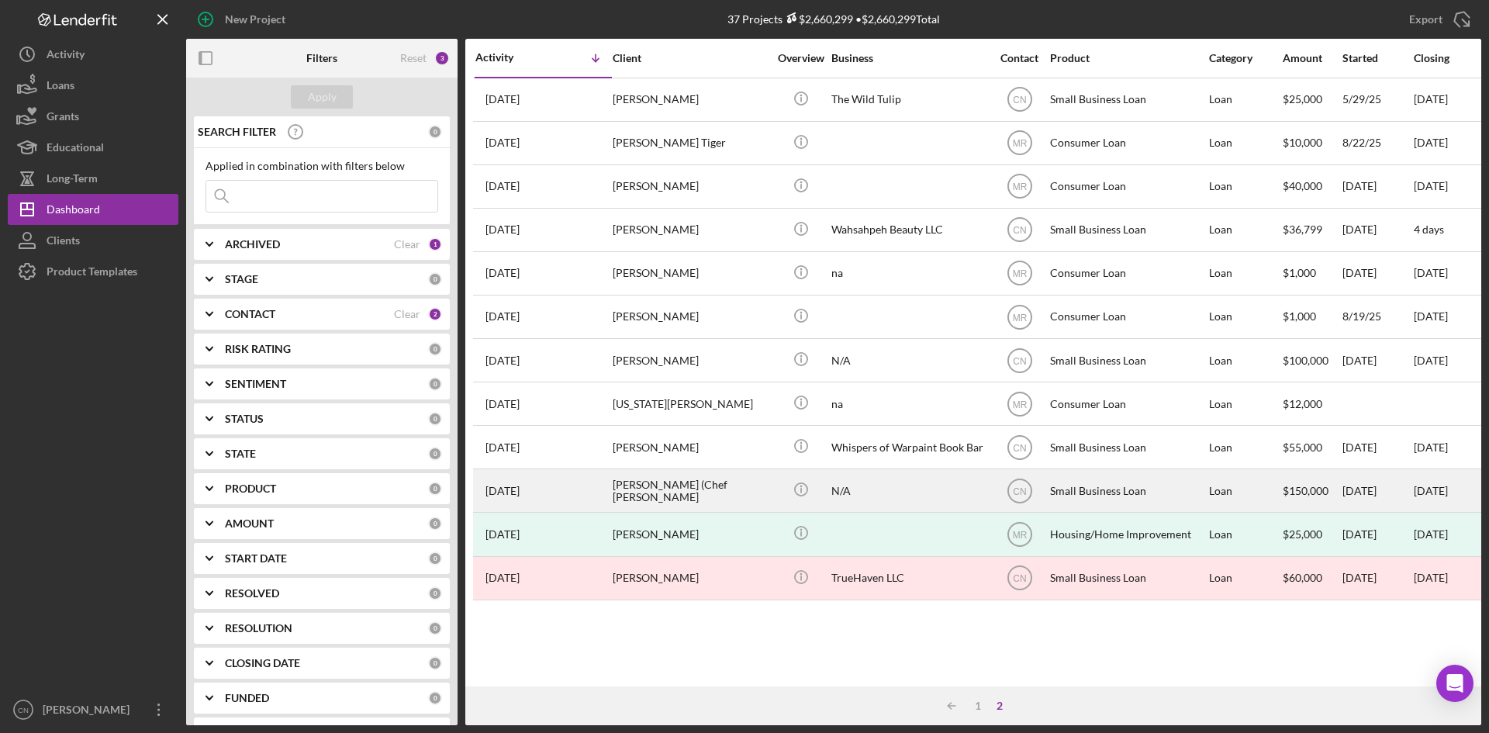
click at [651, 486] on div "[PERSON_NAME] (Chef [PERSON_NAME]" at bounding box center [690, 490] width 155 height 41
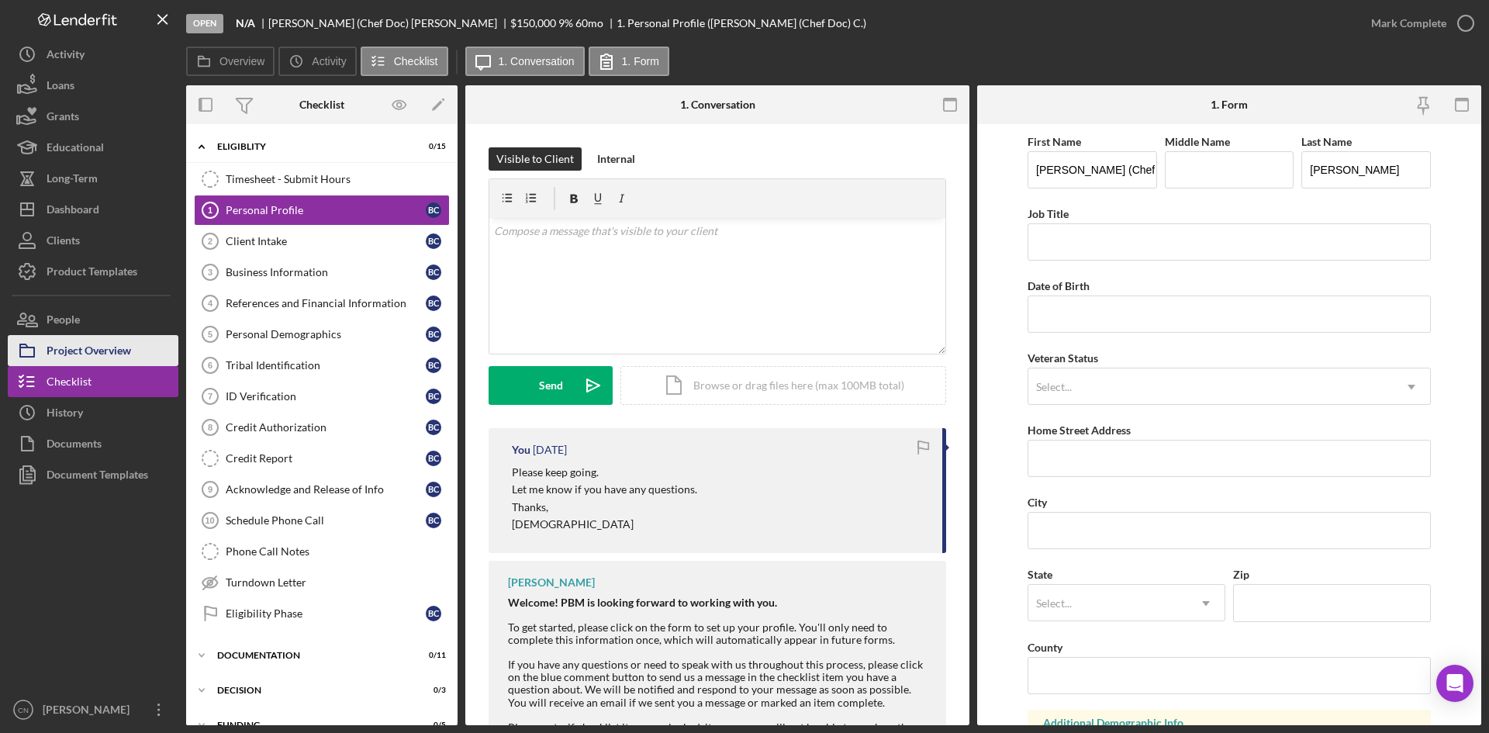
click at [91, 351] on div "Project Overview" at bounding box center [89, 352] width 85 height 35
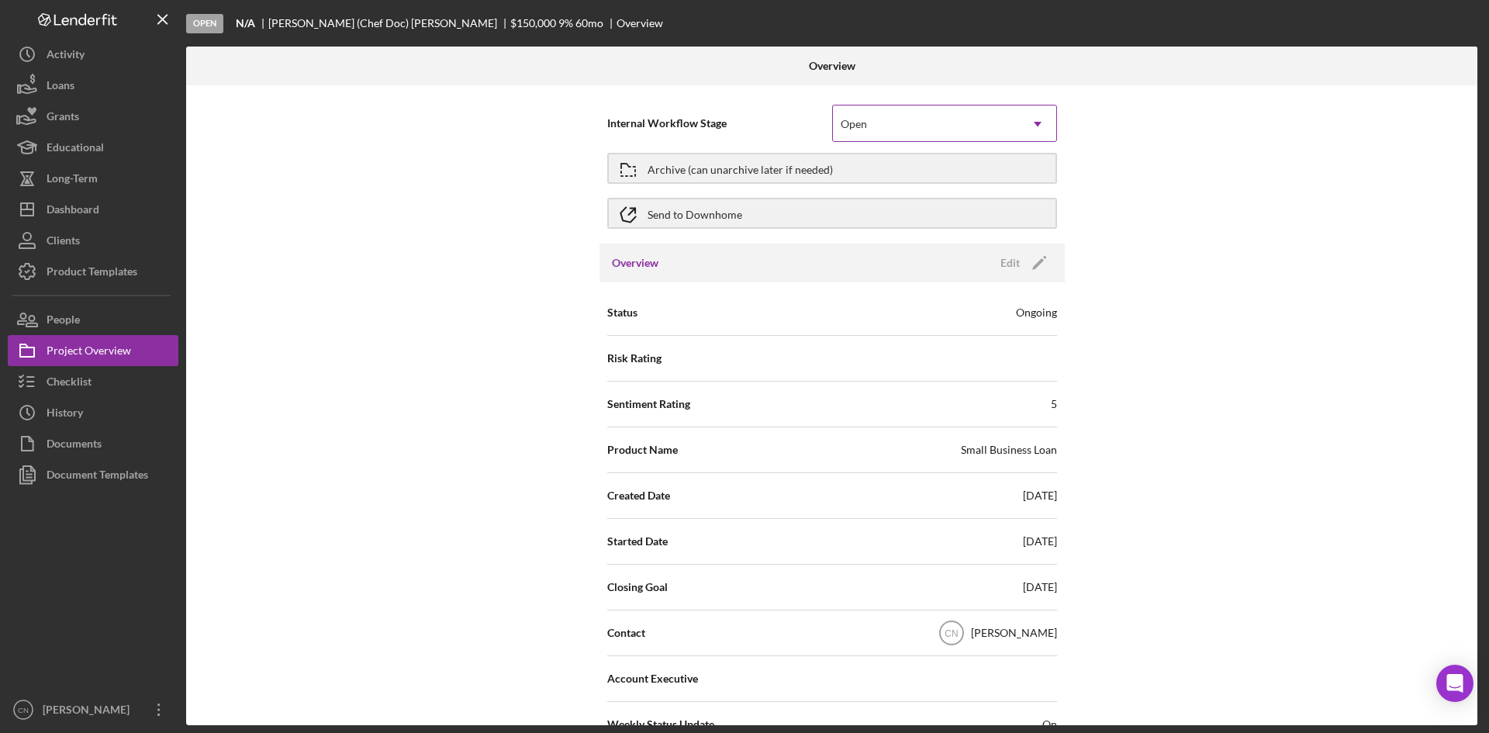
click at [876, 123] on div "Open" at bounding box center [926, 124] width 186 height 36
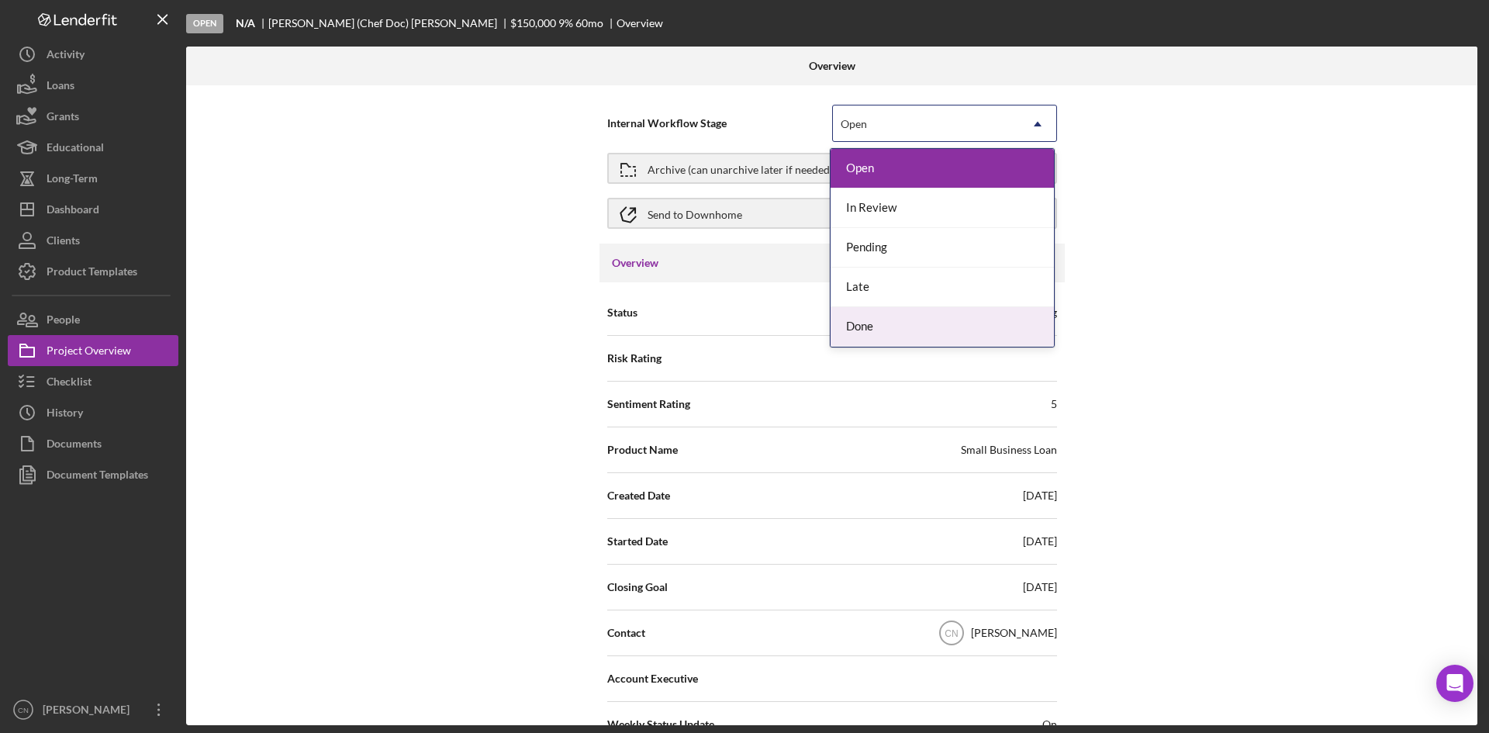
click at [887, 329] on div "Done" at bounding box center [942, 327] width 223 height 40
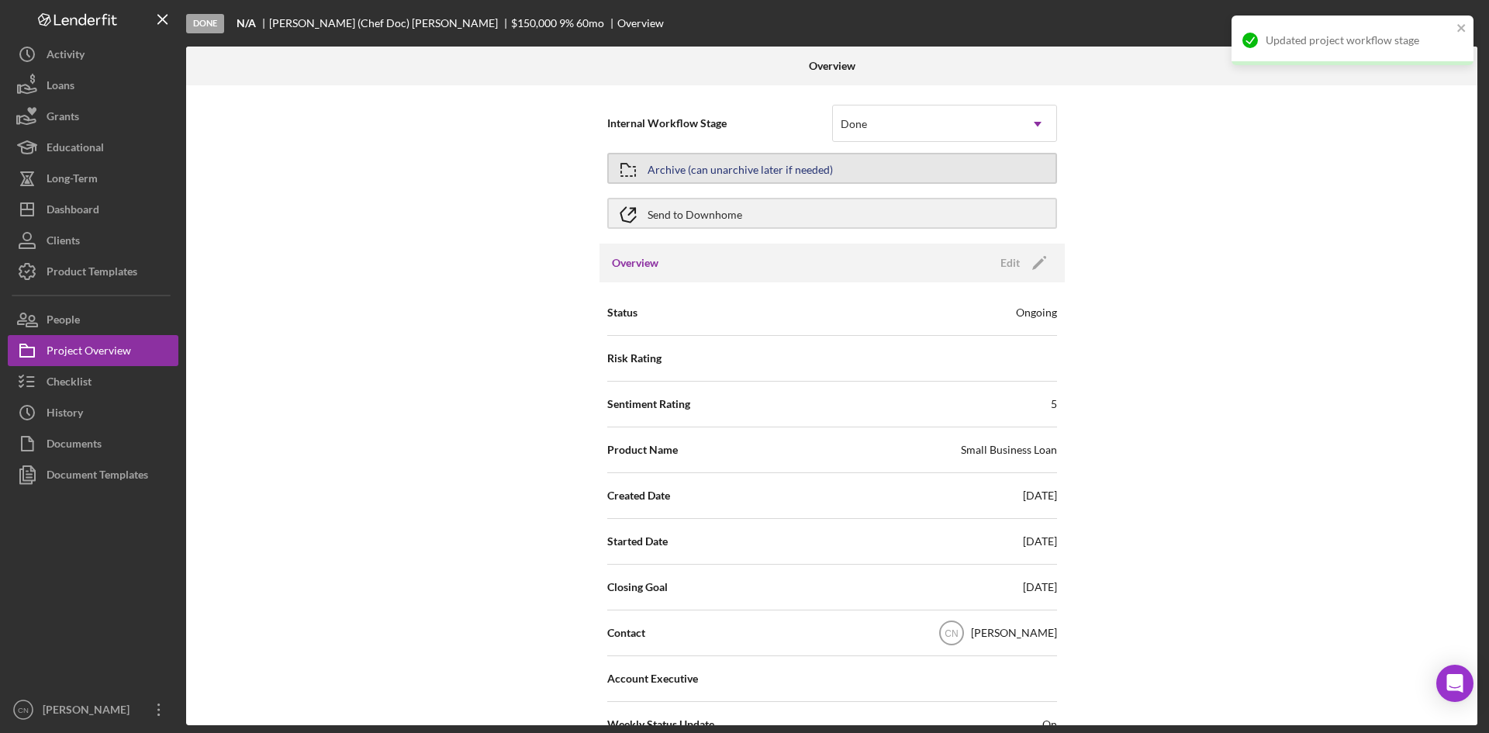
click at [806, 172] on div "Archive (can unarchive later if needed)" at bounding box center [740, 168] width 185 height 28
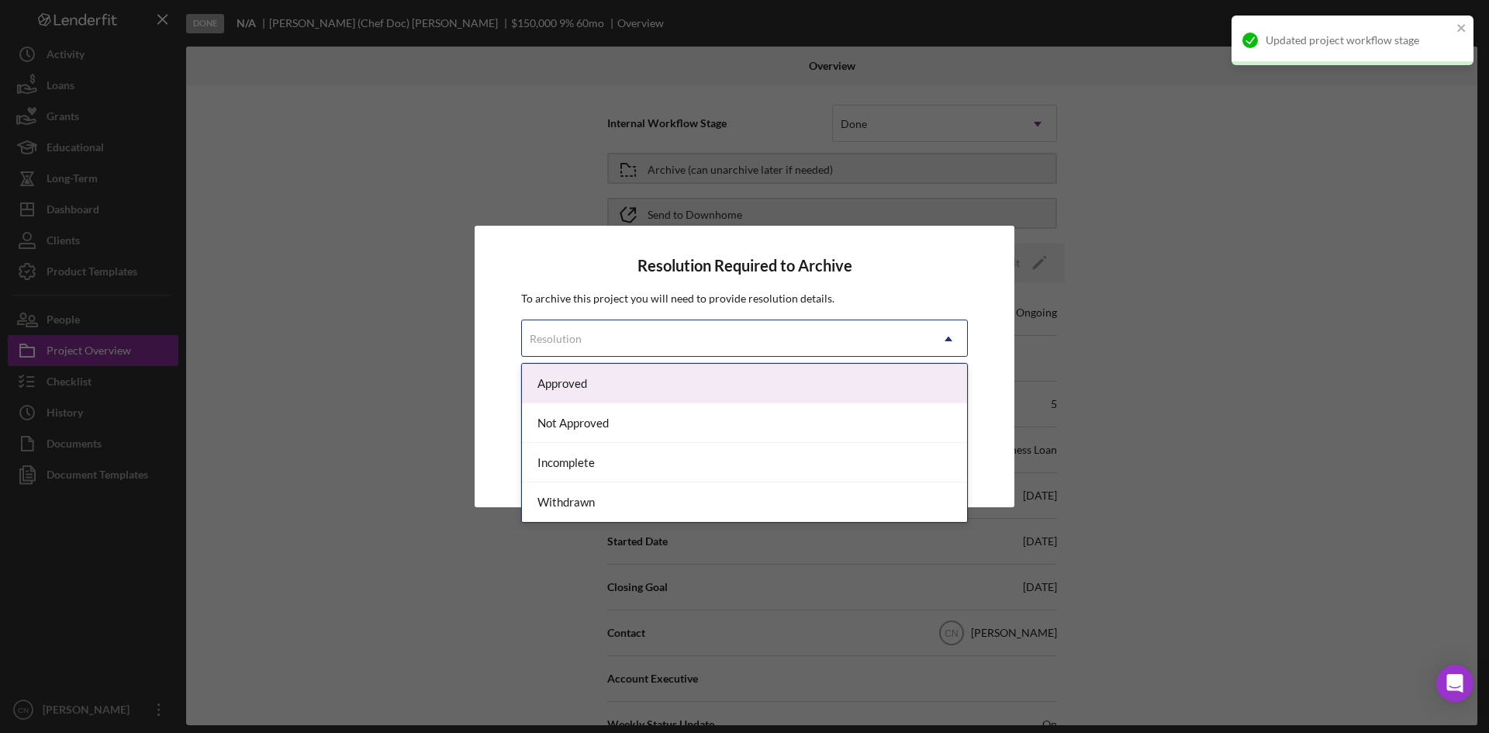
click at [692, 336] on div "Resolution" at bounding box center [726, 339] width 408 height 36
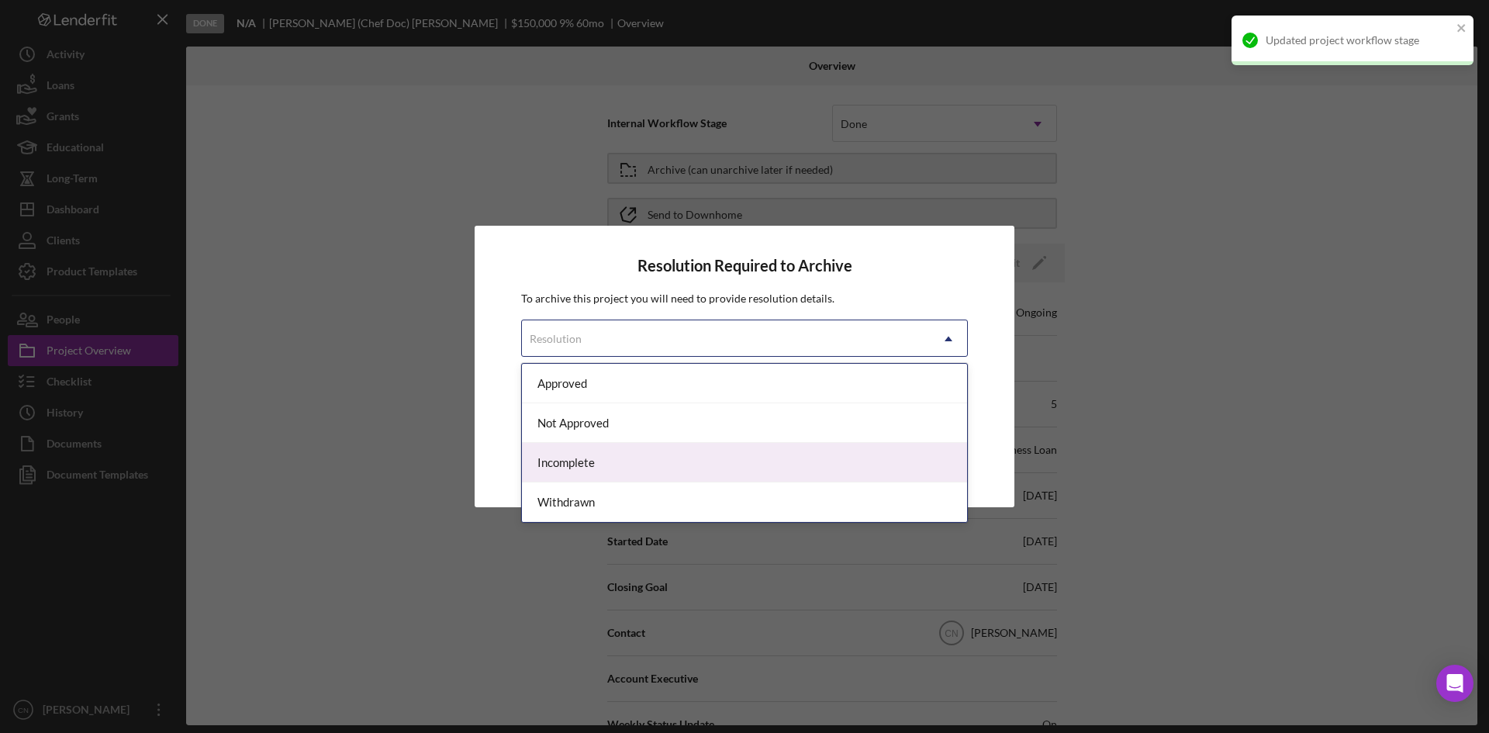
click at [601, 455] on div "Incomplete" at bounding box center [744, 463] width 445 height 40
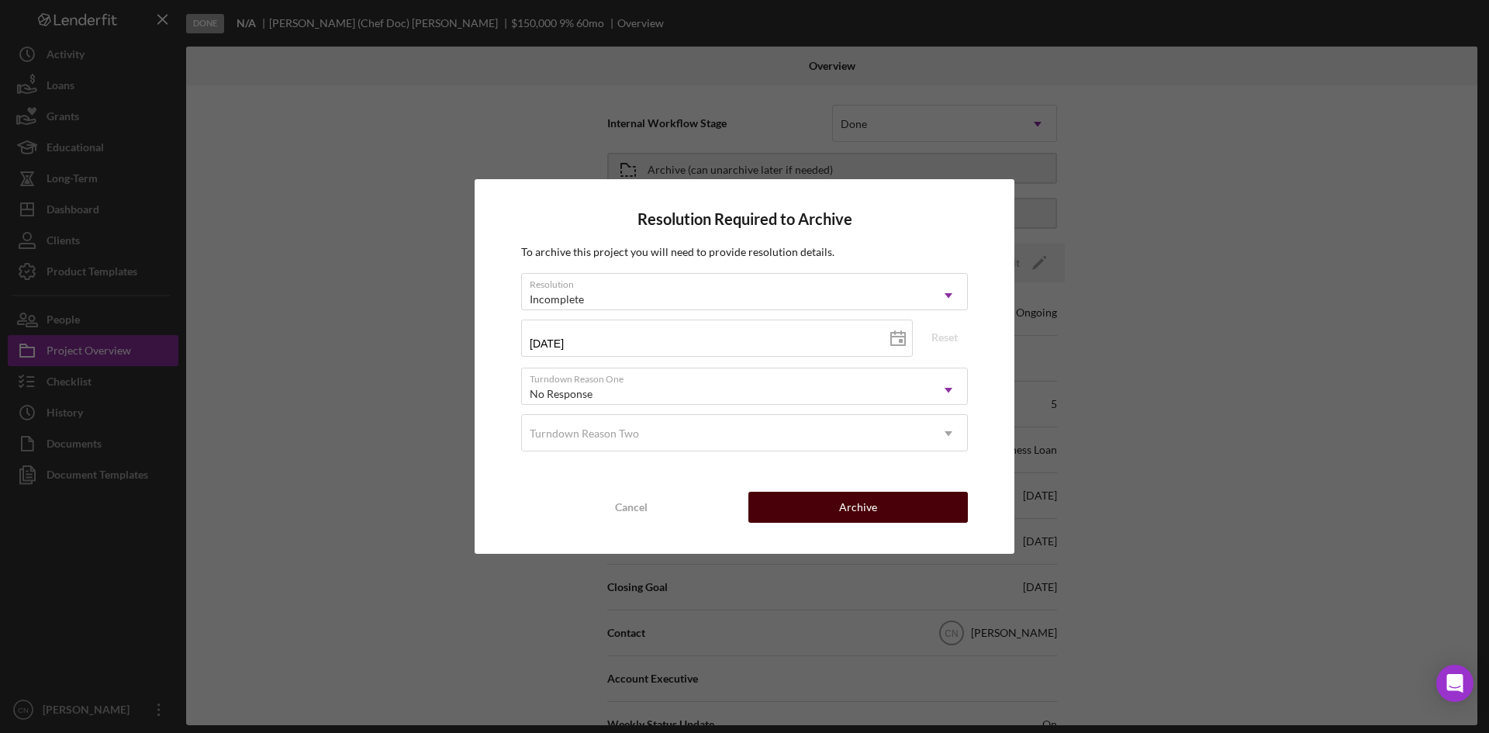
click at [761, 508] on button "Archive" at bounding box center [859, 507] width 220 height 31
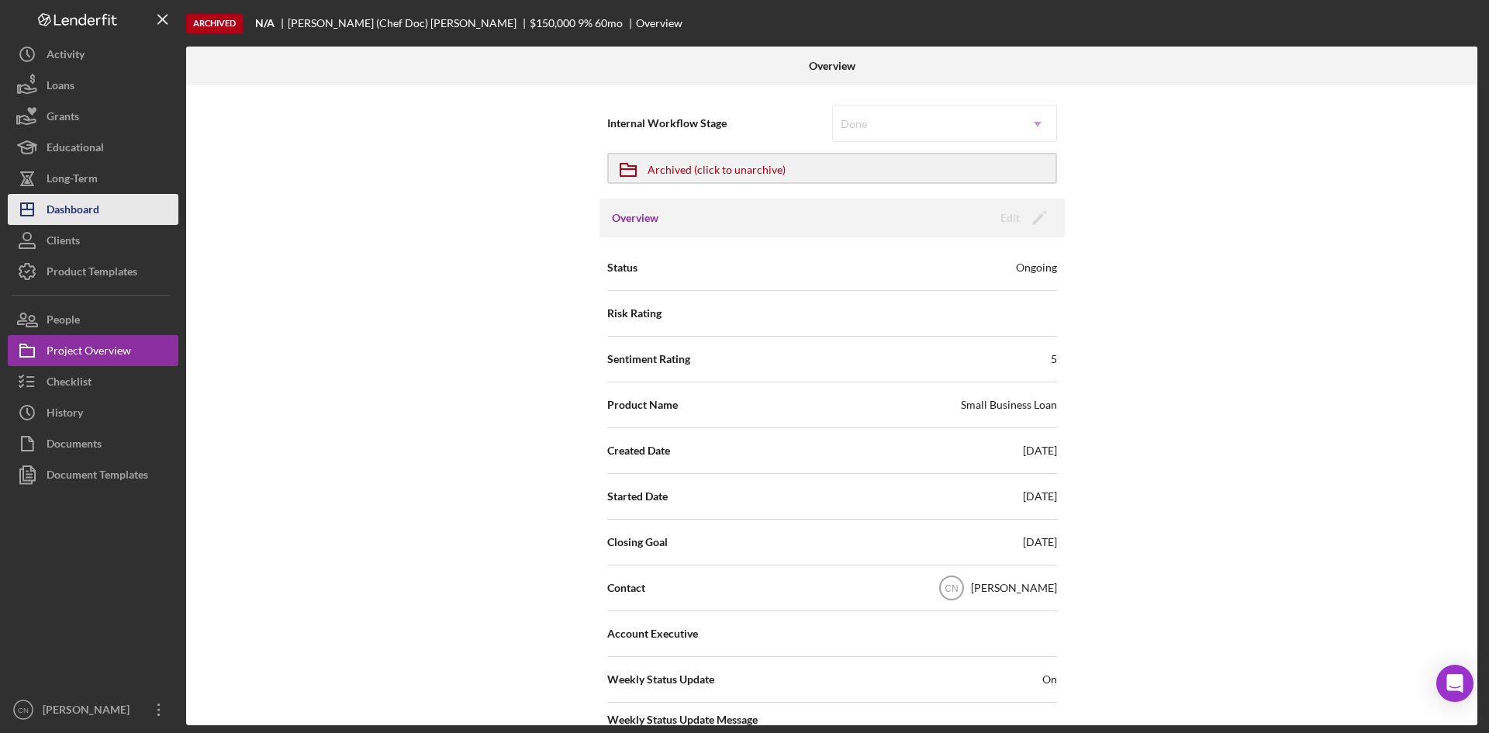
click at [78, 218] on div "Dashboard" at bounding box center [73, 211] width 53 height 35
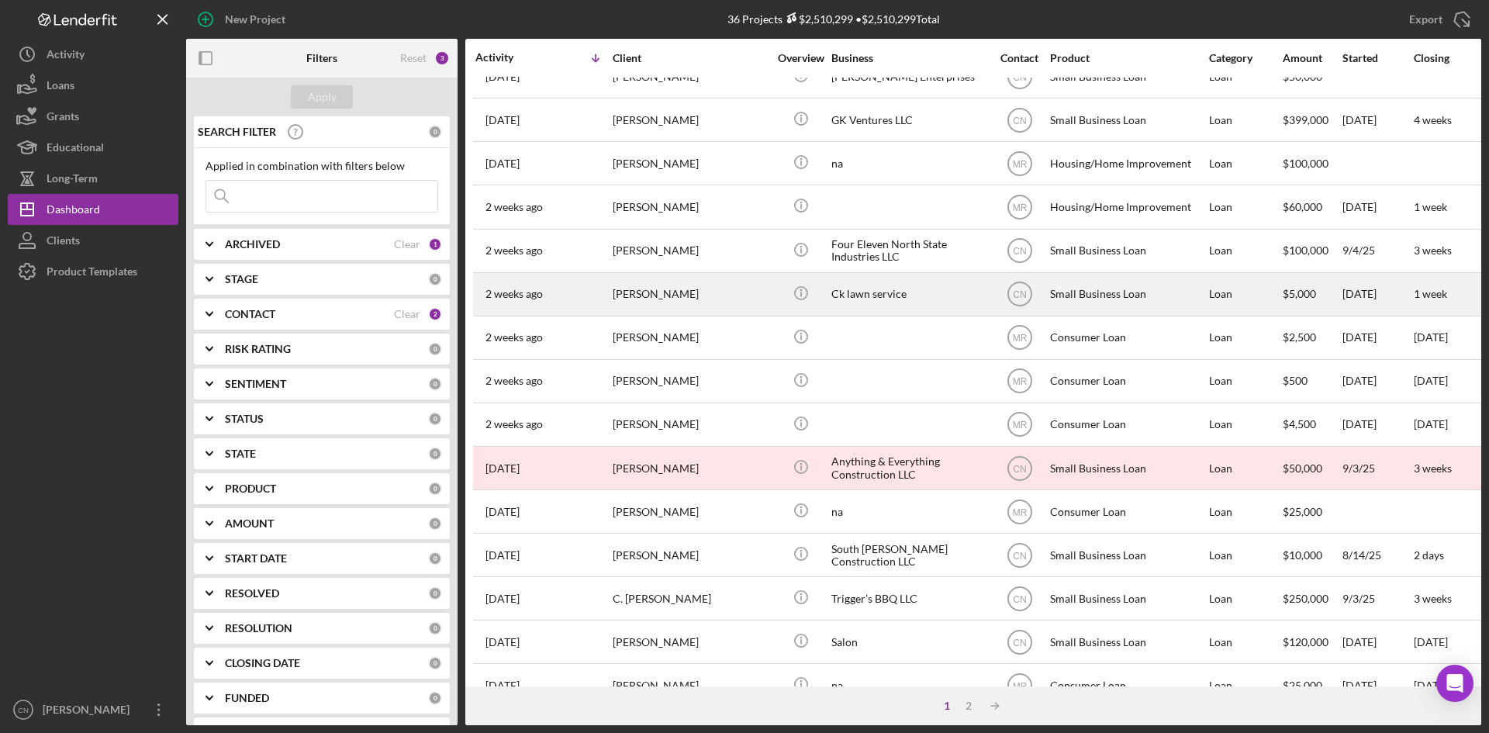
scroll to position [499, 0]
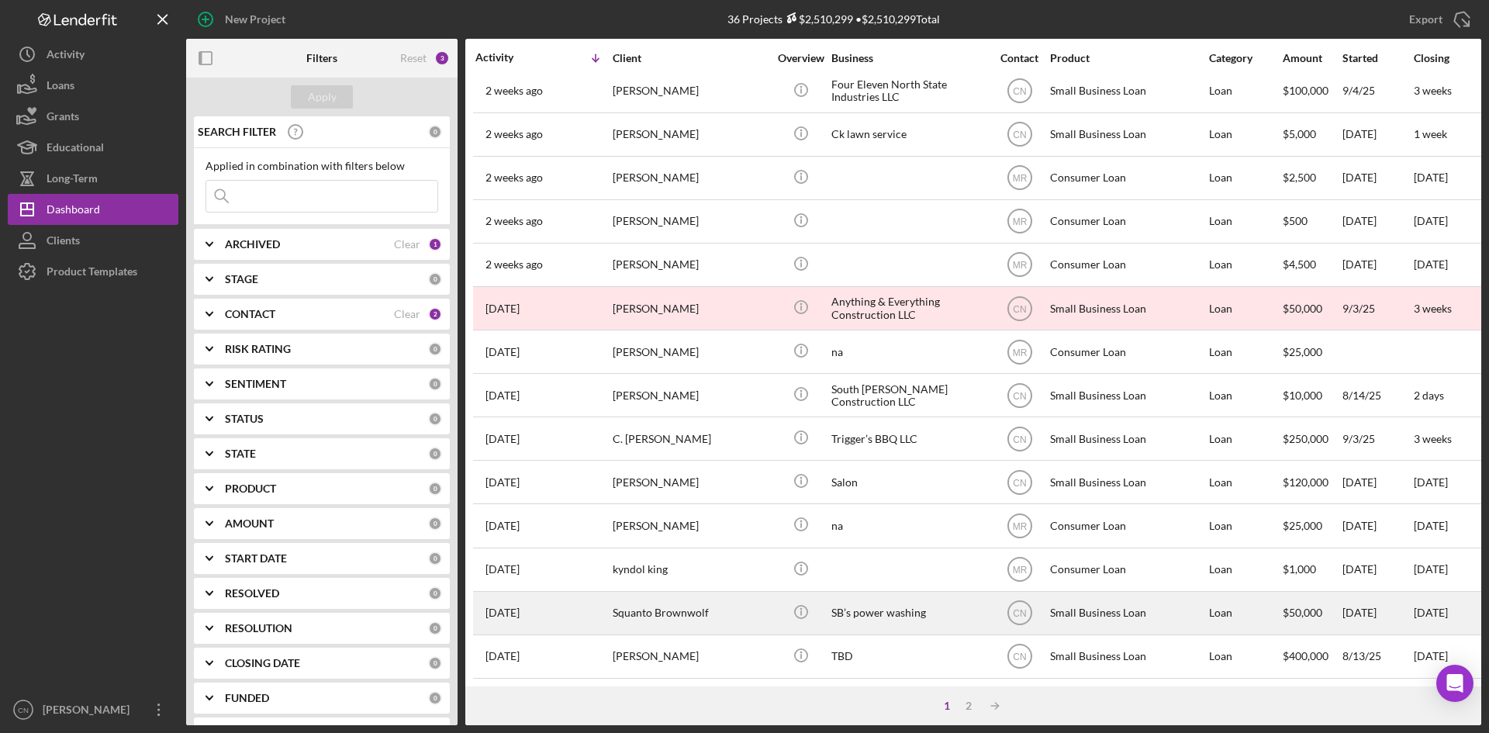
click at [652, 608] on div "Squanto Brownwolf" at bounding box center [690, 613] width 155 height 41
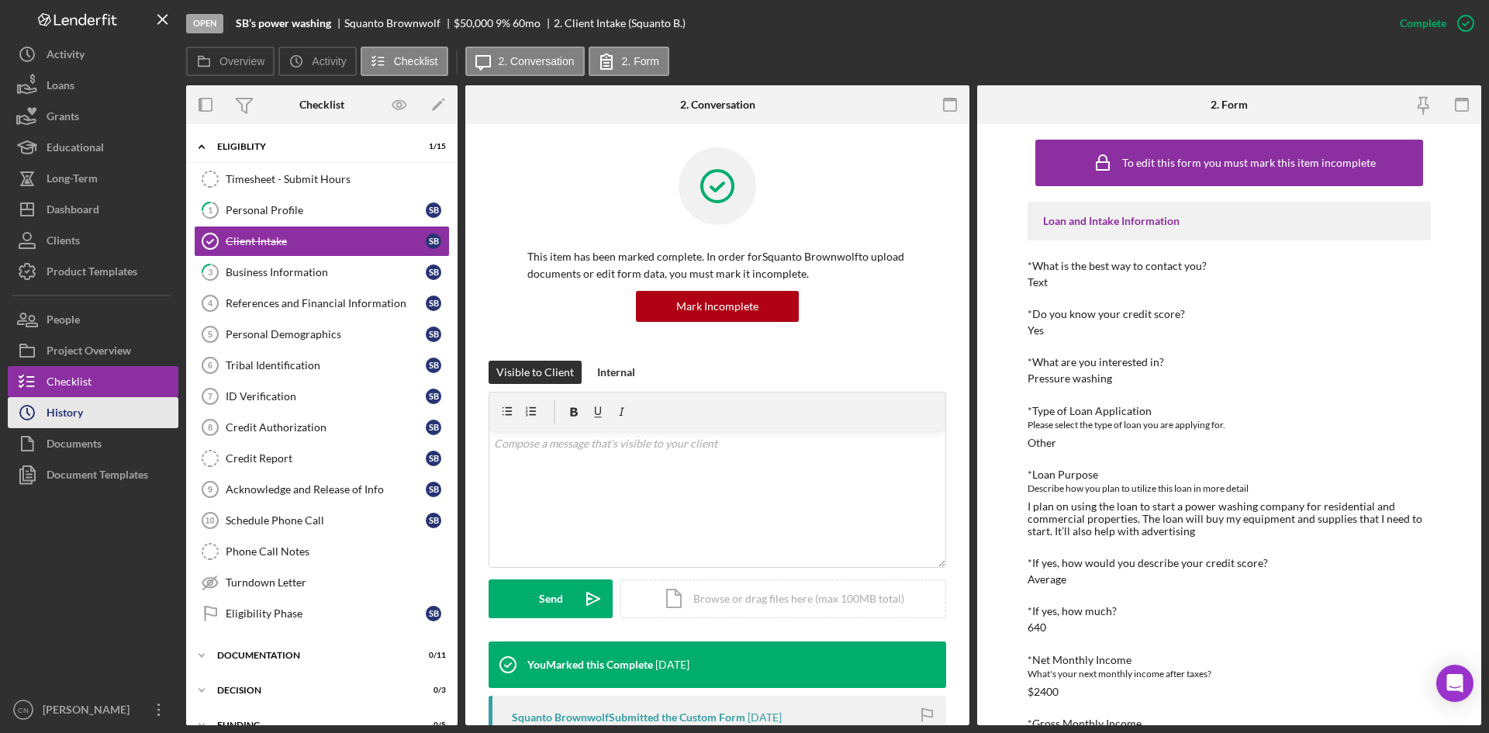
click at [72, 413] on div "History" at bounding box center [65, 414] width 36 height 35
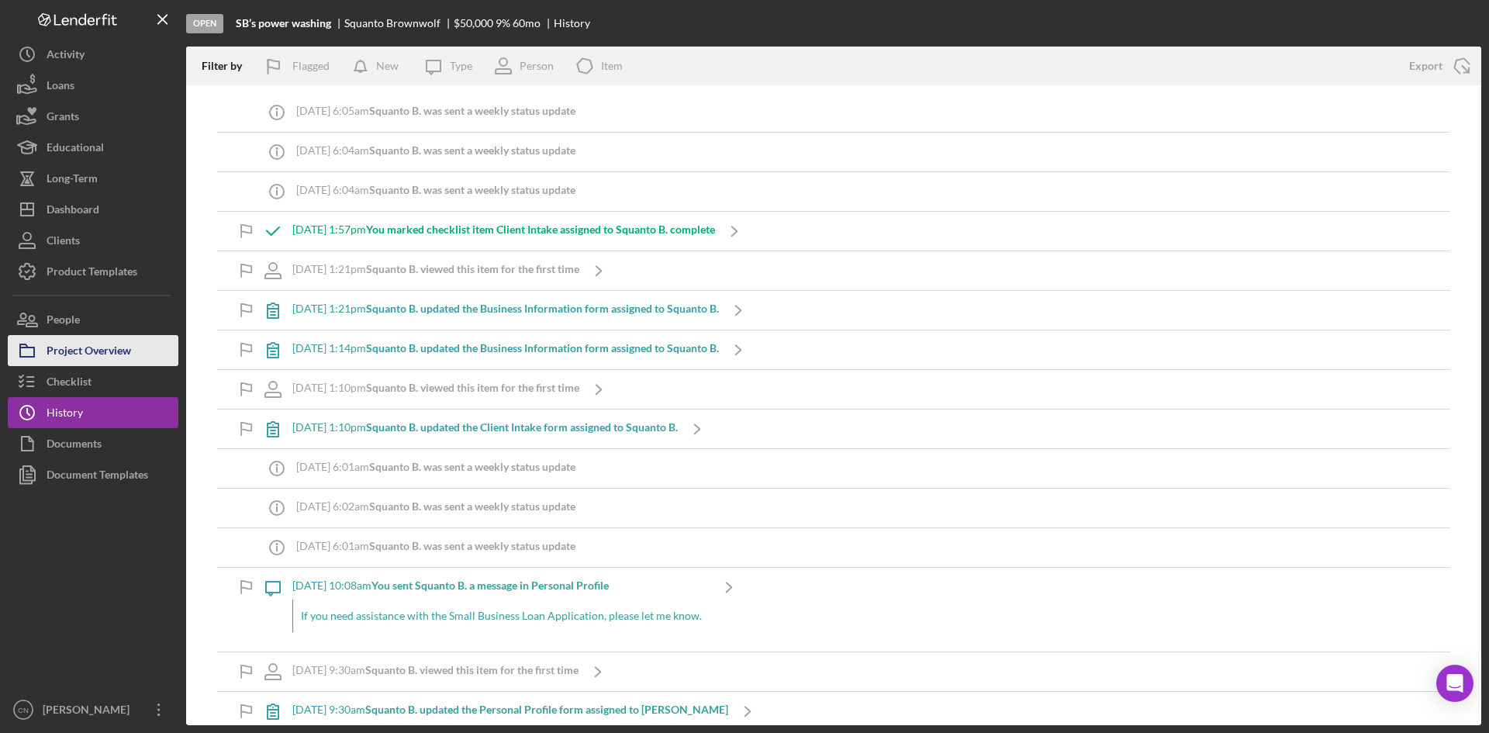
click at [106, 351] on div "Project Overview" at bounding box center [89, 352] width 85 height 35
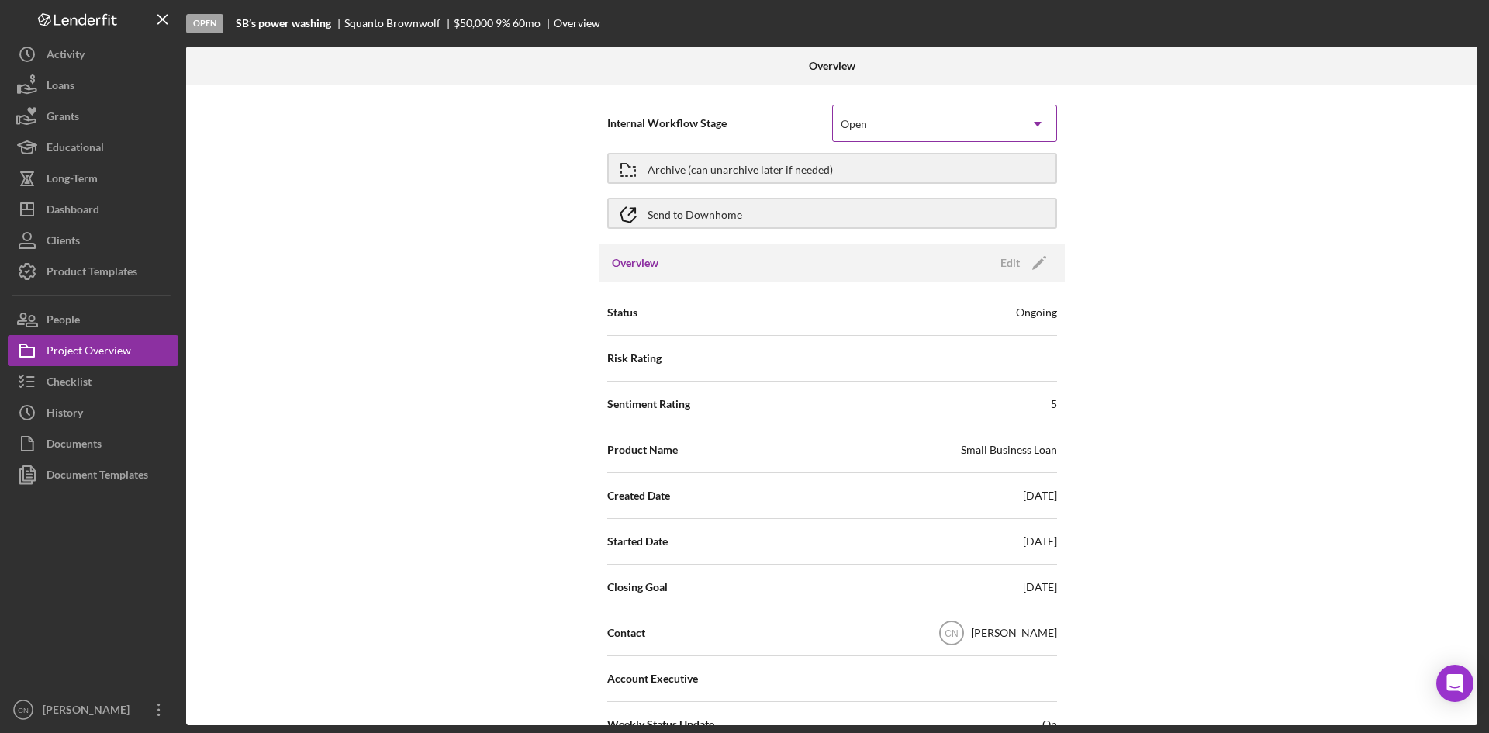
click at [915, 133] on div "Open" at bounding box center [926, 124] width 186 height 36
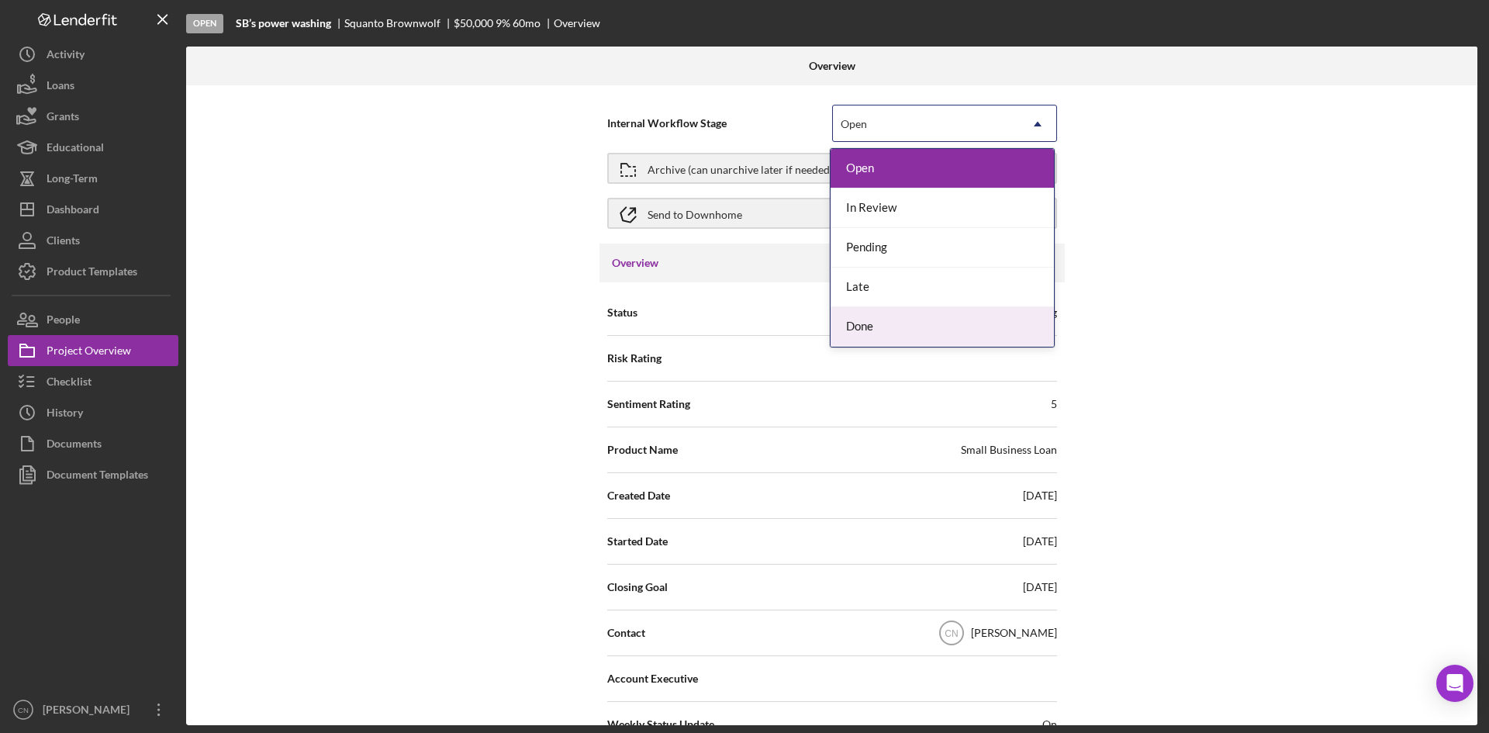
click at [856, 320] on div "Done" at bounding box center [942, 327] width 223 height 40
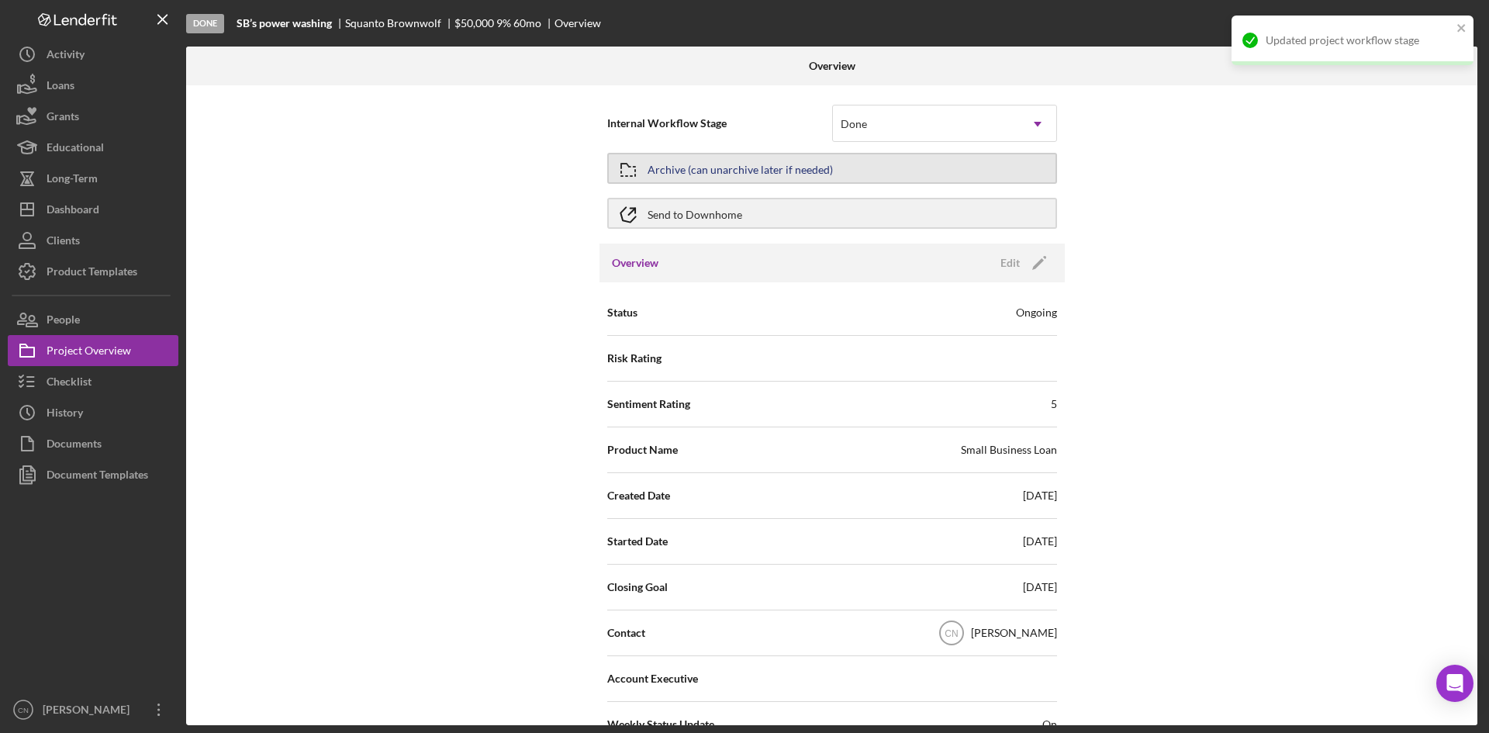
click at [753, 161] on div "Archive (can unarchive later if needed)" at bounding box center [740, 168] width 185 height 28
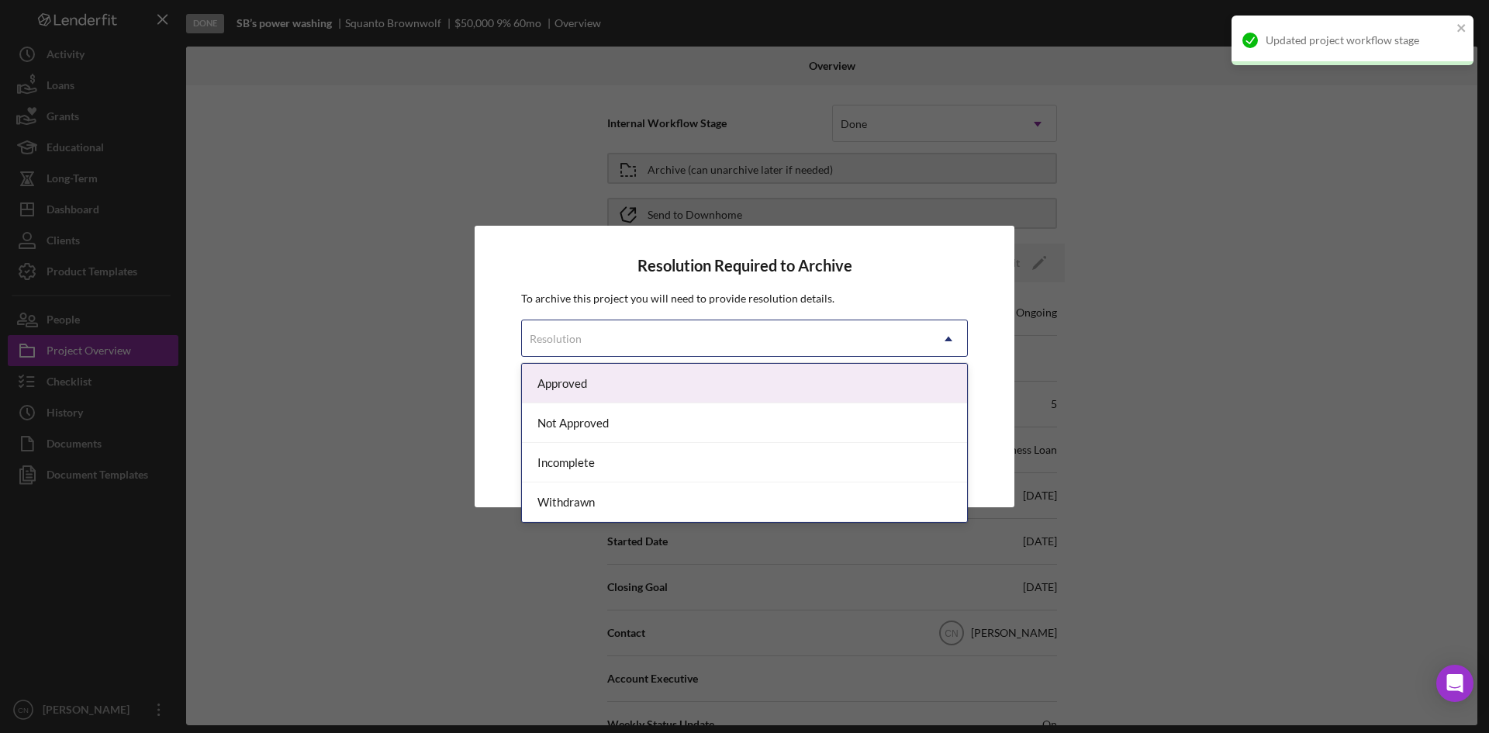
click at [688, 343] on div "Resolution" at bounding box center [726, 339] width 408 height 36
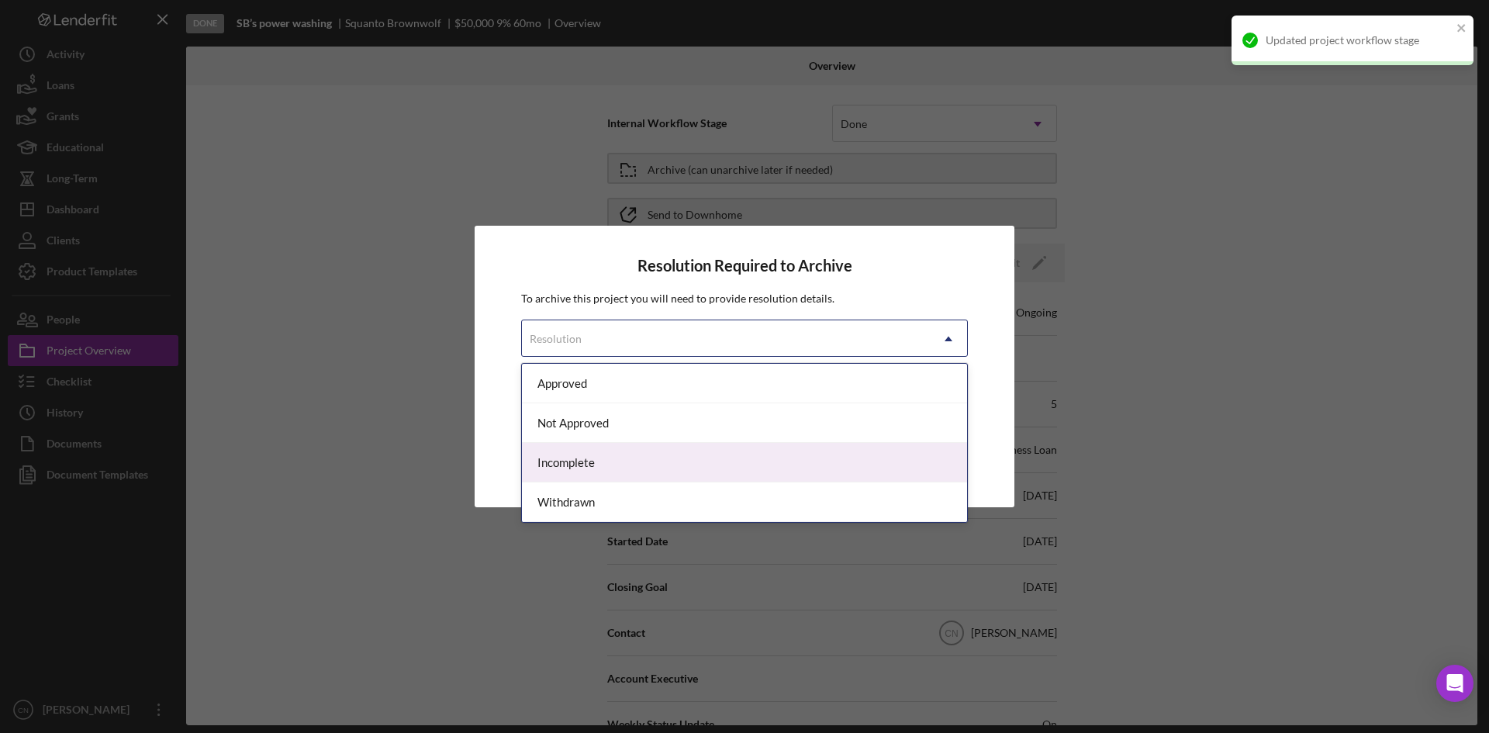
click at [577, 465] on div "Incomplete" at bounding box center [744, 463] width 445 height 40
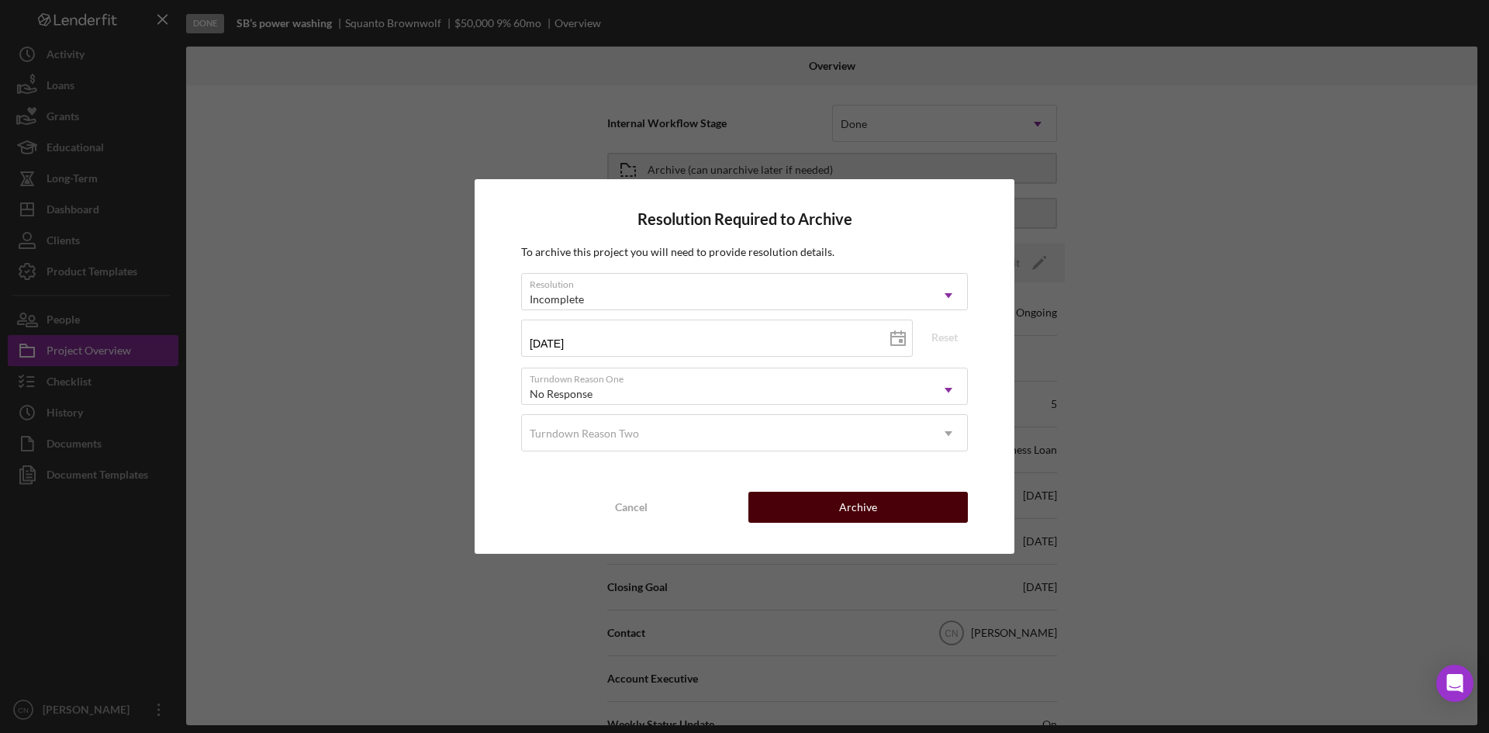
click at [836, 521] on button "Archive" at bounding box center [859, 507] width 220 height 31
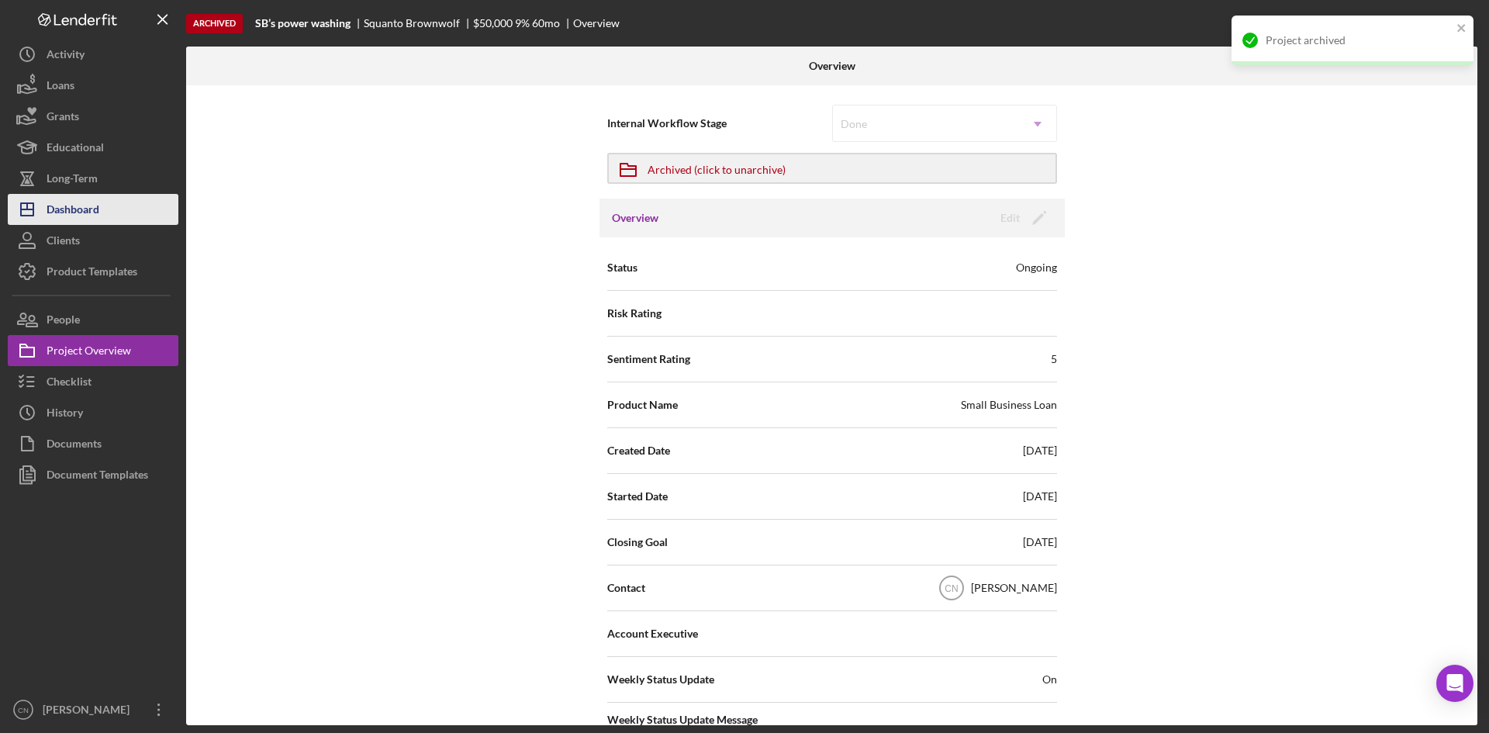
click at [96, 216] on div "Dashboard" at bounding box center [73, 211] width 53 height 35
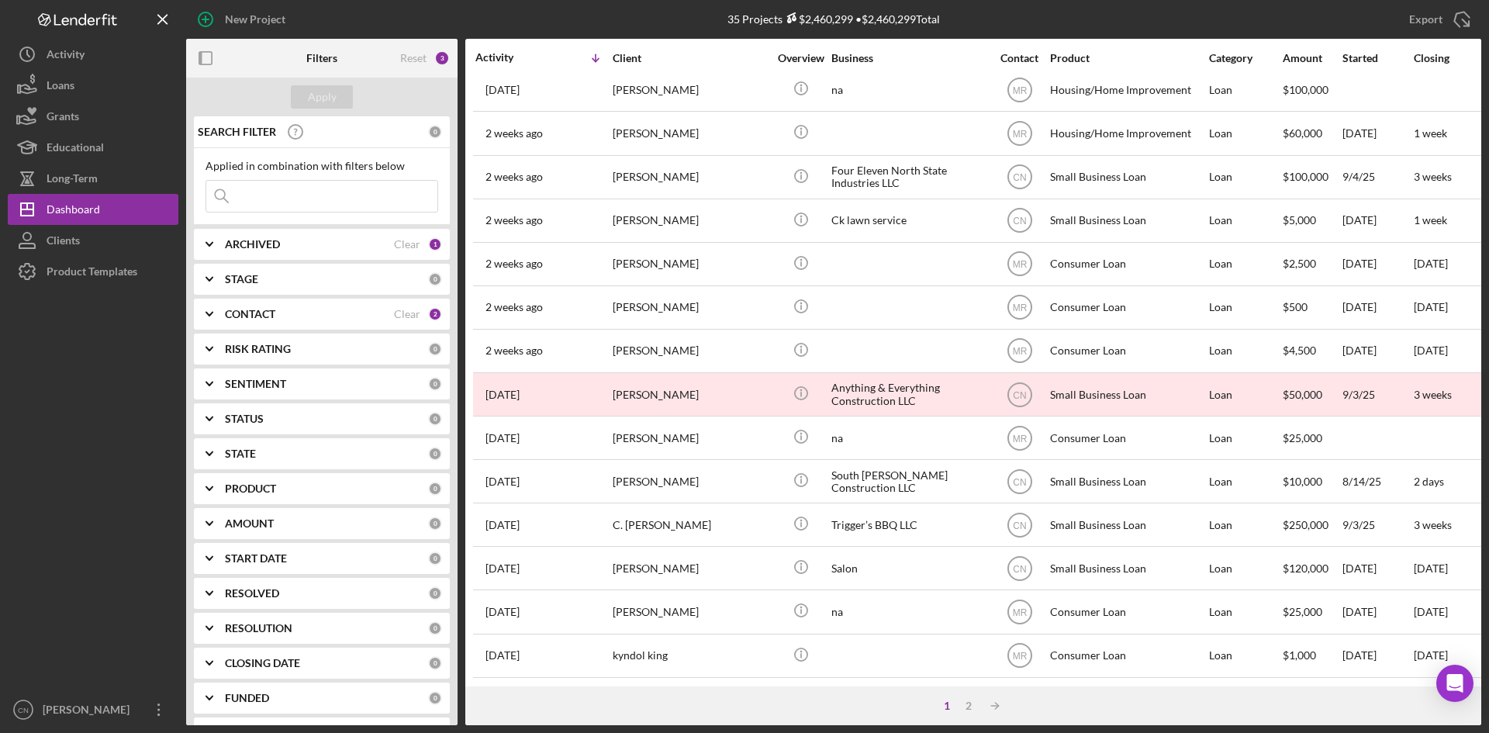
scroll to position [499, 0]
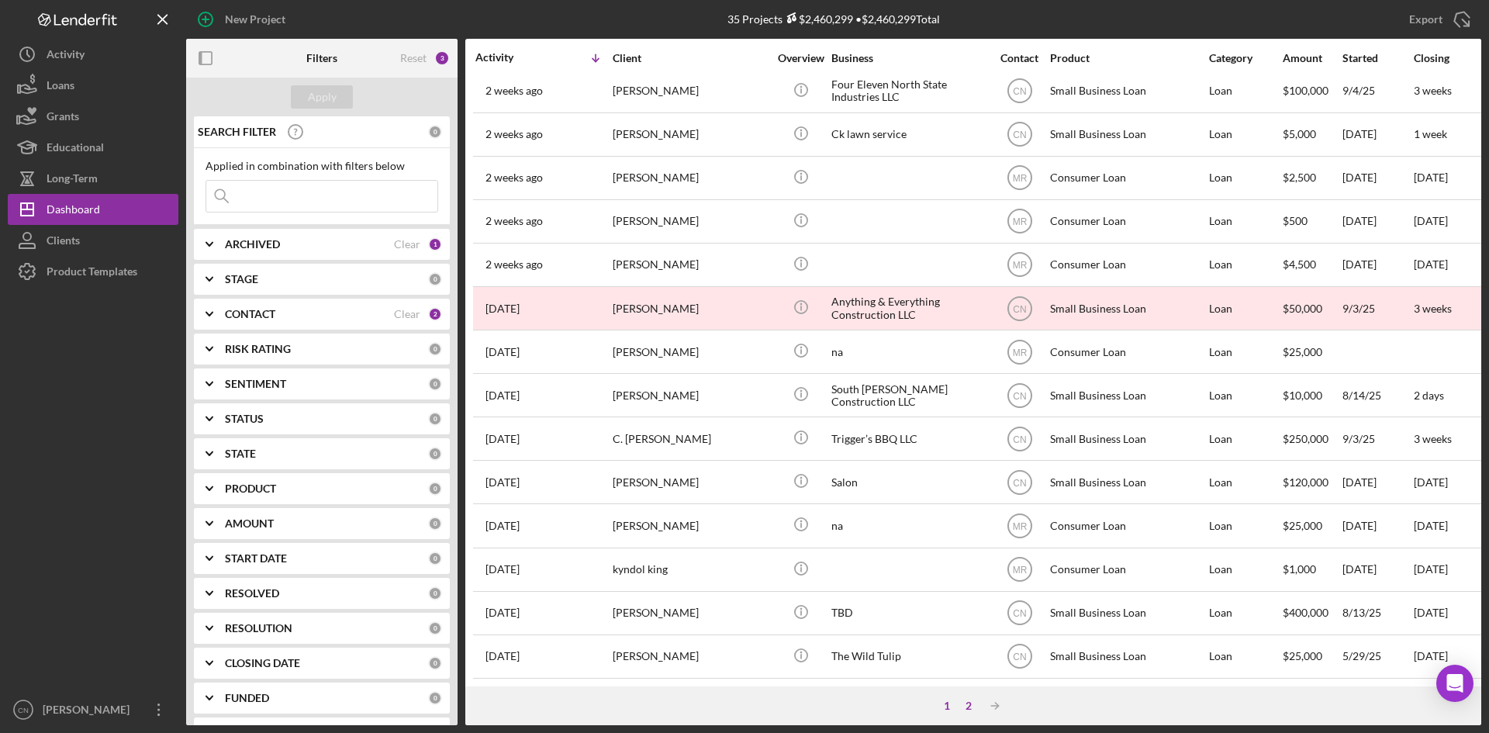
click at [963, 711] on div "2" at bounding box center [969, 706] width 22 height 12
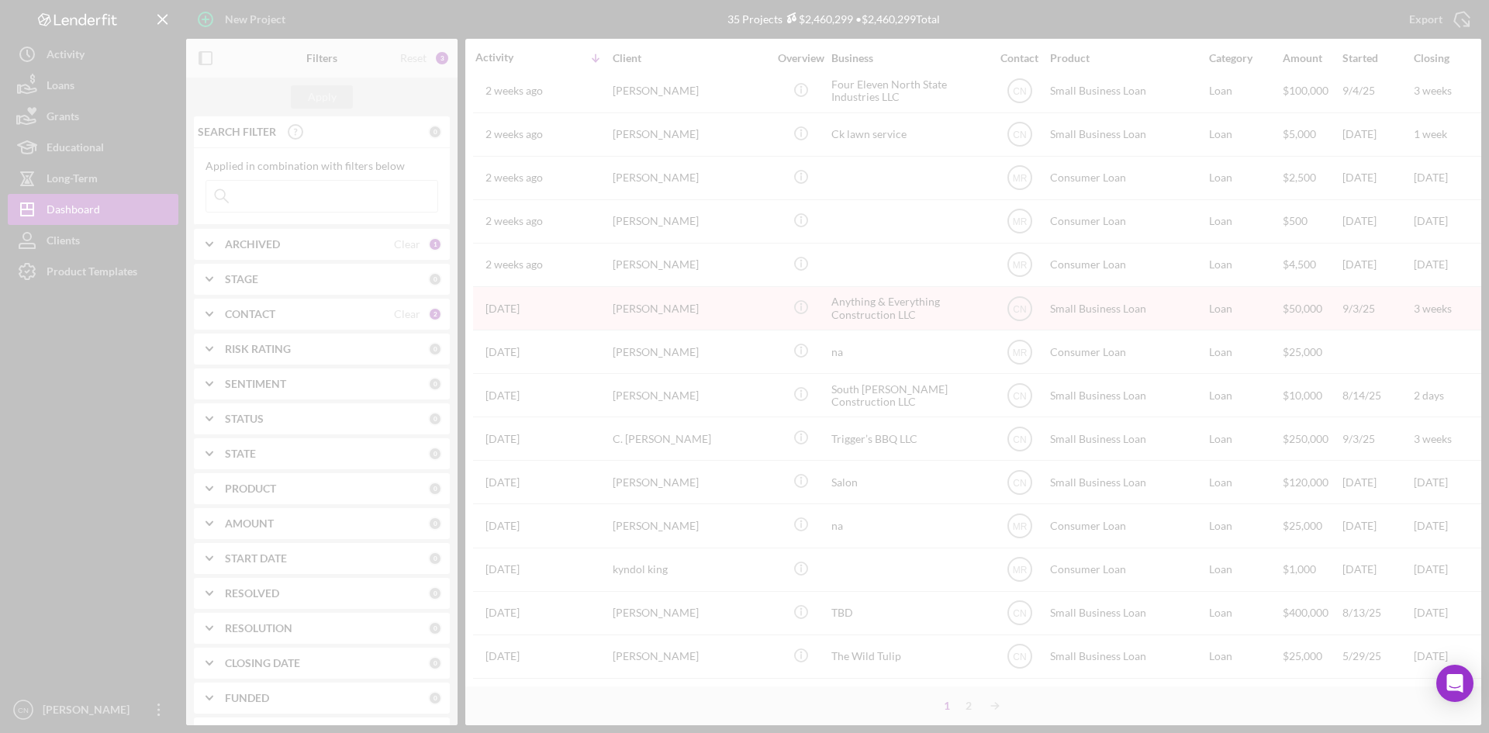
scroll to position [0, 0]
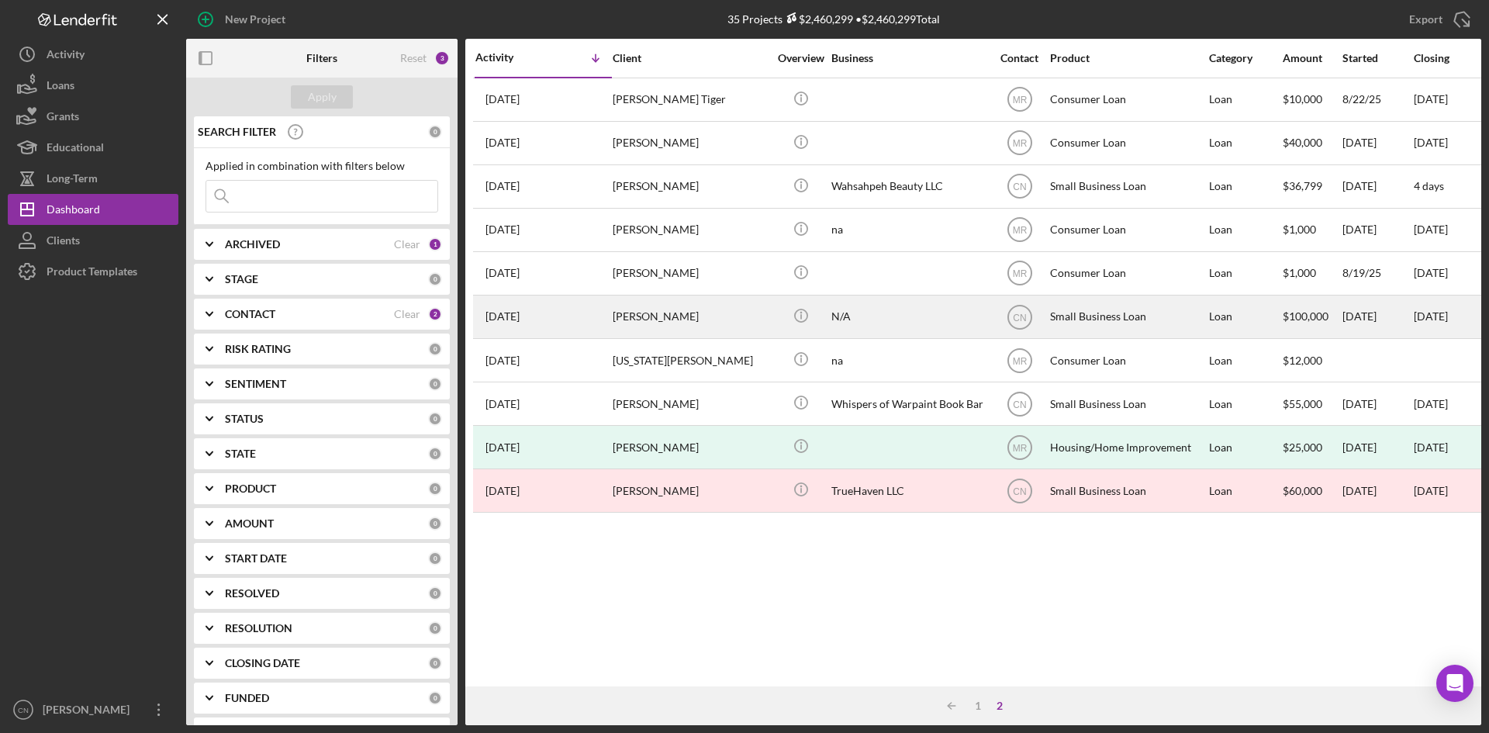
click at [638, 310] on div "[PERSON_NAME]" at bounding box center [690, 316] width 155 height 41
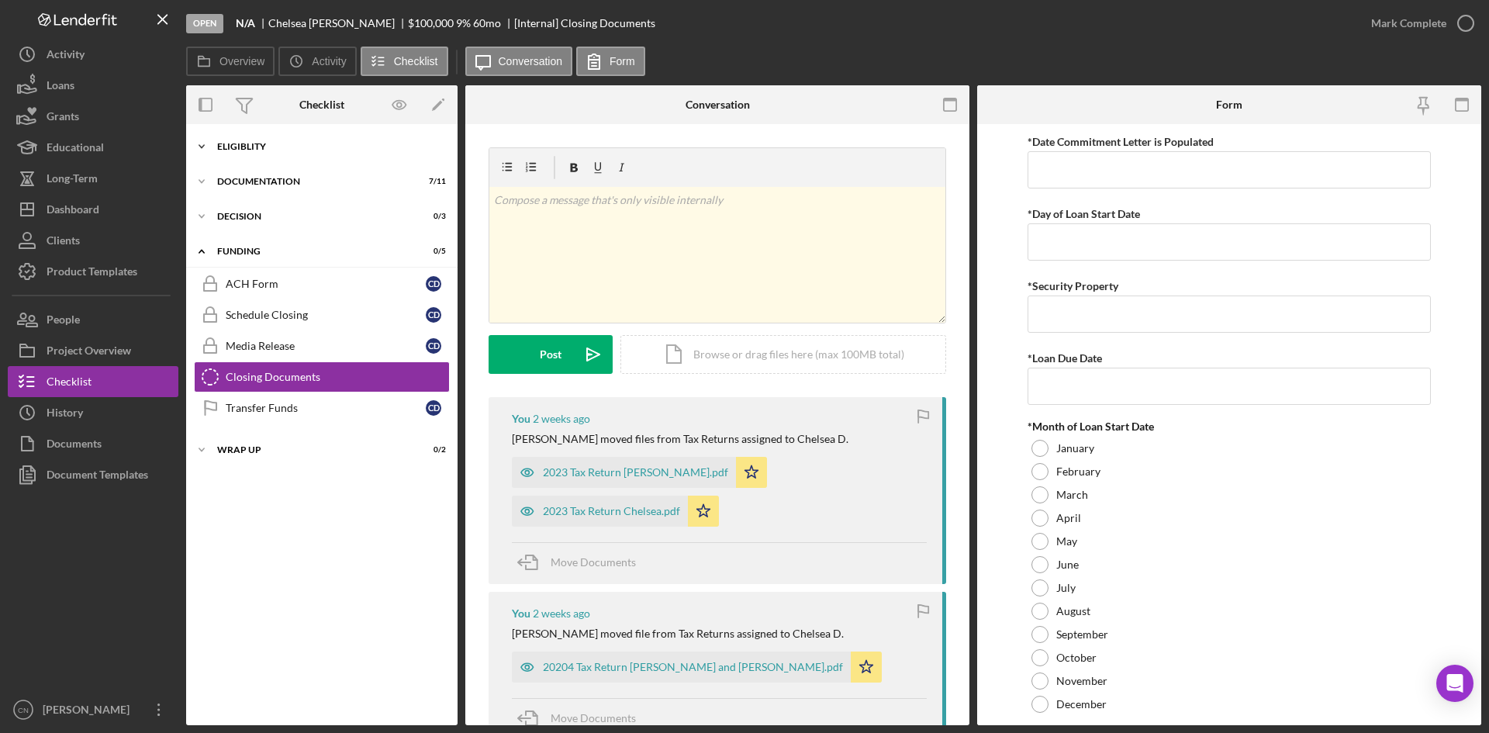
click at [242, 147] on div "Eligiblity" at bounding box center [327, 146] width 221 height 9
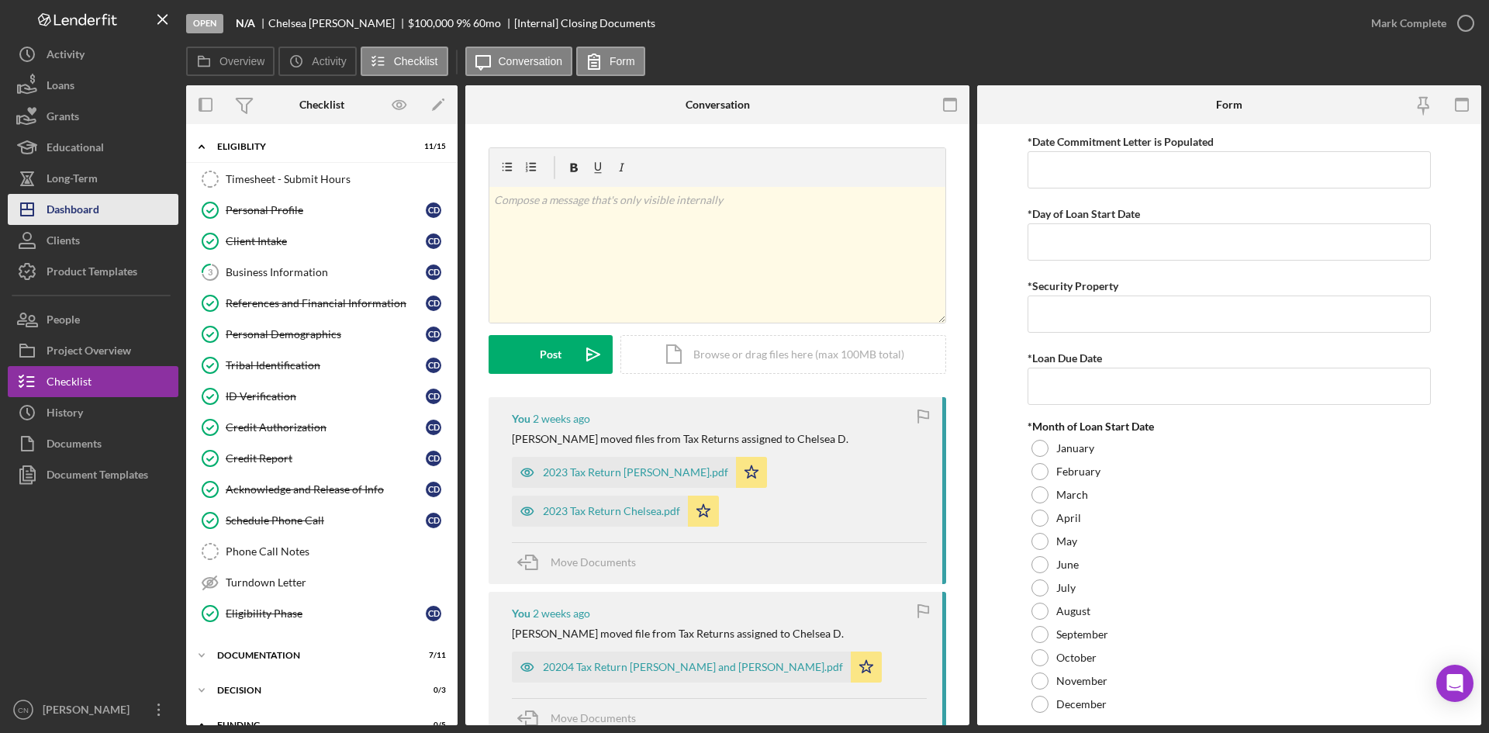
click at [81, 205] on div "Dashboard" at bounding box center [73, 211] width 53 height 35
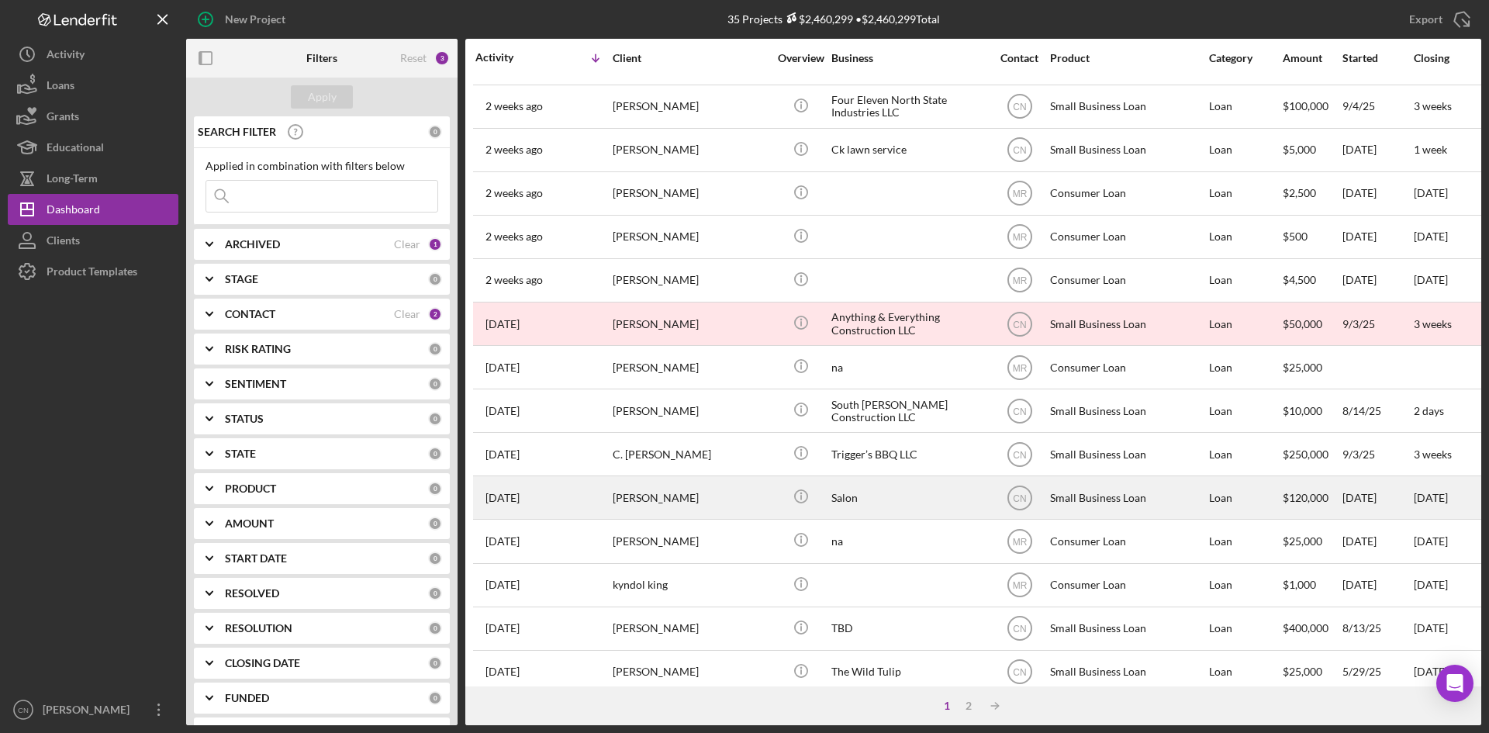
scroll to position [499, 0]
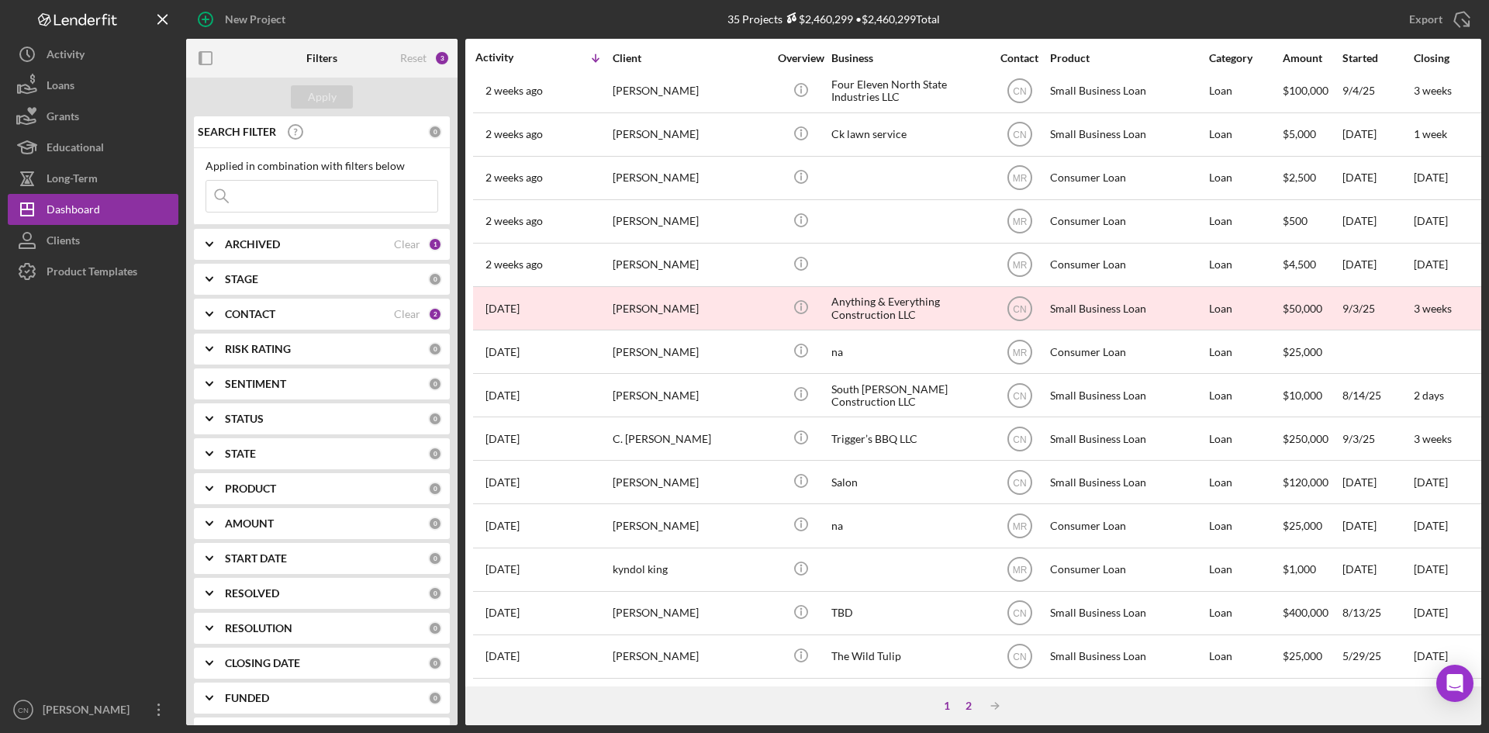
click at [968, 703] on div "2" at bounding box center [969, 706] width 22 height 12
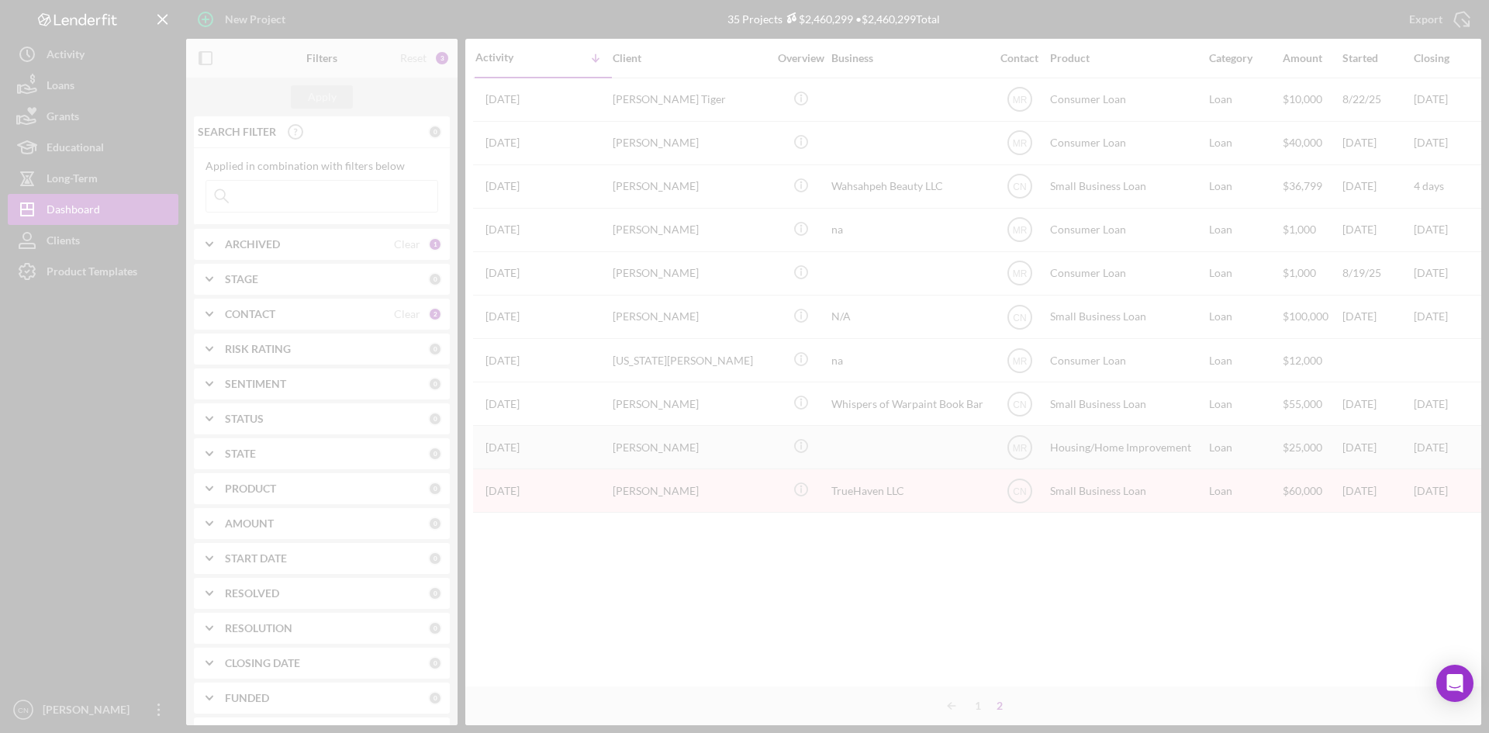
scroll to position [0, 0]
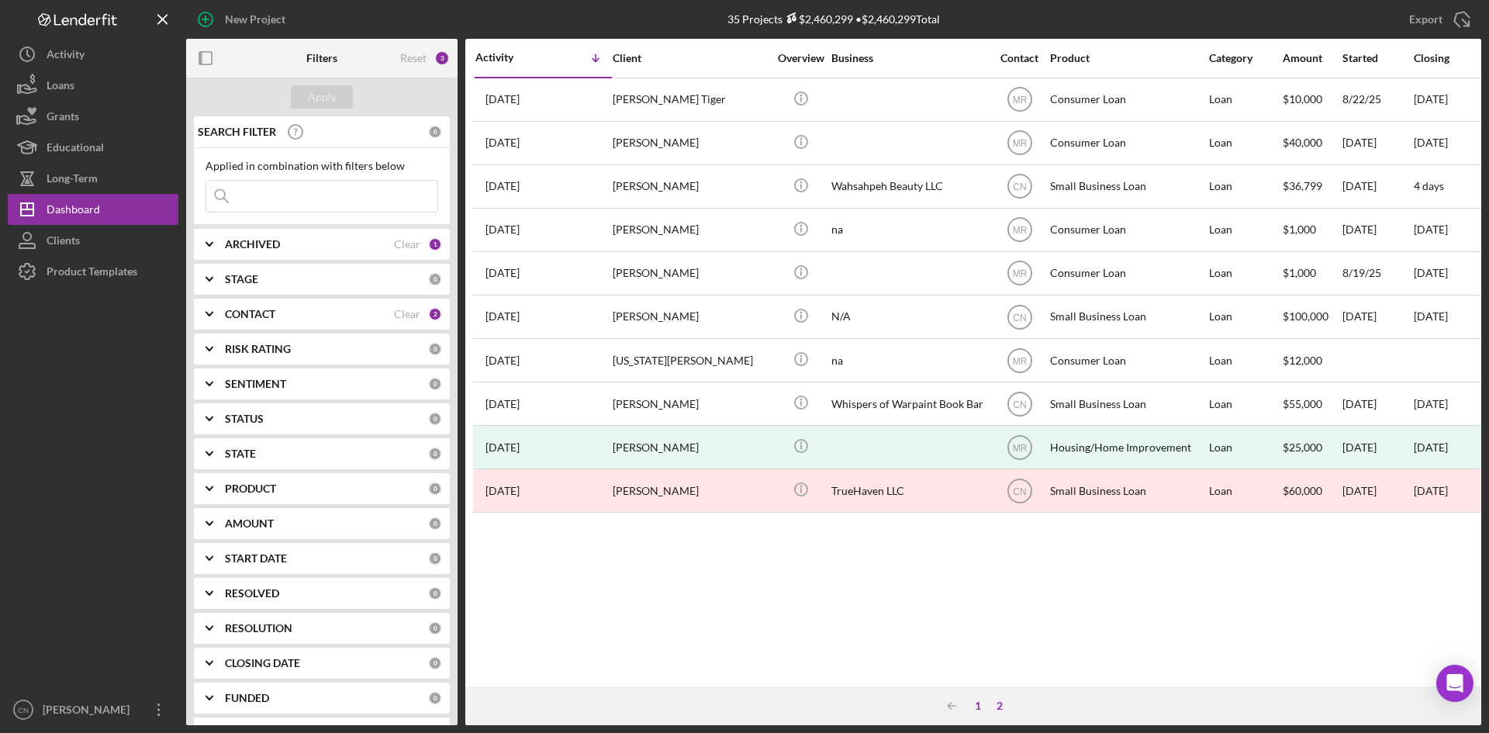
click at [984, 706] on div "1" at bounding box center [978, 706] width 22 height 12
